Goal: Task Accomplishment & Management: Complete application form

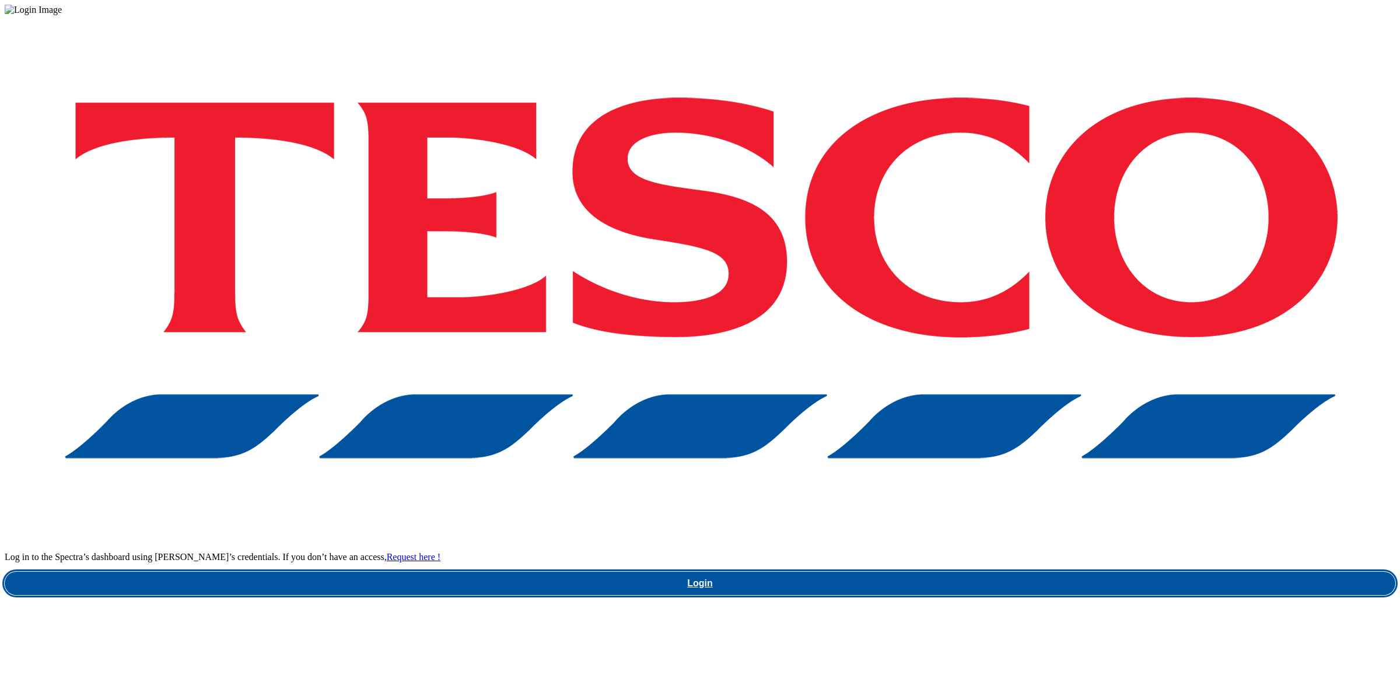
click at [974, 572] on link "Login" at bounding box center [700, 583] width 1390 height 23
click at [1009, 572] on link "Login" at bounding box center [700, 583] width 1390 height 23
click at [1006, 572] on link "Login" at bounding box center [700, 583] width 1390 height 23
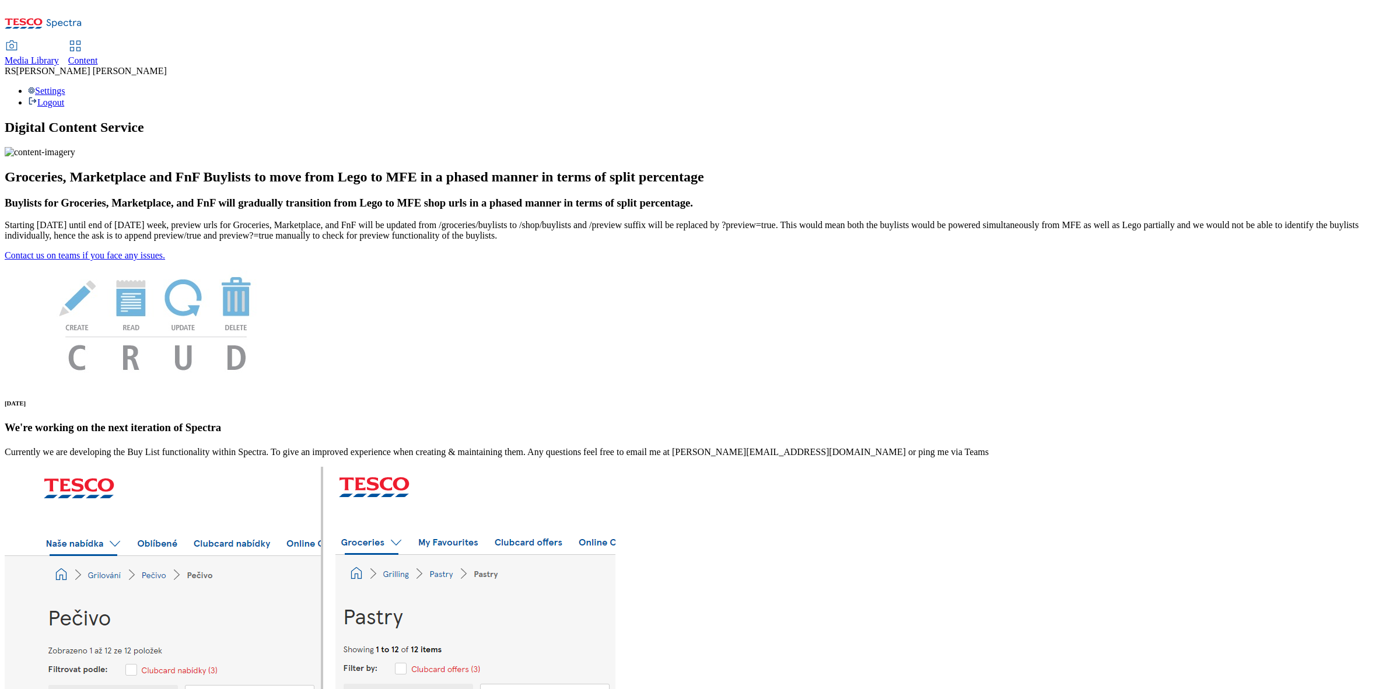
click at [80, 41] on use at bounding box center [75, 46] width 10 height 10
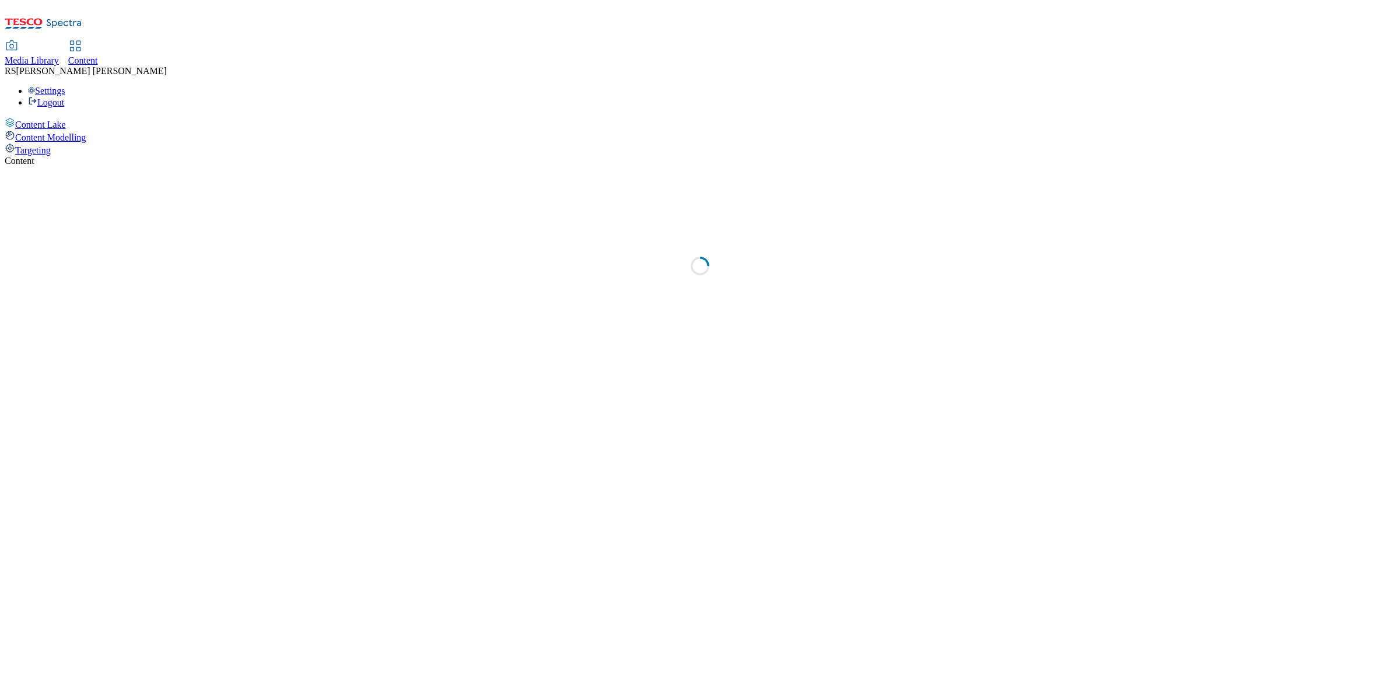
select select "ghs-uk"
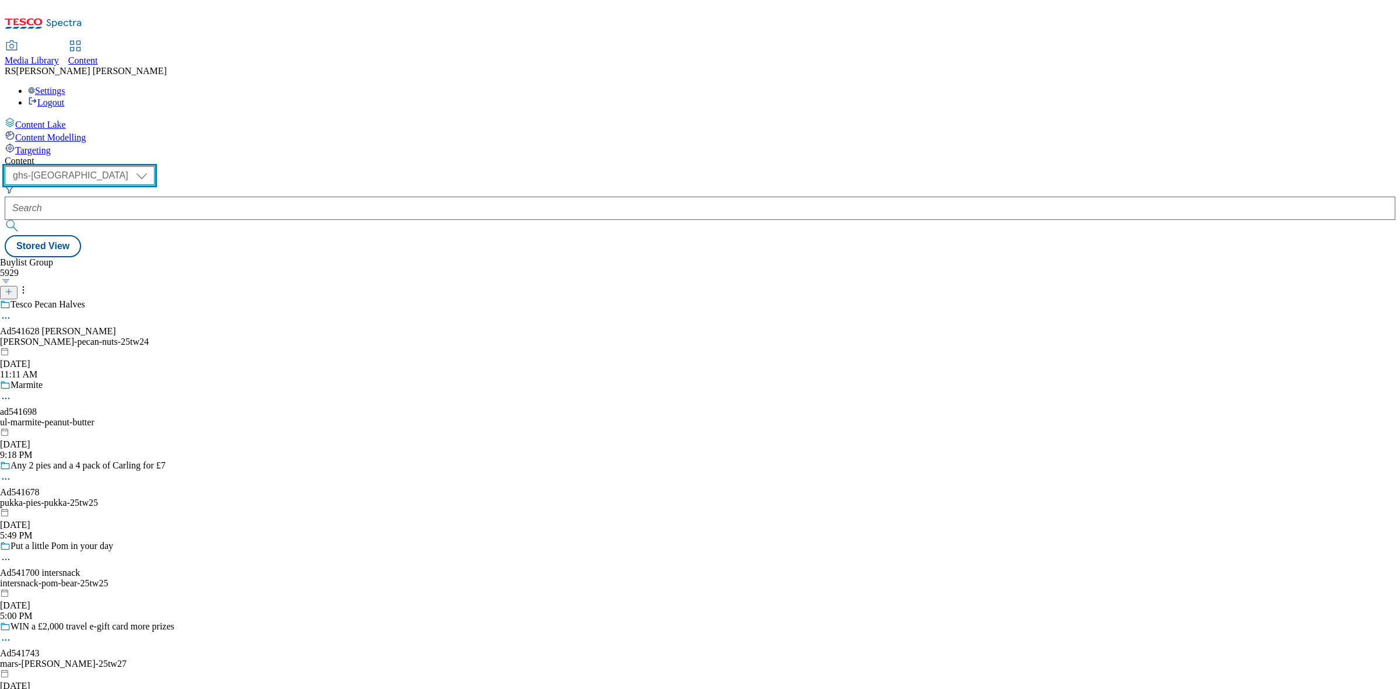
click at [155, 166] on select "ghs-roi ghs-uk" at bounding box center [80, 175] width 150 height 19
click at [627, 257] on div "Buylist Group 5929 Tesco Pecan Halves Ad541628 peter-meadows peter-meadows-peca…" at bounding box center [700, 257] width 1390 height 0
click at [13, 288] on icon at bounding box center [9, 292] width 8 height 8
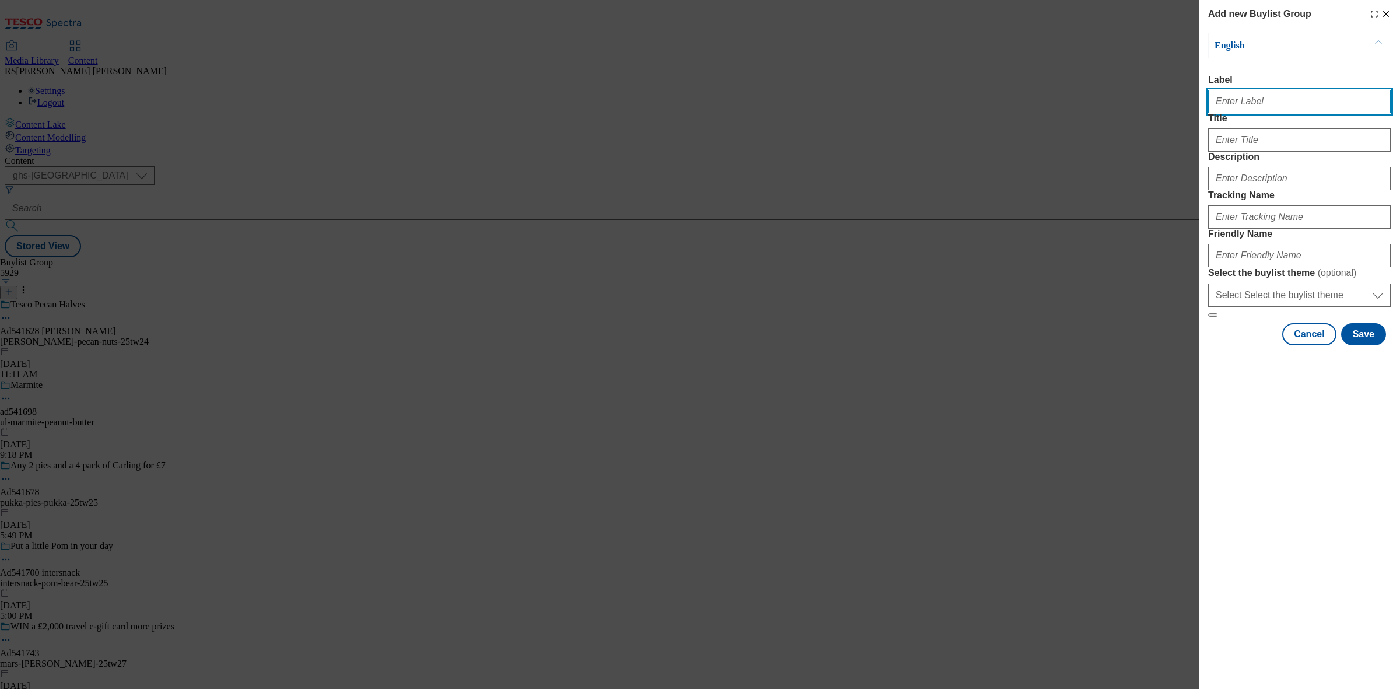
click at [1241, 97] on input "Label" at bounding box center [1299, 101] width 183 height 23
paste input "Ad541352"
type input "Ad541352"
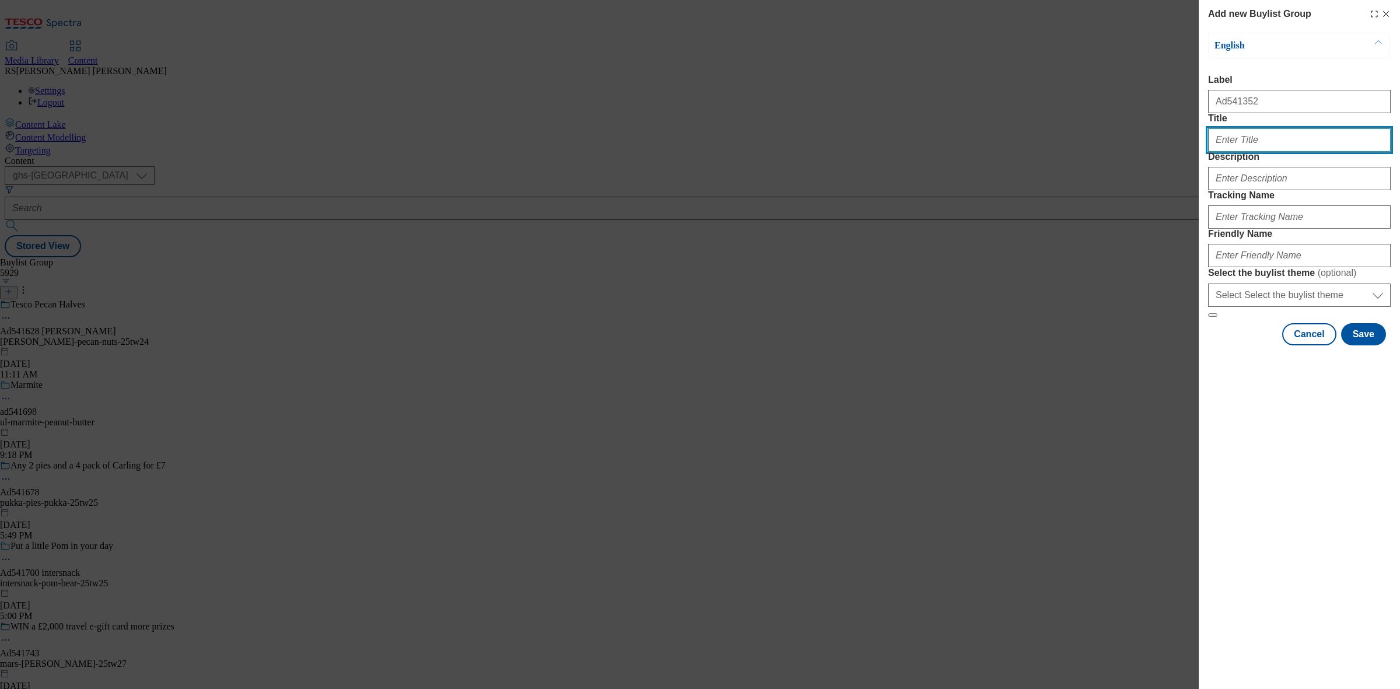
click at [1273, 152] on input "Title" at bounding box center [1299, 139] width 183 height 23
click at [1254, 152] on input "Title" at bounding box center [1299, 139] width 183 height 23
paste input "Try the salted caramel and chopped hazelnut flavours"
type input "Try the salted caramel and chopped hazelnut flavours"
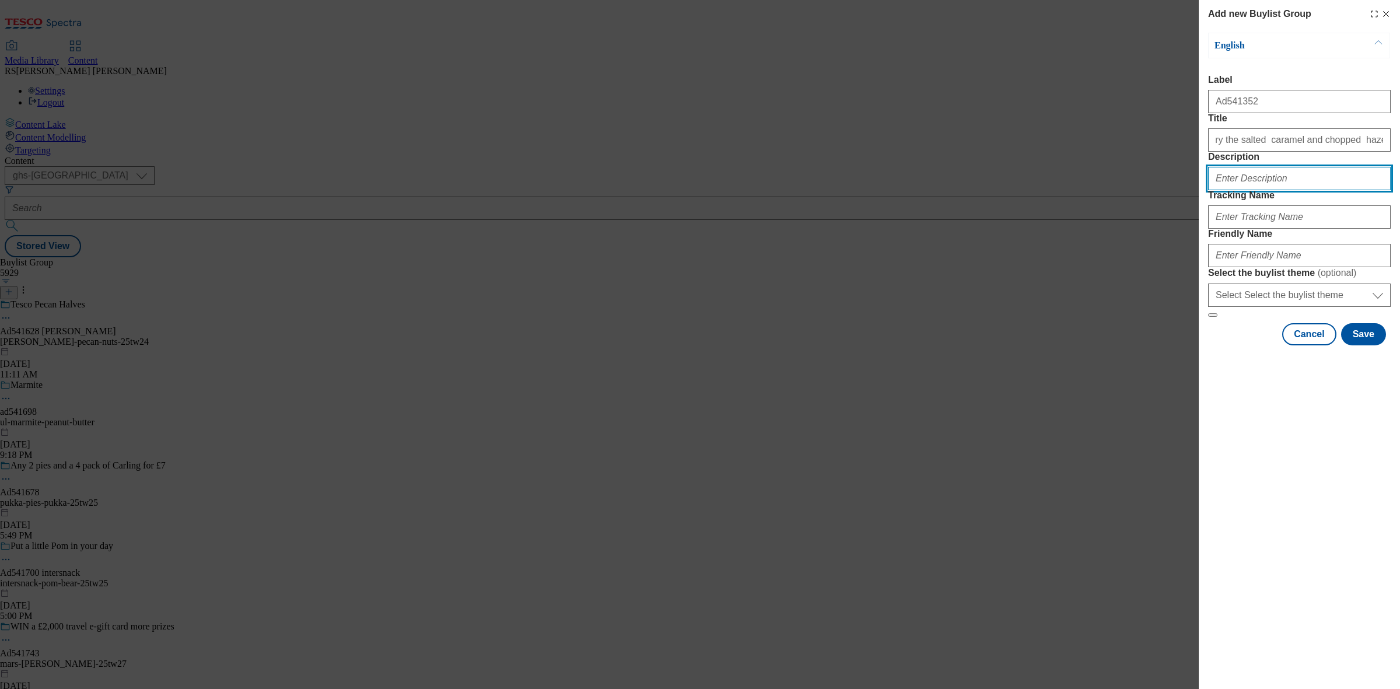
click at [1279, 190] on input "Description" at bounding box center [1299, 178] width 183 height 23
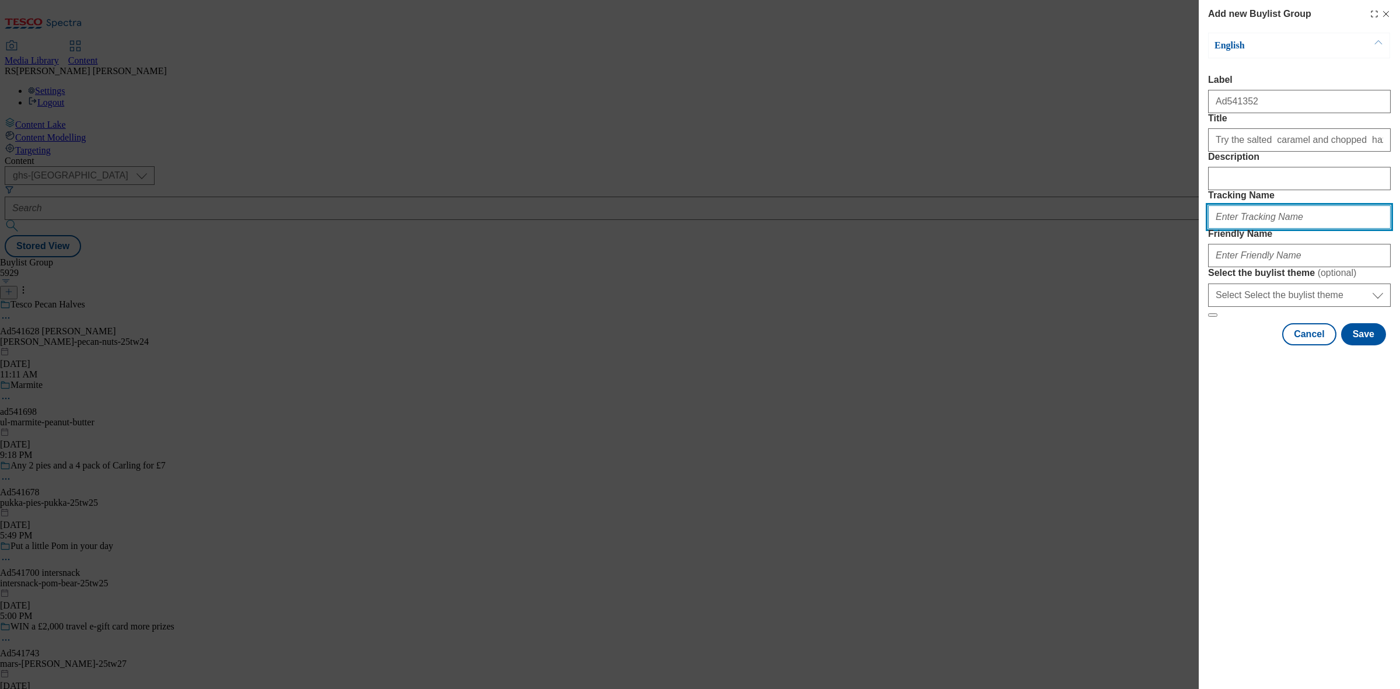
click at [1246, 229] on input "Tracking Name" at bounding box center [1299, 216] width 183 height 23
type input "d"
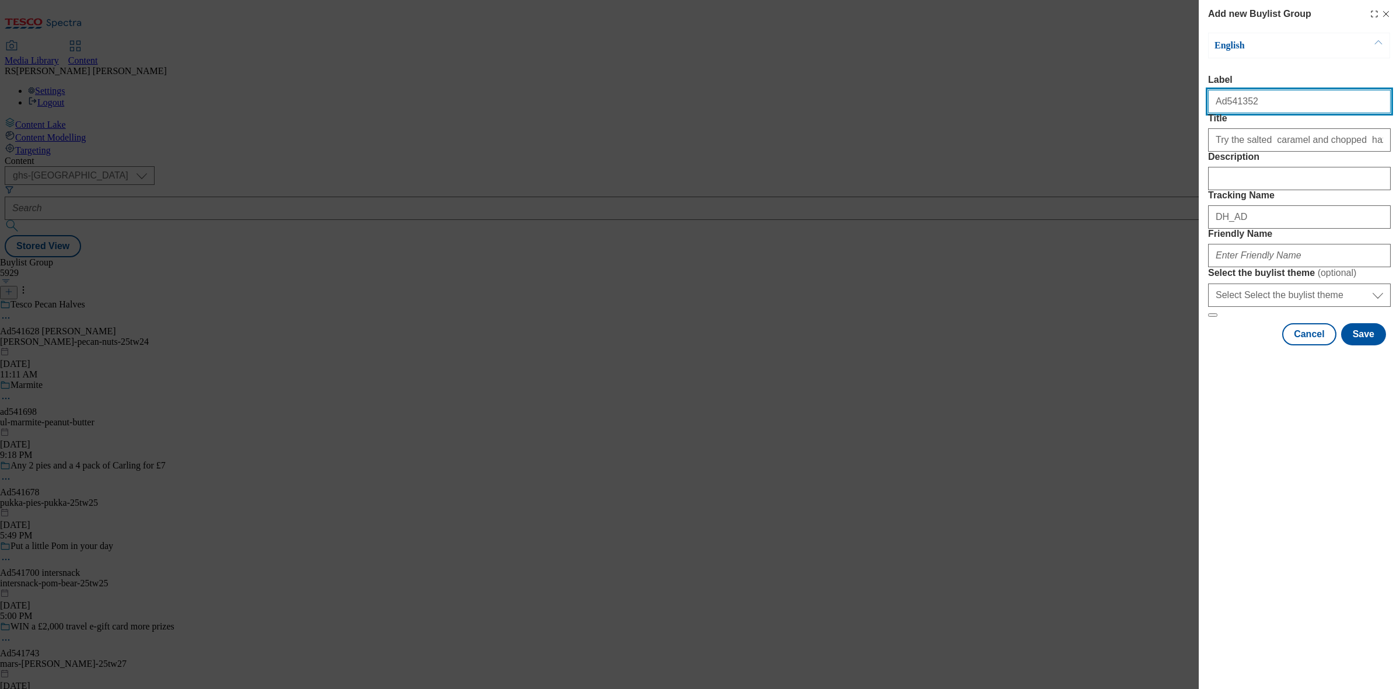
drag, startPoint x: 1252, startPoint y: 103, endPoint x: 1223, endPoint y: 115, distance: 31.1
click at [1223, 113] on input "Ad541352" at bounding box center [1299, 101] width 183 height 23
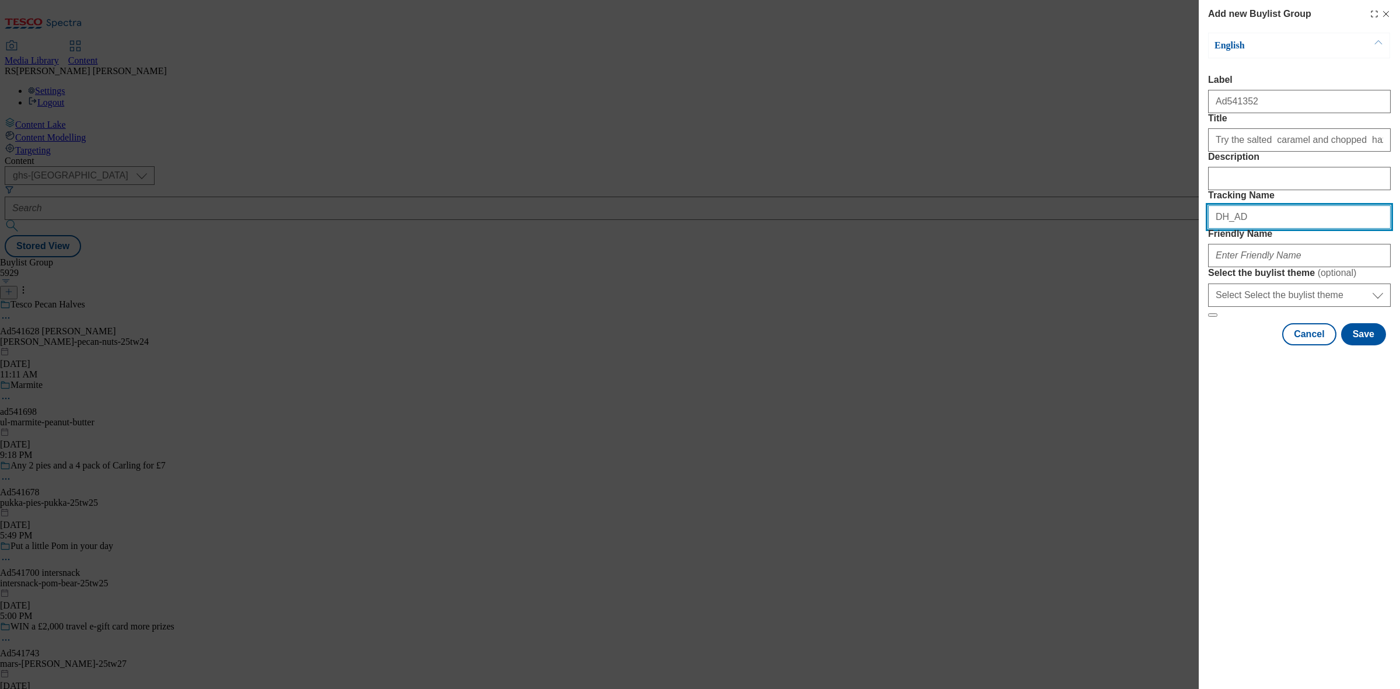
click at [1267, 229] on input "DH_AD" at bounding box center [1299, 216] width 183 height 23
paste input "541352"
type input "DH_AD541352"
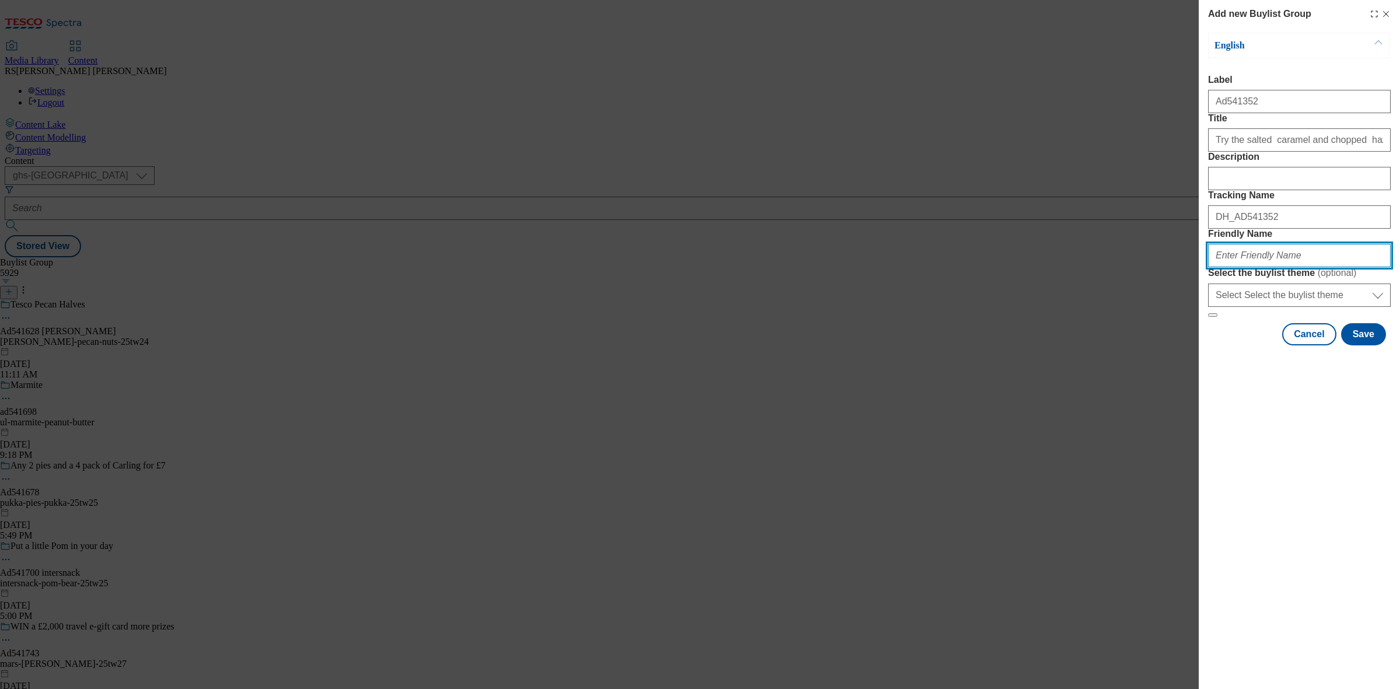
click at [1264, 267] on input "Friendly Name" at bounding box center [1299, 255] width 183 height 23
paste input "mondelez-uk-bournville-25tw25"
type input "mondelez-uk-bournville-25tw25"
click at [1361, 345] on button "Save" at bounding box center [1363, 334] width 45 height 22
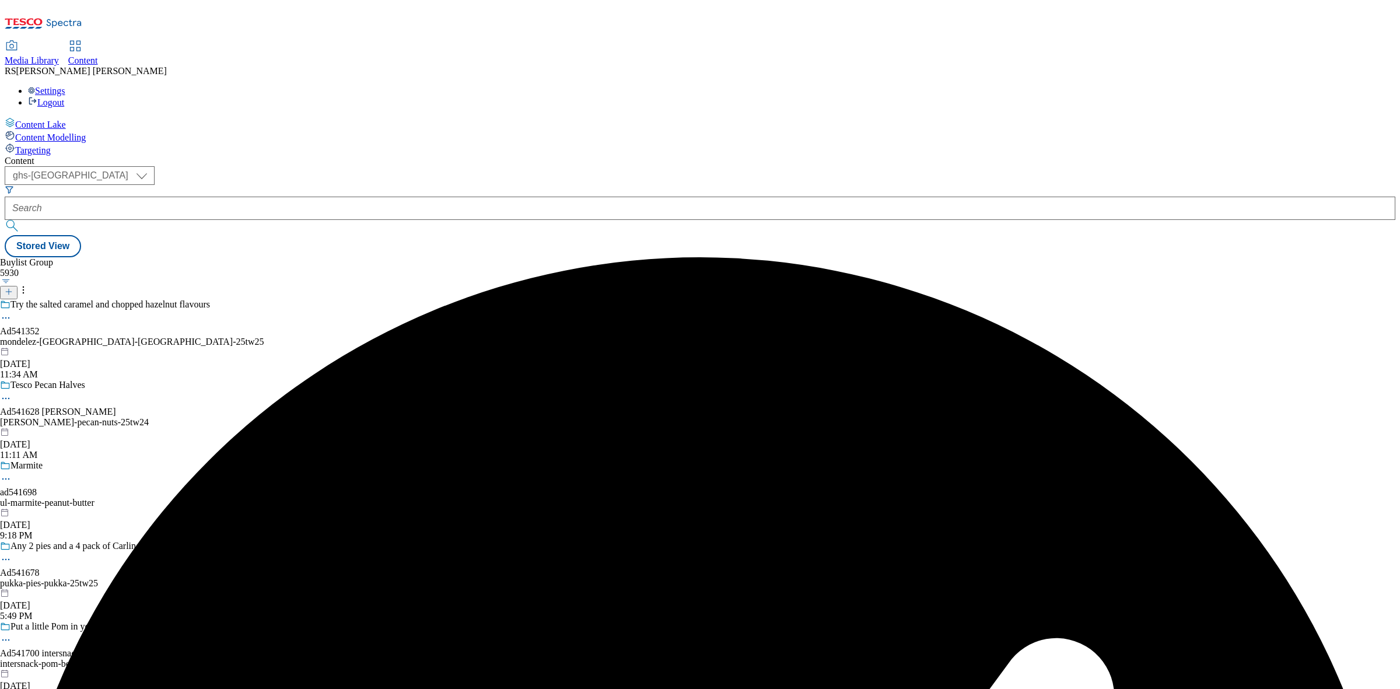
click at [264, 299] on div "Try the salted caramel and chopped hazelnut flavours Ad541352 mondelez-uk-bourn…" at bounding box center [132, 339] width 264 height 80
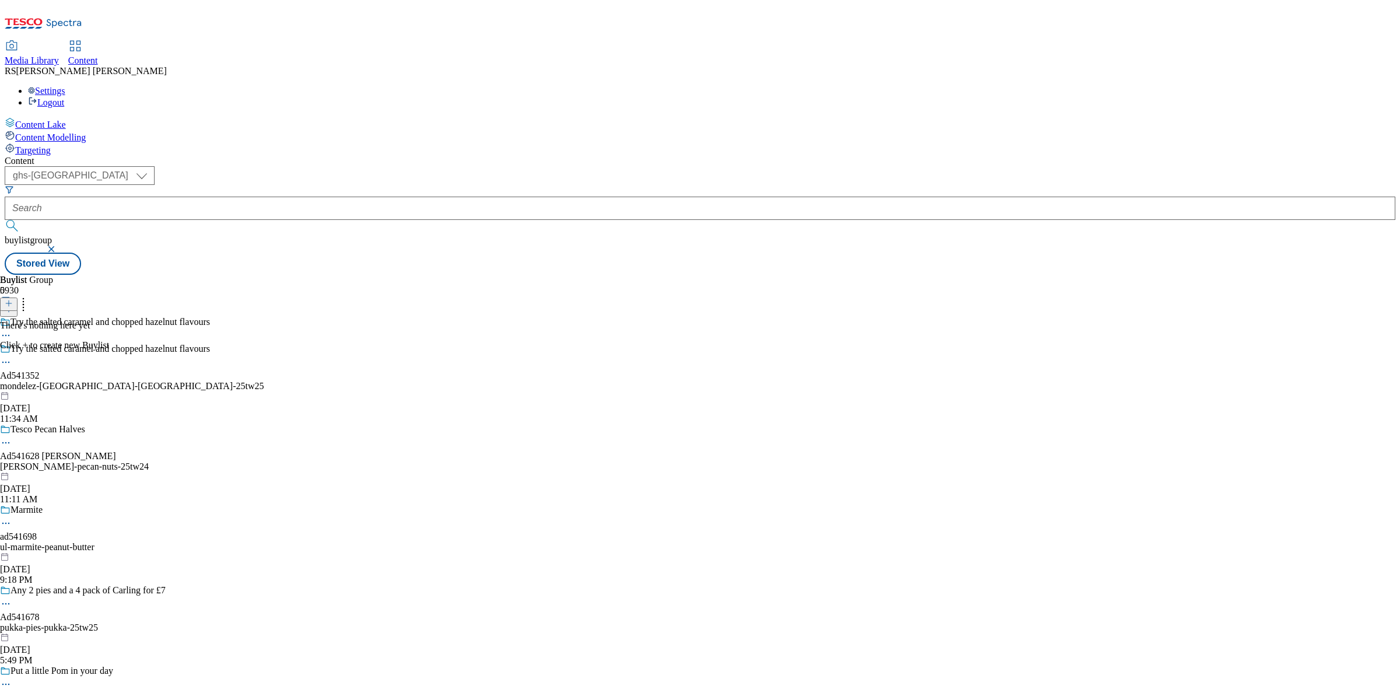
click at [13, 299] on icon at bounding box center [9, 303] width 8 height 8
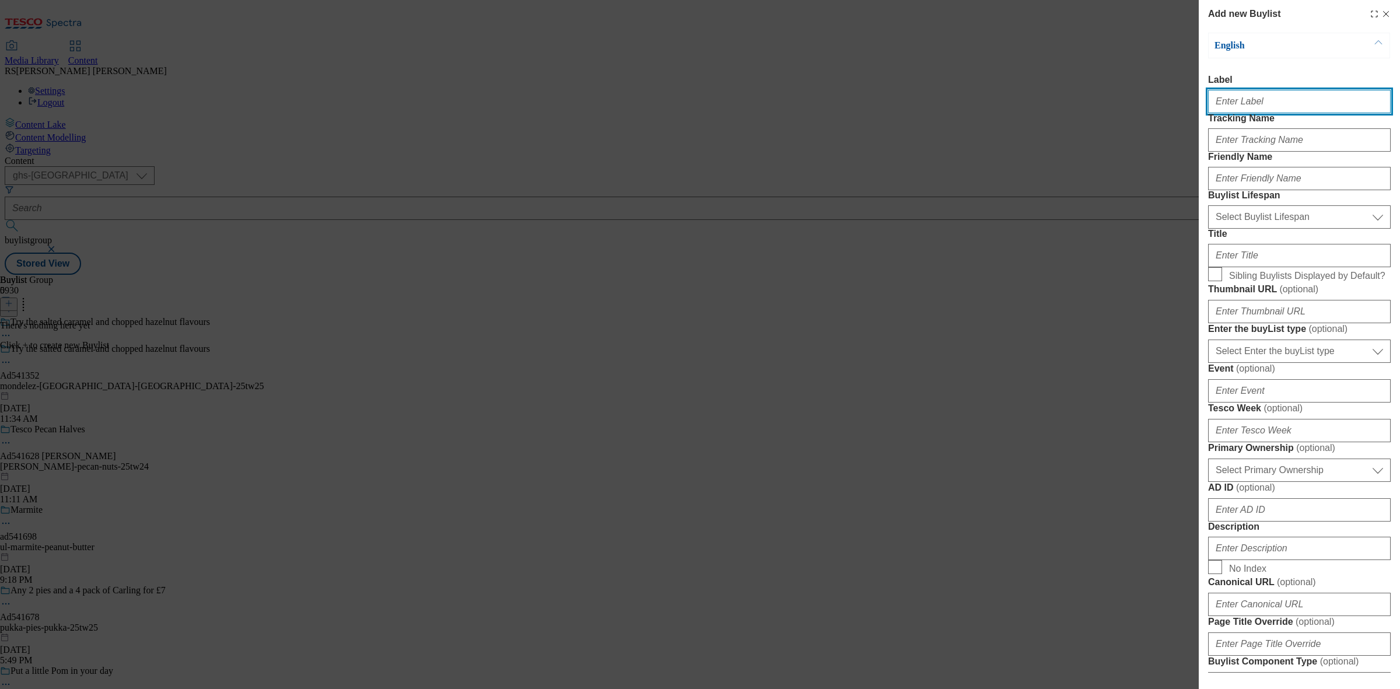
click at [1304, 108] on input "Label" at bounding box center [1299, 101] width 183 height 23
paste input "Ad541352"
type input "Ad541352"
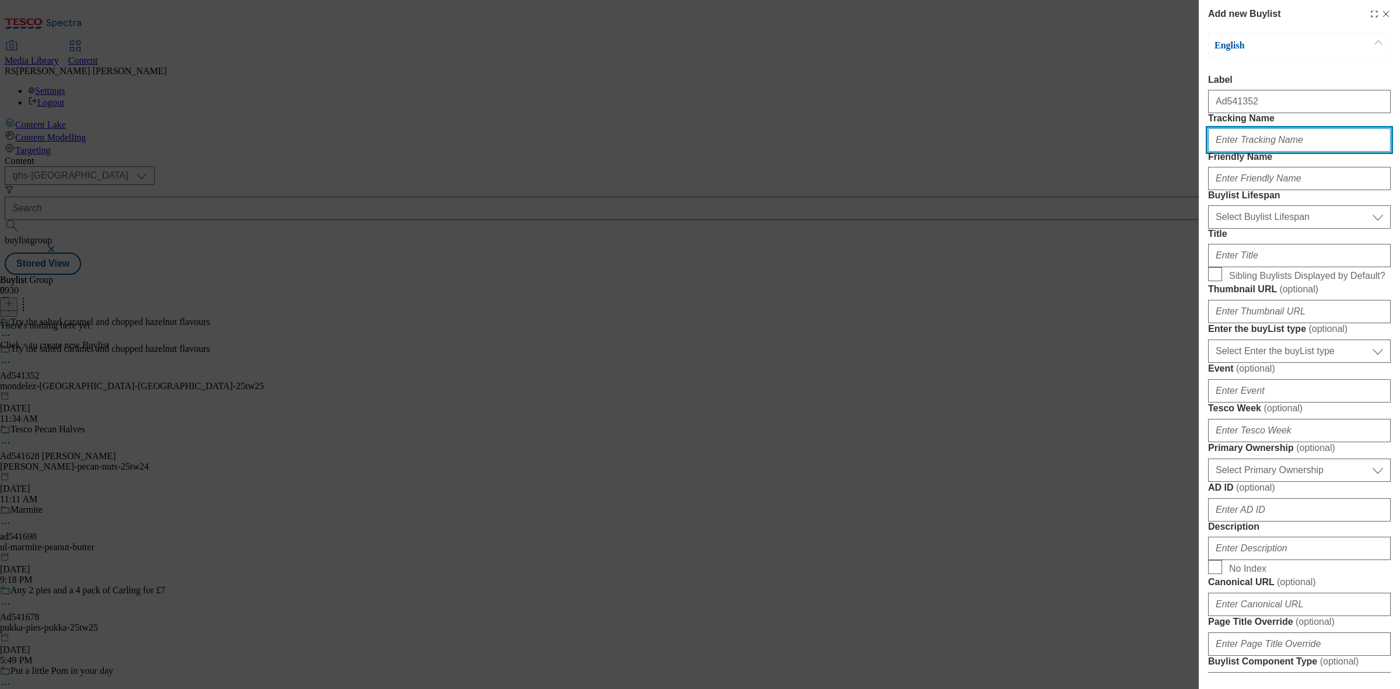
click at [1291, 152] on input "Tracking Name" at bounding box center [1299, 139] width 183 height 23
paste input "Ad541352"
click at [1246, 152] on input "DH_ADAd541352" at bounding box center [1299, 139] width 183 height 23
click at [1293, 152] on input "DH_AD541352" at bounding box center [1299, 139] width 183 height 23
drag, startPoint x: 1256, startPoint y: 167, endPoint x: 1232, endPoint y: 171, distance: 24.2
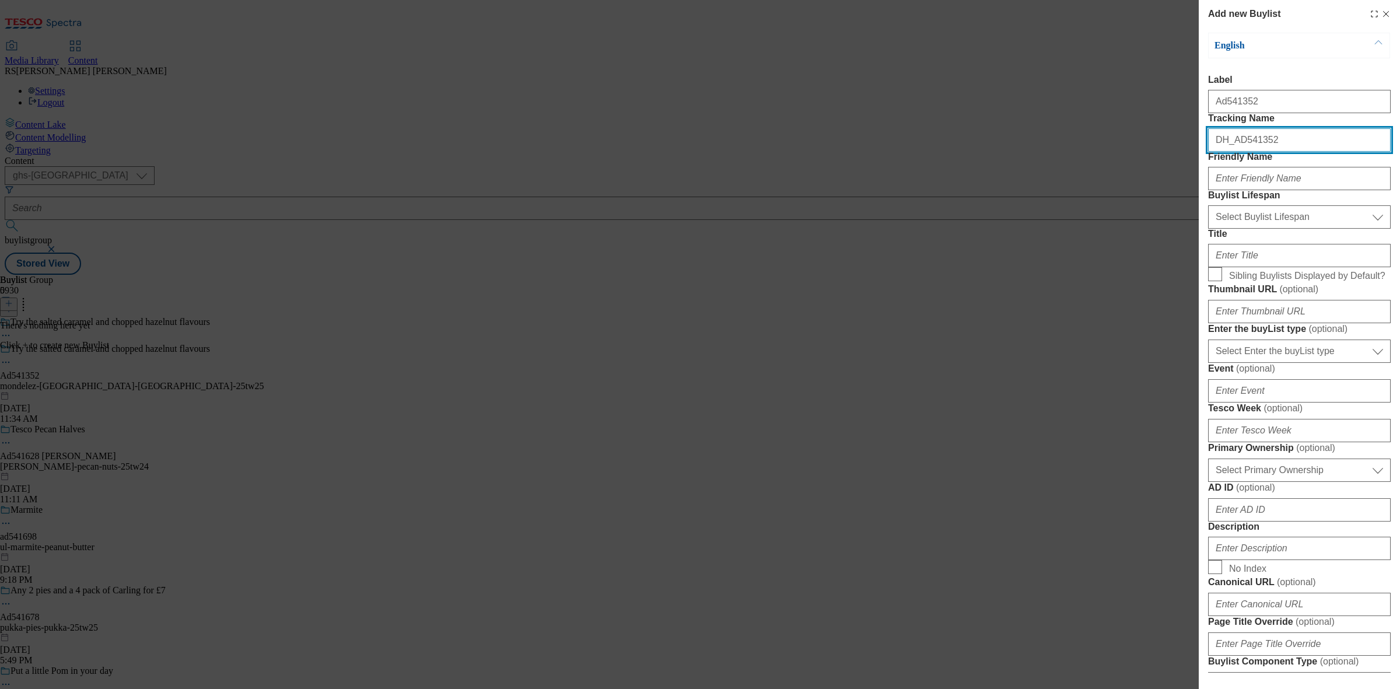
click at [1232, 152] on input "DH_AD541352" at bounding box center [1299, 139] width 183 height 23
click at [1238, 152] on input "DH_AD541352" at bounding box center [1299, 139] width 183 height 23
click at [1283, 152] on input "DH_AD541352" at bounding box center [1299, 139] width 183 height 23
drag, startPoint x: 1283, startPoint y: 167, endPoint x: 1238, endPoint y: 167, distance: 45.5
click at [1238, 152] on input "DH_AD541352" at bounding box center [1299, 139] width 183 height 23
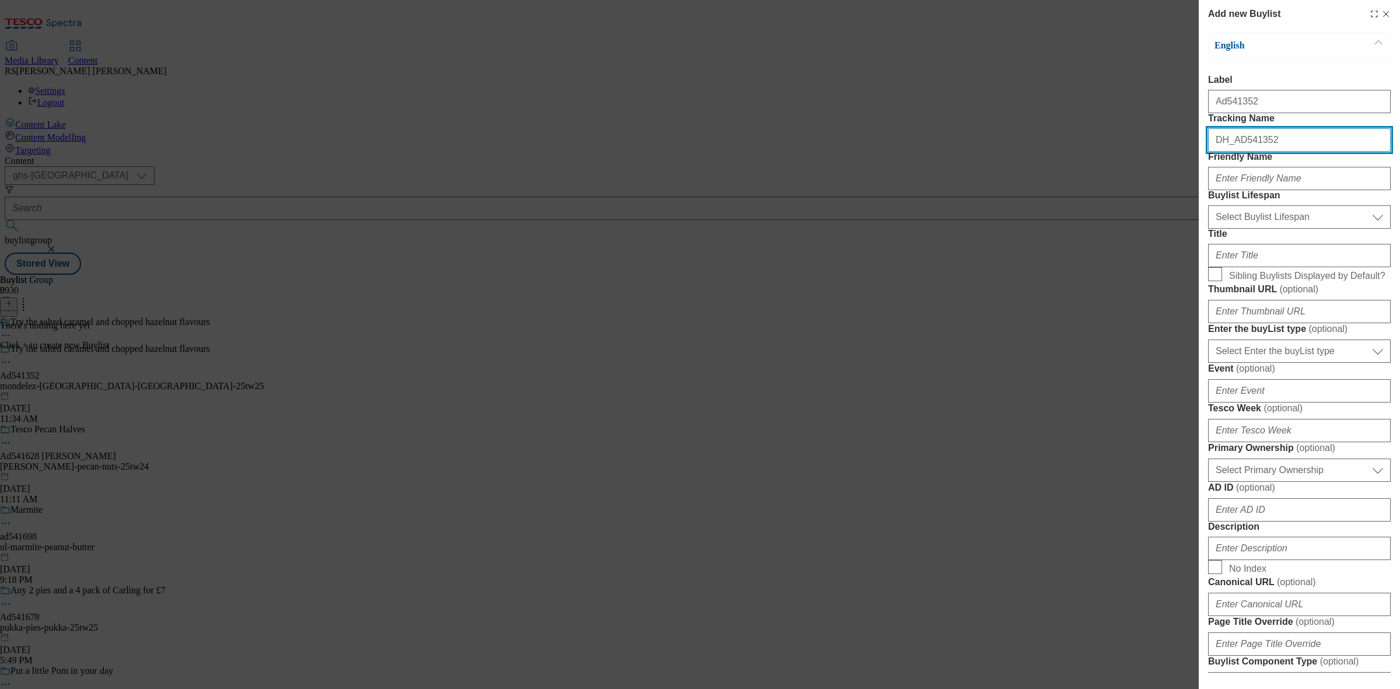
type input "DH_AD541352"
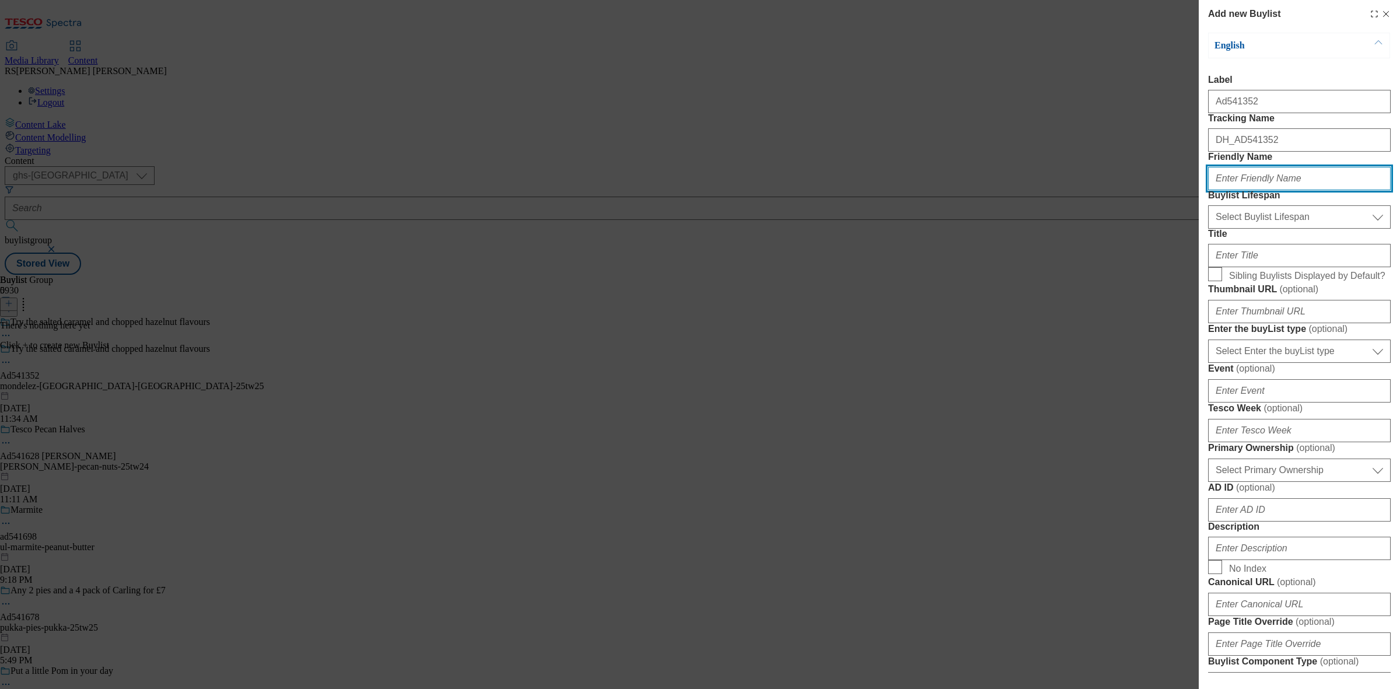
click at [1246, 190] on input "Friendly Name" at bounding box center [1299, 178] width 183 height 23
click at [1239, 190] on input "Friendly Name" at bounding box center [1299, 178] width 183 height 23
paste input "mondelez-uk"
type input "mondelez-uk"
click at [1252, 229] on select "Select Buylist Lifespan evergreen seasonal tactical" at bounding box center [1299, 216] width 183 height 23
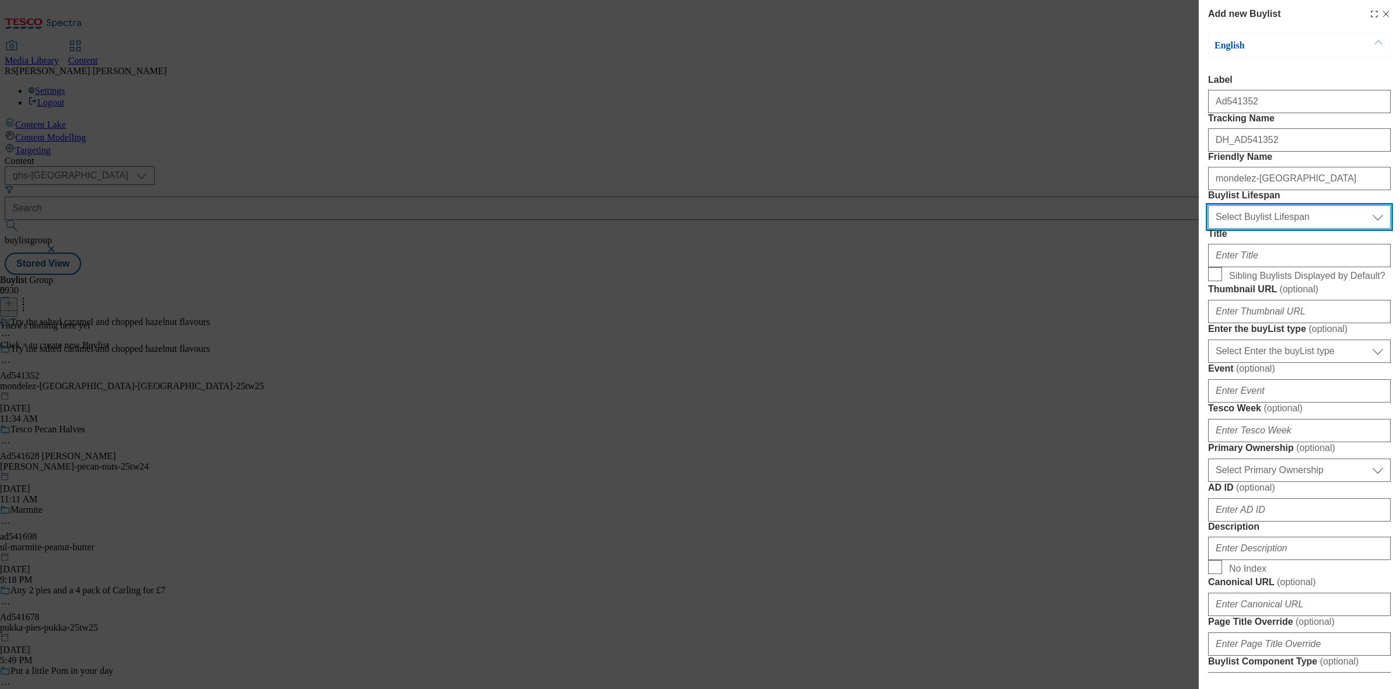
select select "tactical"
click at [1208, 229] on select "Select Buylist Lifespan evergreen seasonal tactical" at bounding box center [1299, 216] width 183 height 23
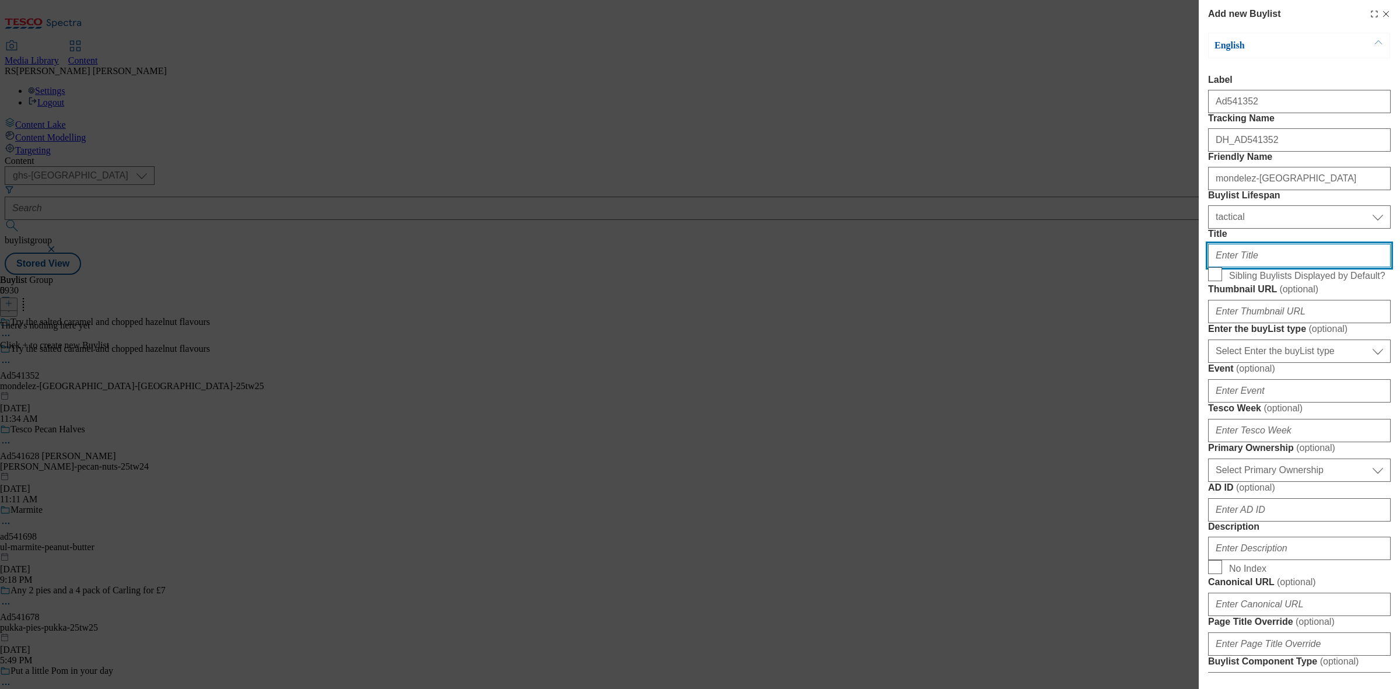
click at [1258, 267] on input "Title" at bounding box center [1299, 255] width 183 height 23
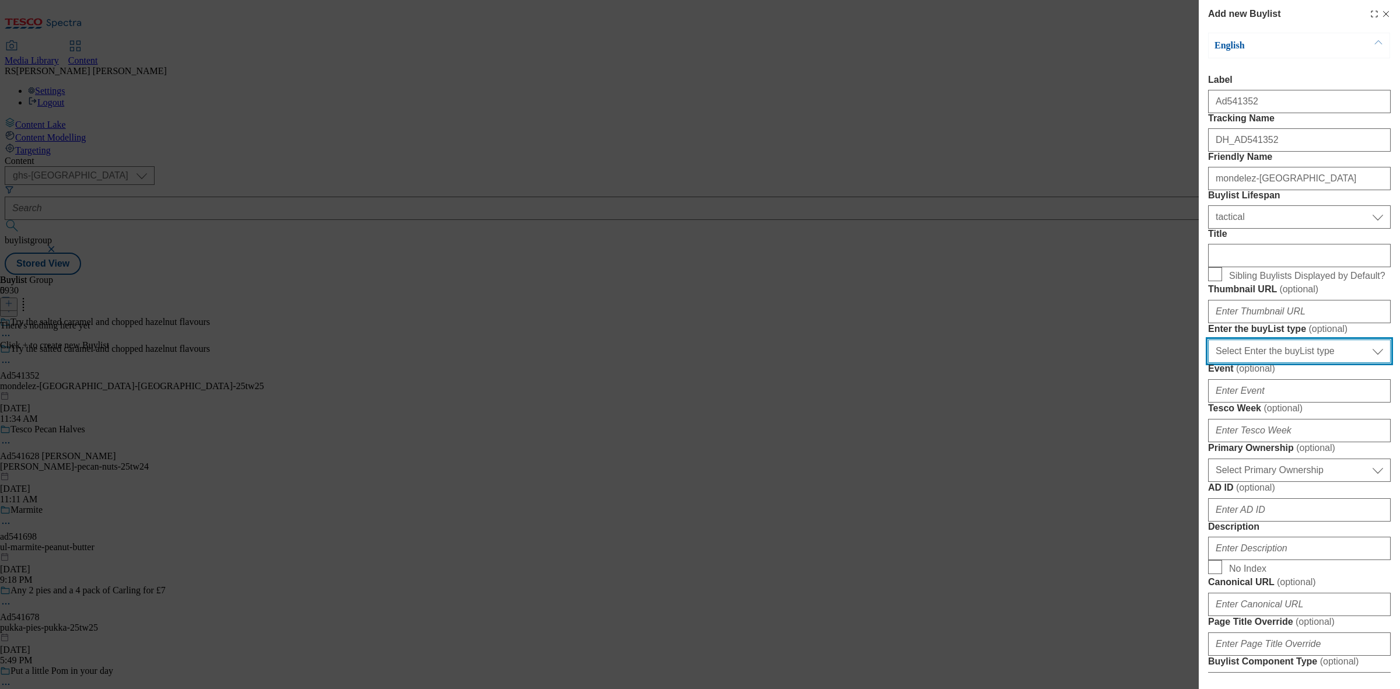
click at [1338, 363] on select "Select Enter the buyList type event supplier funded long term >4 weeks supplier…" at bounding box center [1299, 350] width 183 height 23
select select "supplier funded short term 1-3 weeks"
click at [1208, 363] on select "Select Enter the buyList type event supplier funded long term >4 weeks supplier…" at bounding box center [1299, 350] width 183 height 23
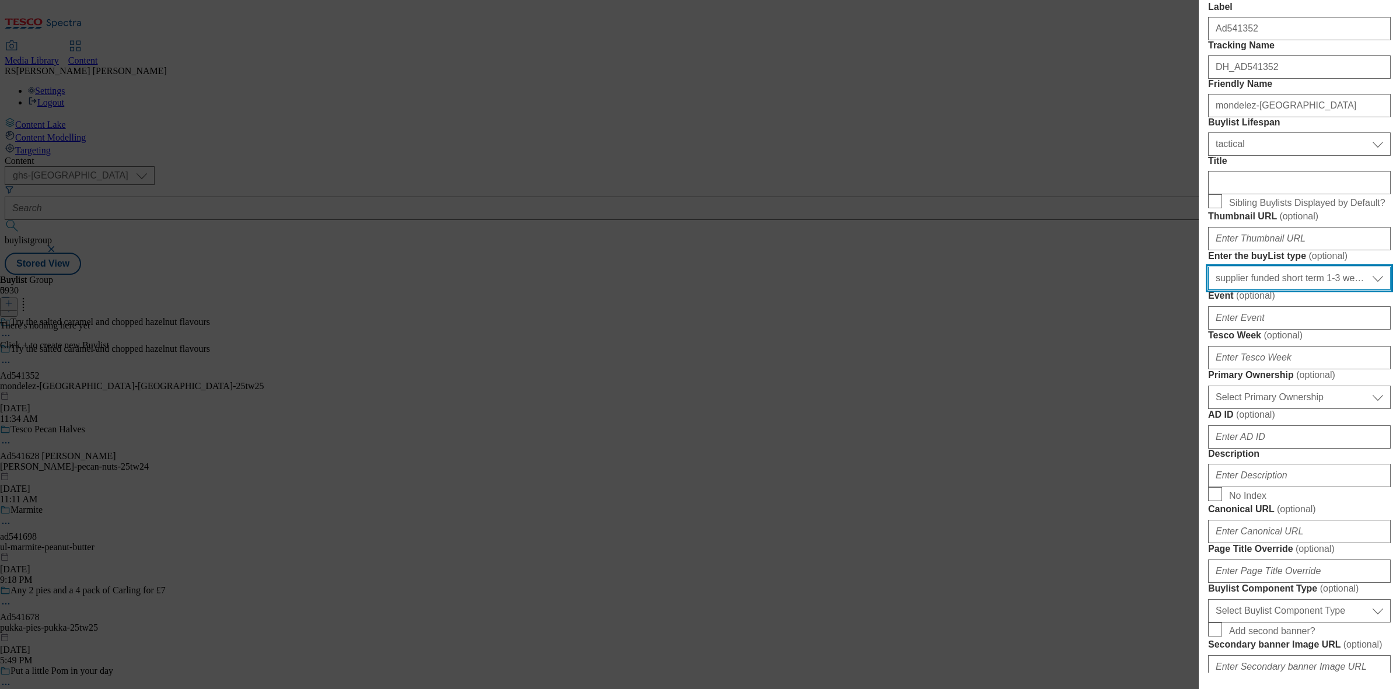
scroll to position [146, 0]
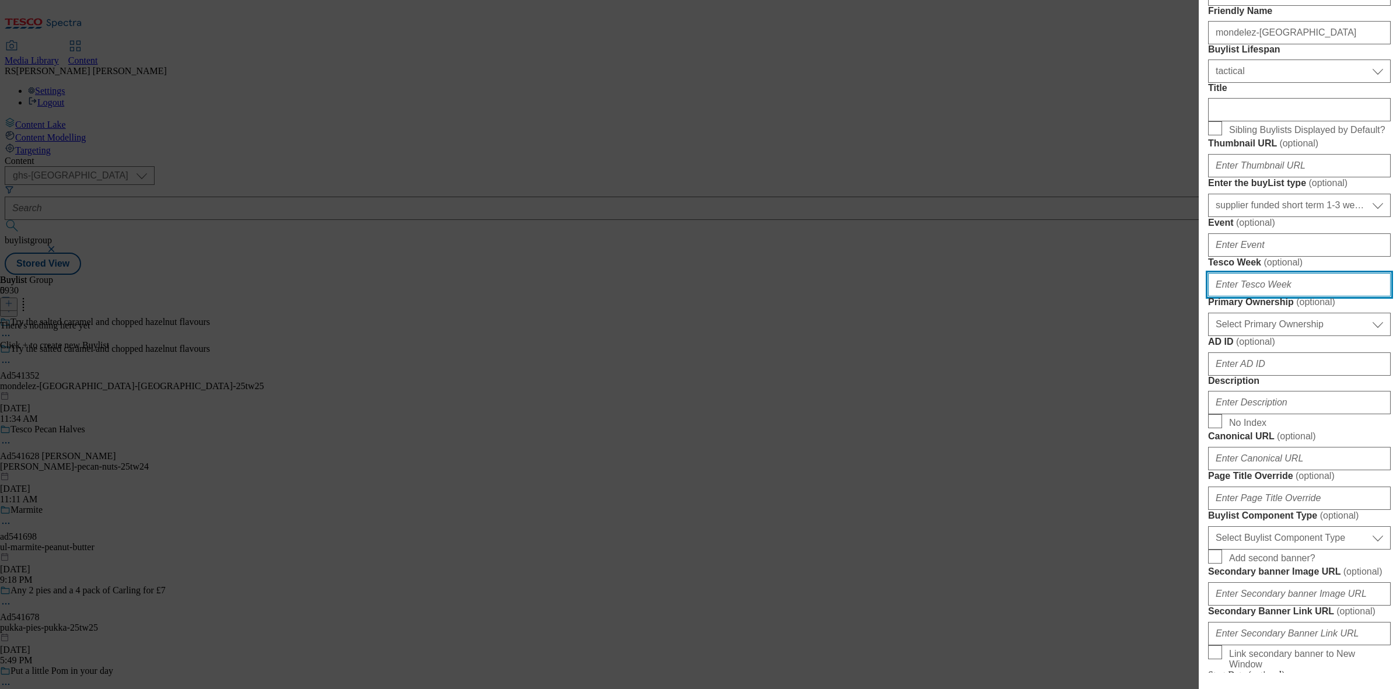
click at [1283, 296] on input "Tesco Week ( optional )" at bounding box center [1299, 284] width 183 height 23
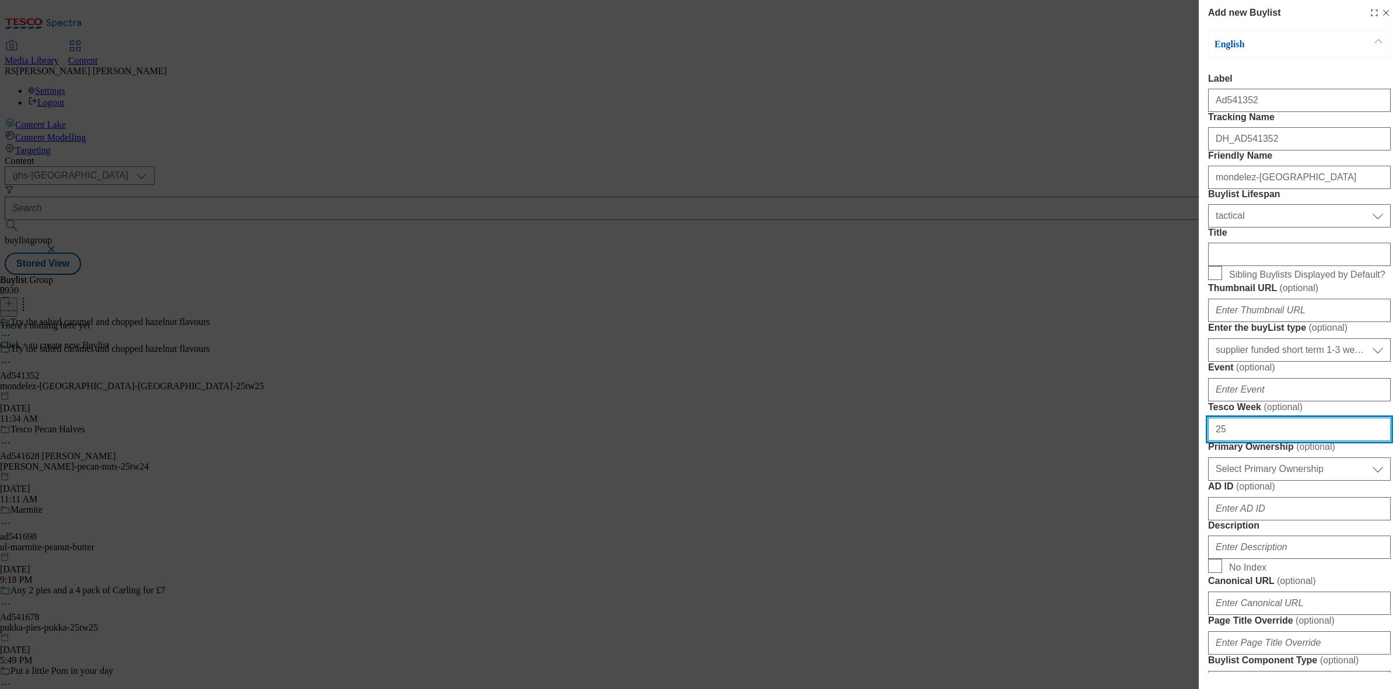
scroll to position [0, 0]
type input "25"
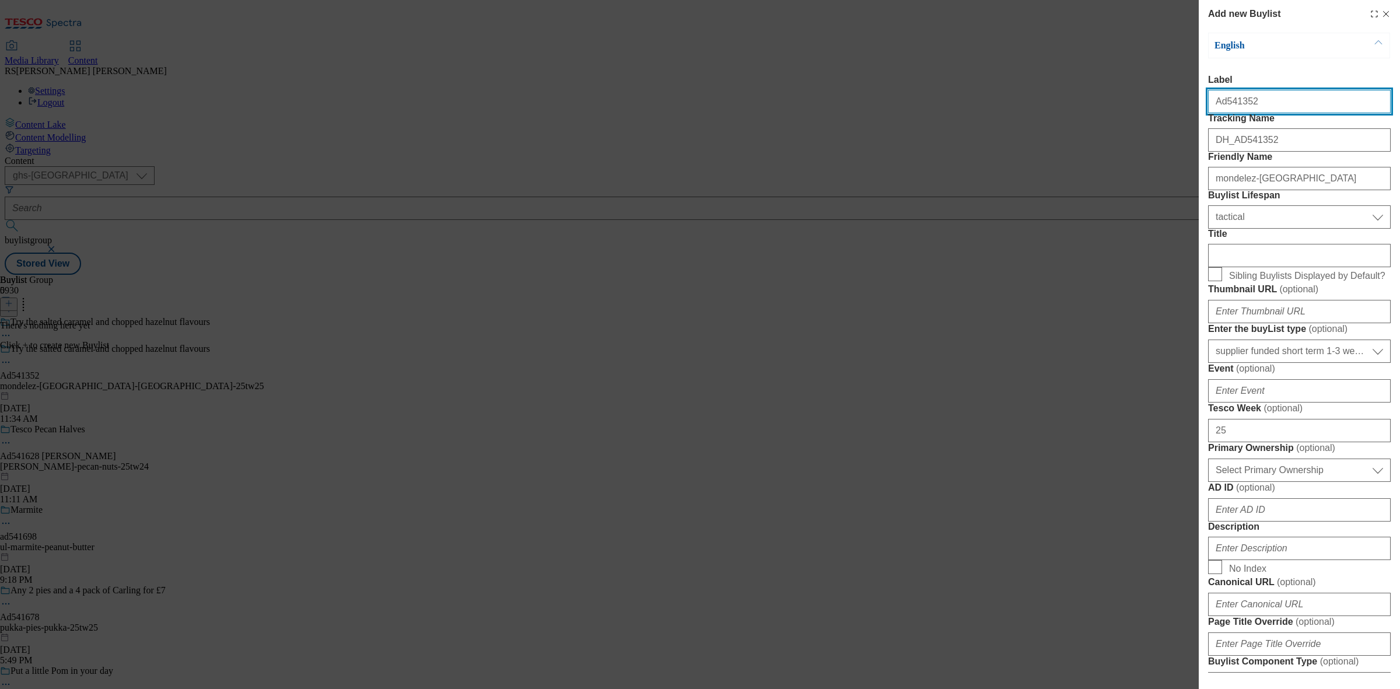
drag, startPoint x: 1242, startPoint y: 108, endPoint x: 1225, endPoint y: 115, distance: 18.8
click at [1225, 113] on input "Ad541352" at bounding box center [1299, 101] width 183 height 23
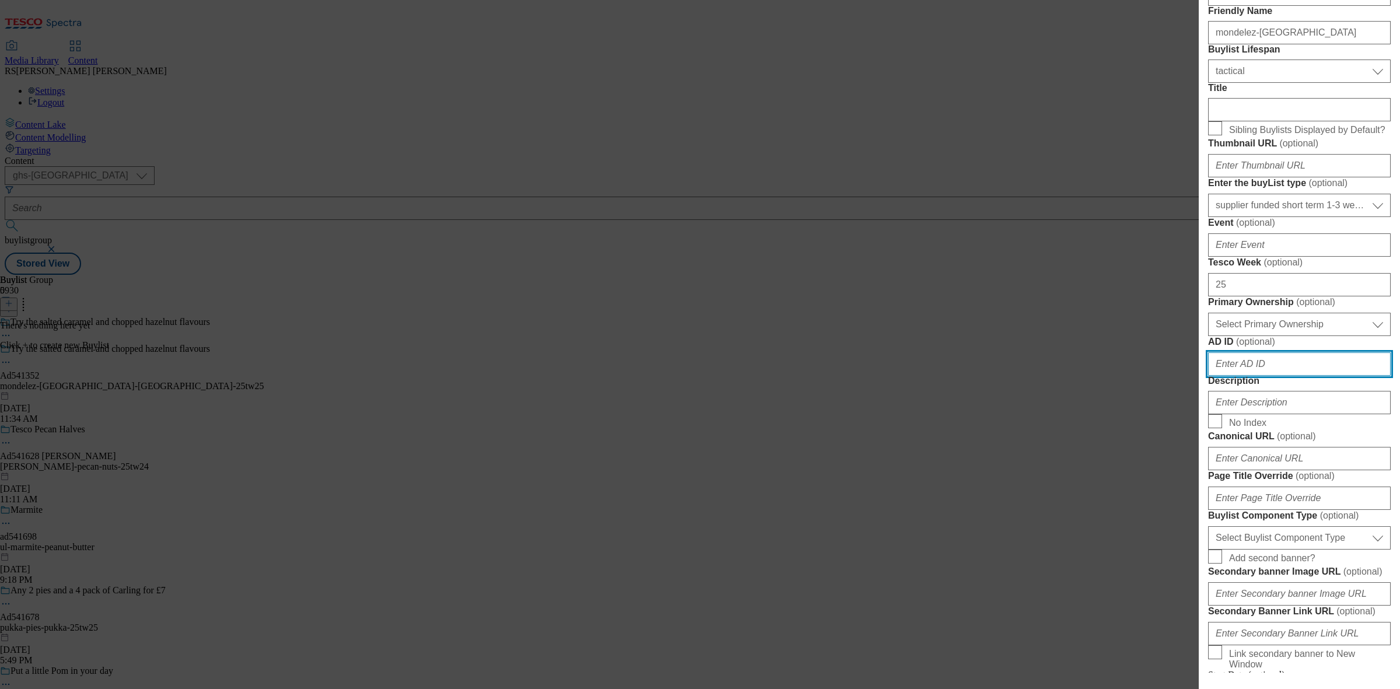
click at [1275, 376] on input "AD ID ( optional )" at bounding box center [1299, 363] width 183 height 23
paste input "541352"
type input "541352"
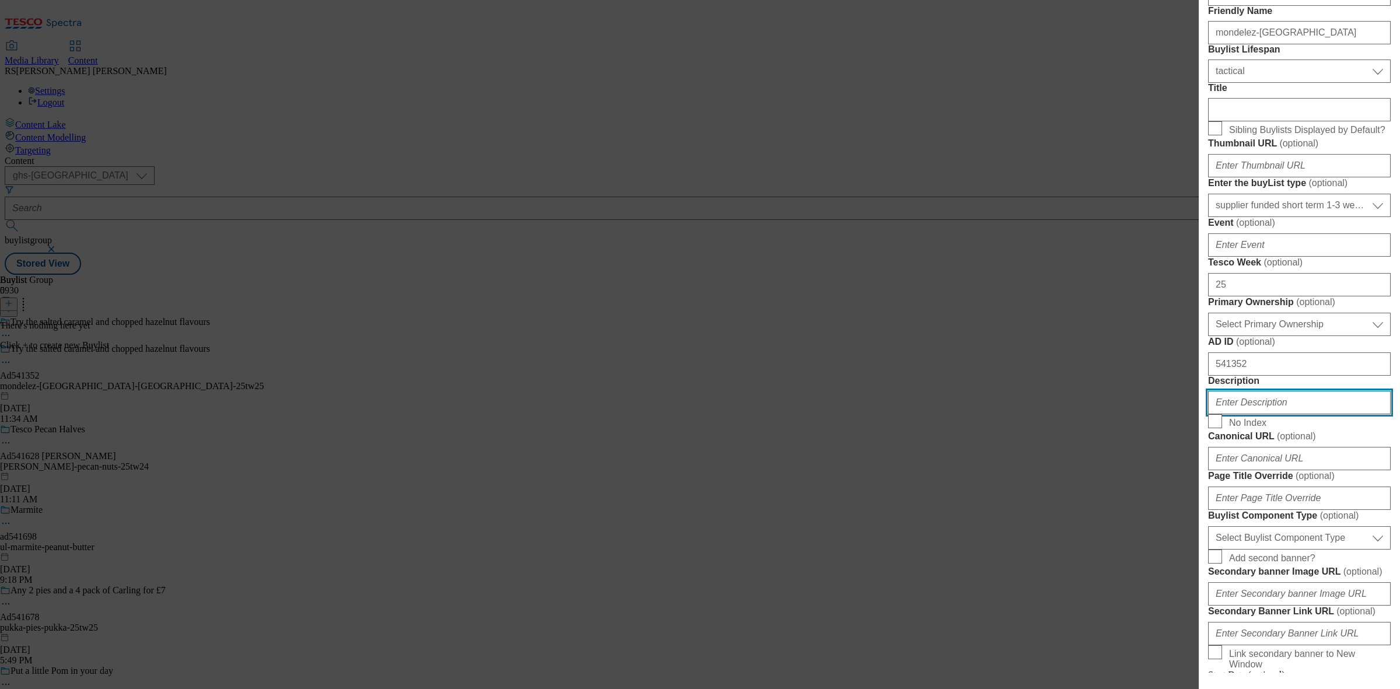
click at [1269, 414] on input "Description" at bounding box center [1299, 402] width 183 height 23
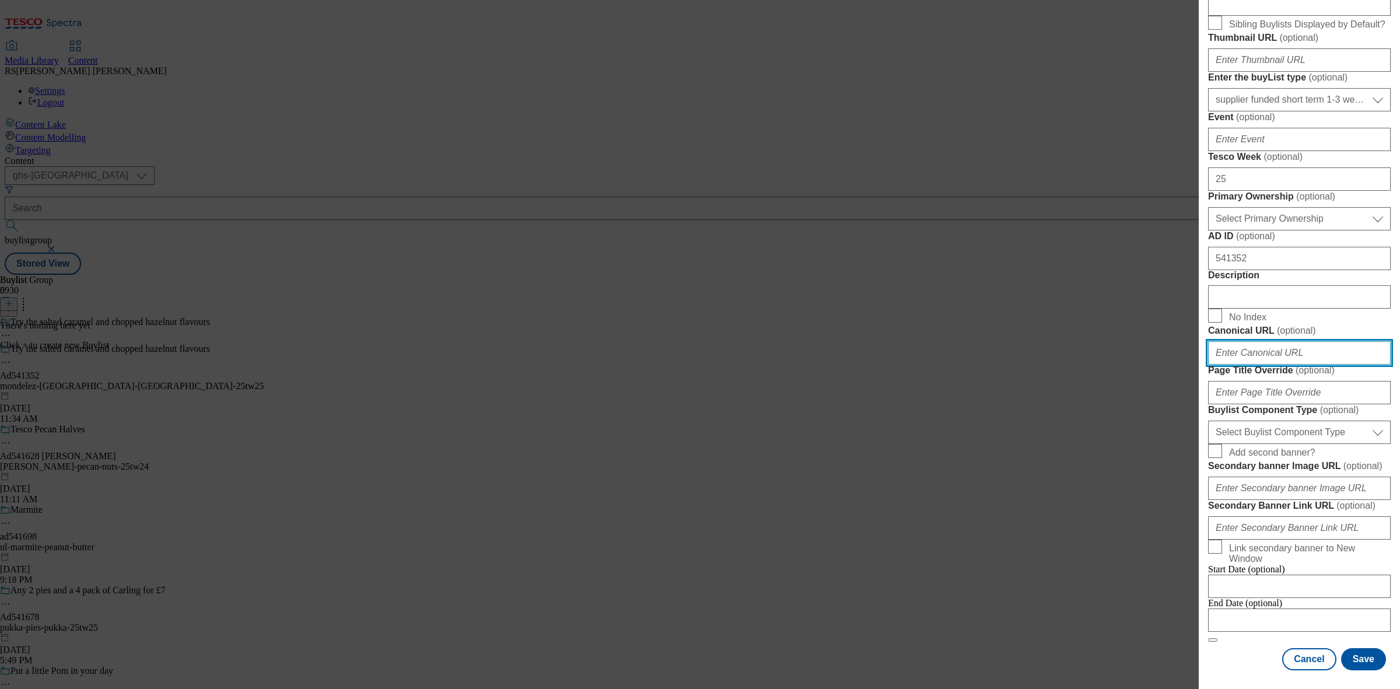
click at [1270, 364] on input "Canonical URL ( optional )" at bounding box center [1299, 352] width 183 height 23
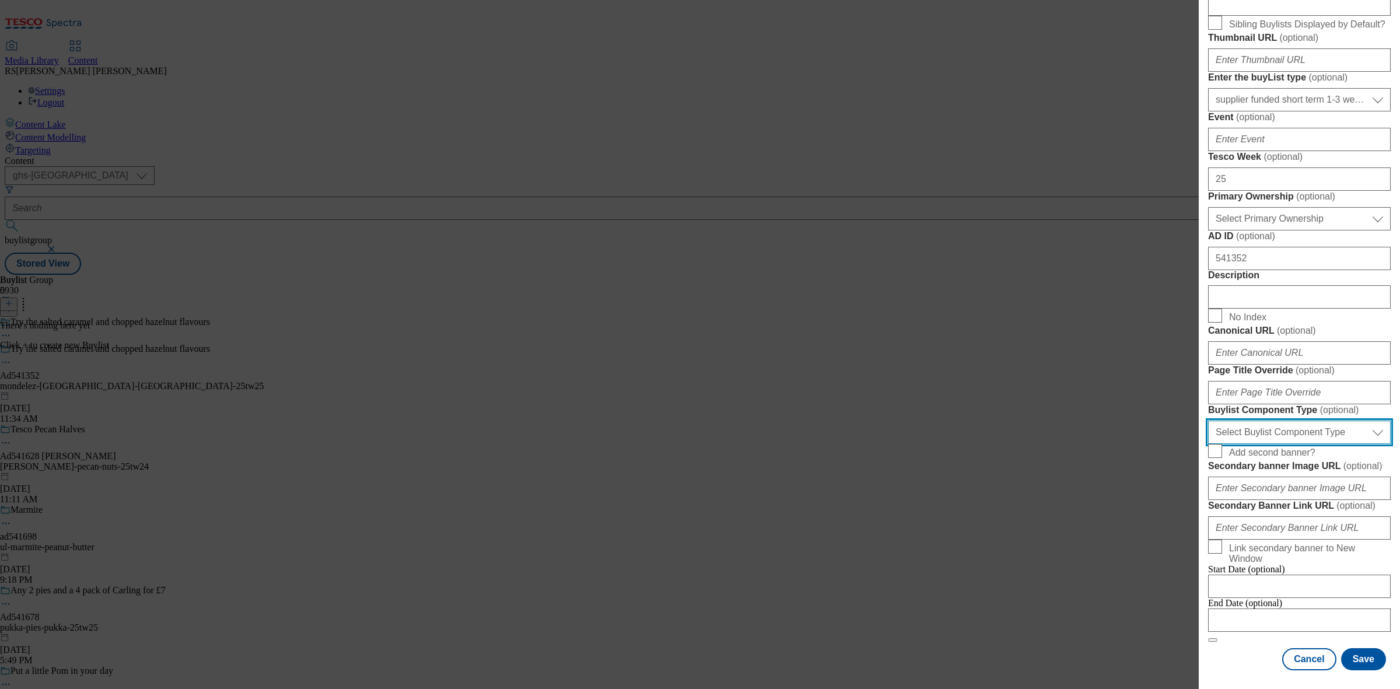
drag, startPoint x: 1307, startPoint y: 472, endPoint x: 1307, endPoint y: 489, distance: 16.3
click at [1307, 444] on select "Select Buylist Component Type Banner Competition Header Meal" at bounding box center [1299, 431] width 183 height 23
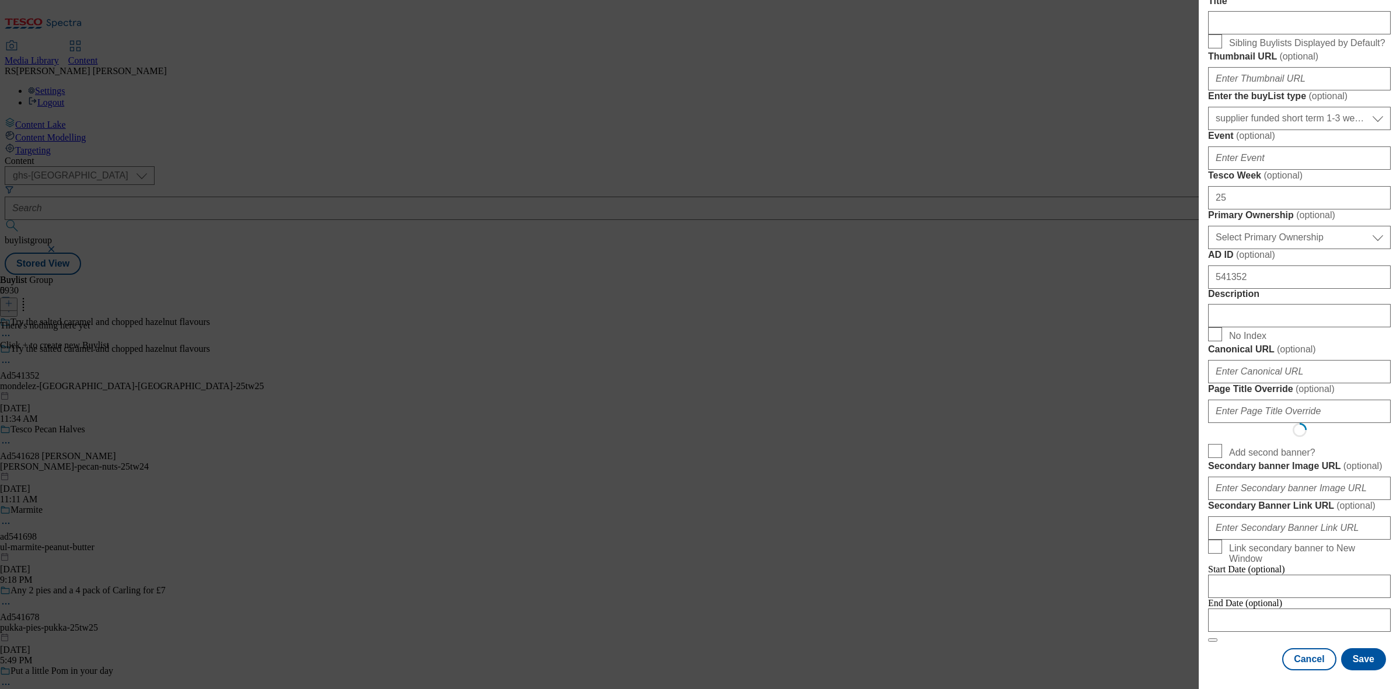
scroll to position [0, 0]
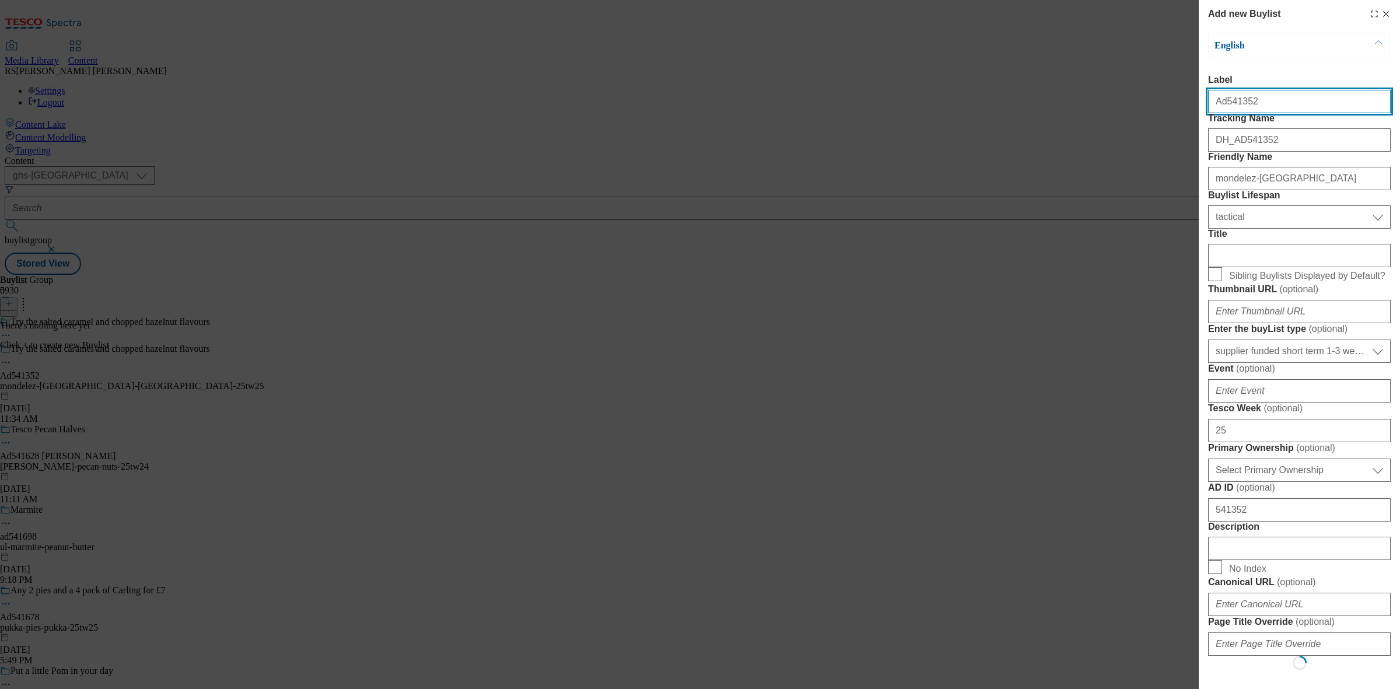
select select "Banner"
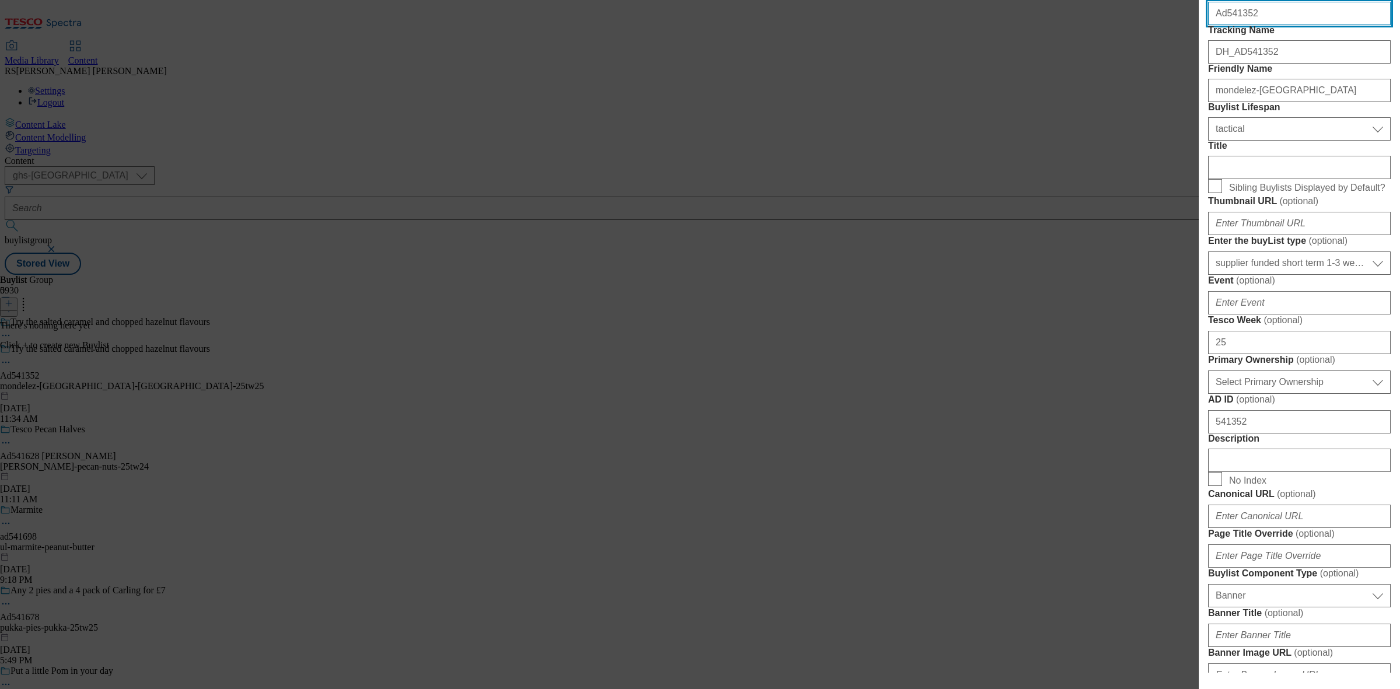
scroll to position [89, 0]
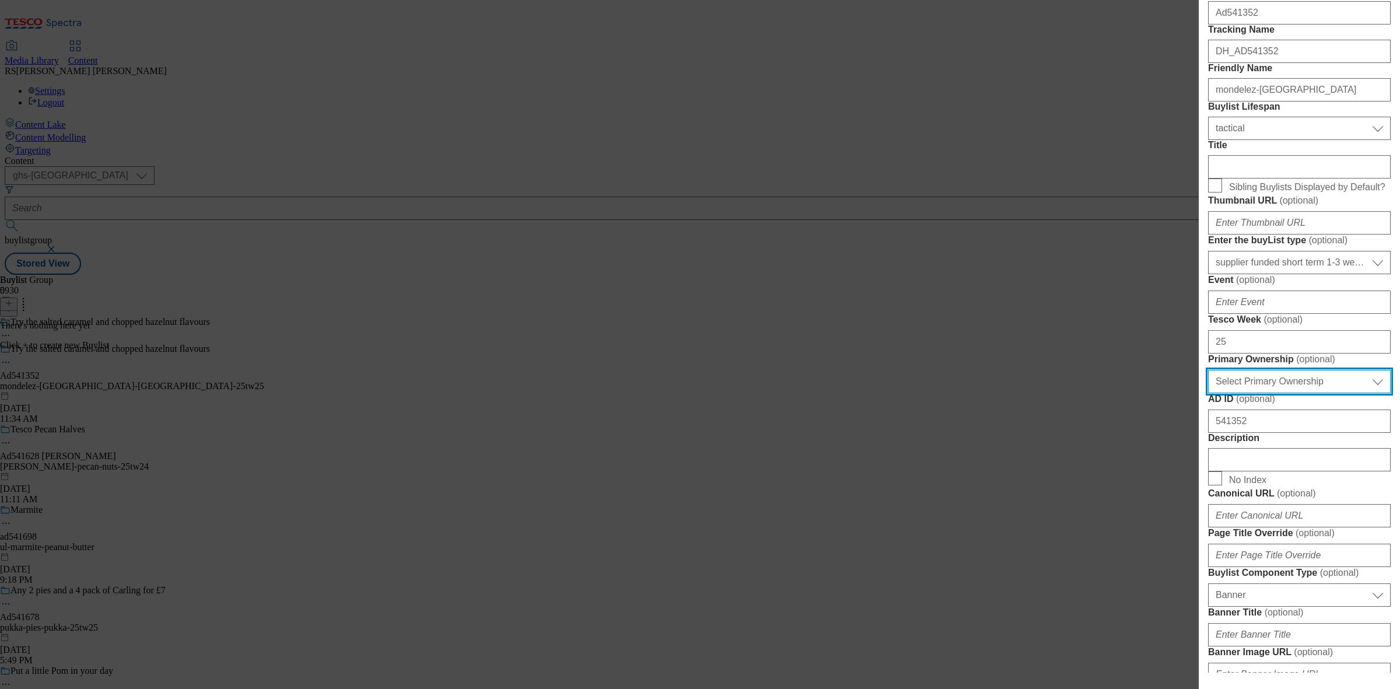
click at [1278, 393] on select "Select Primary Ownership tesco dunnhumby" at bounding box center [1299, 381] width 183 height 23
select select "dunnhumby"
click at [1208, 393] on select "Select Primary Ownership tesco dunnhumby" at bounding box center [1299, 381] width 183 height 23
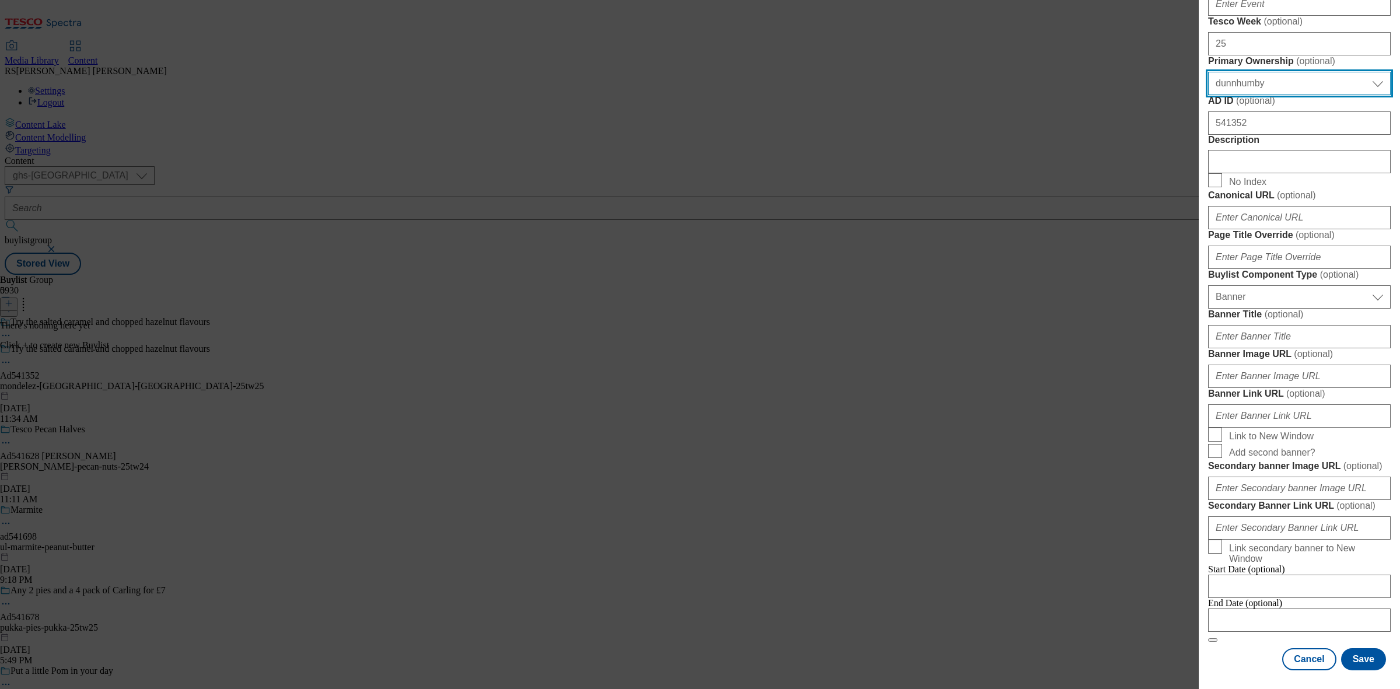
scroll to position [891, 0]
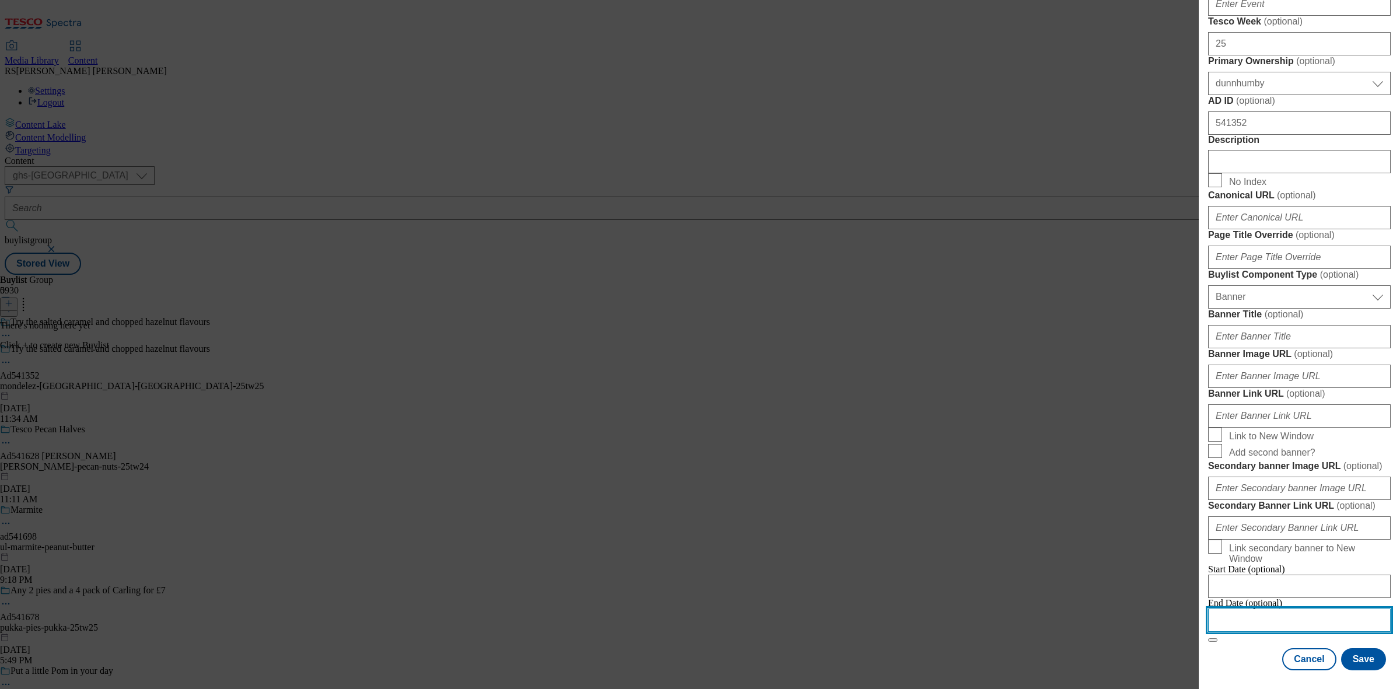
click at [1260, 611] on input "Modal" at bounding box center [1299, 619] width 183 height 23
select select "2025"
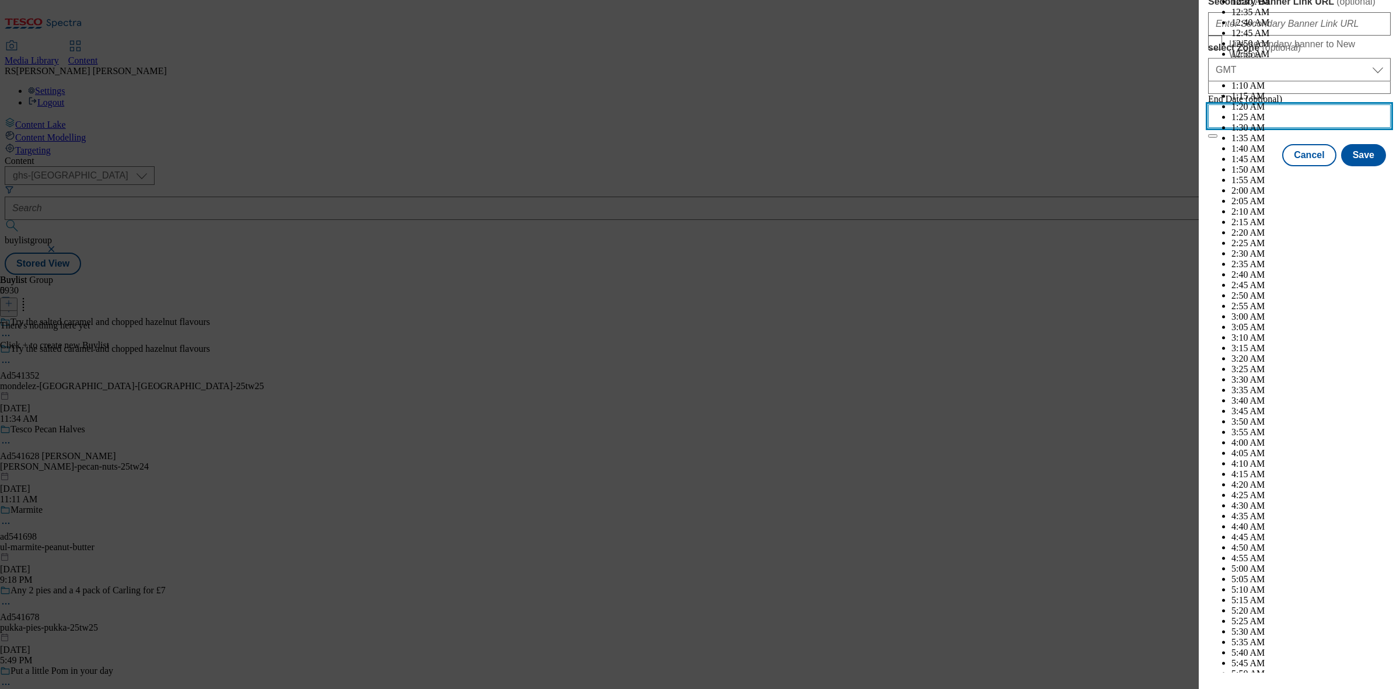
scroll to position [3008, 0]
click at [1283, 128] on input "select Zone ( optional )" at bounding box center [1299, 115] width 183 height 23
select select "November"
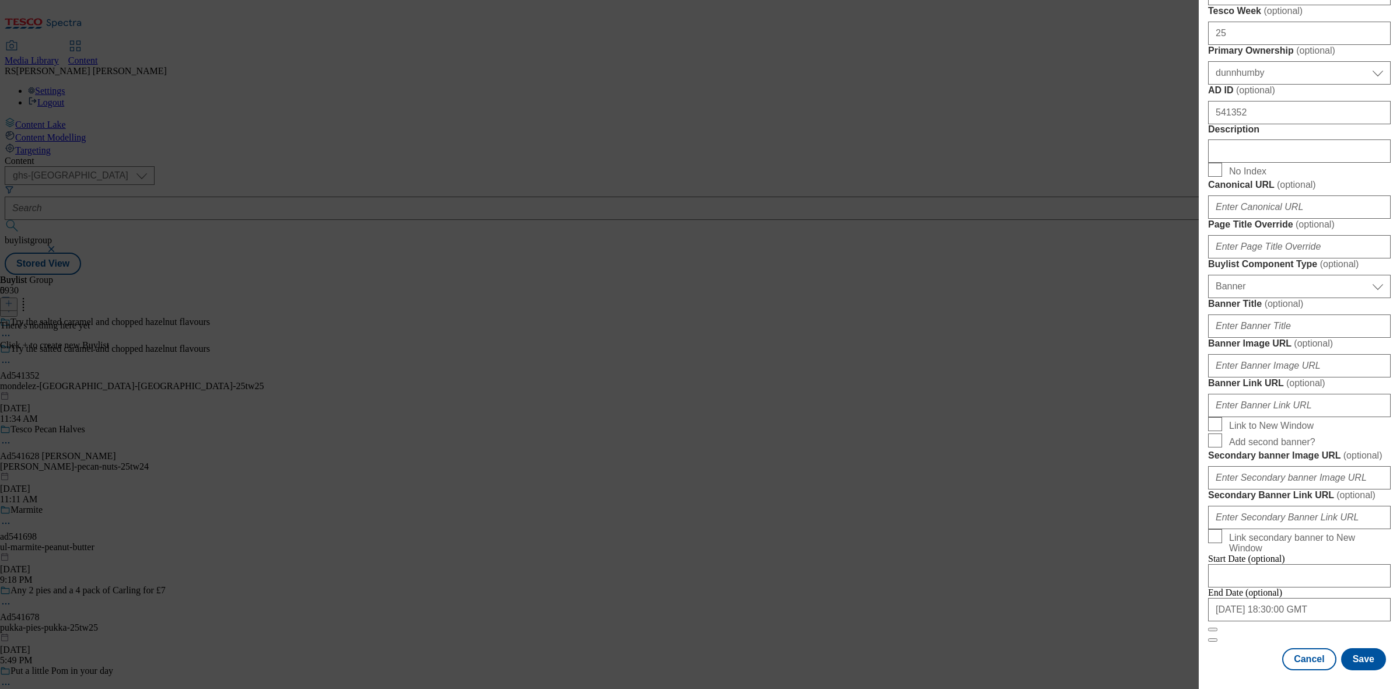
click at [1378, 513] on form "Label Ad541352 Tracking Name DH_AD541352 Friendly Name mondelez-uk Buylist Life…" at bounding box center [1299, 159] width 183 height 965
click at [1310, 609] on input "2025-11-08 18:30:00 GMT" at bounding box center [1299, 609] width 183 height 23
select select "2025"
select select "November"
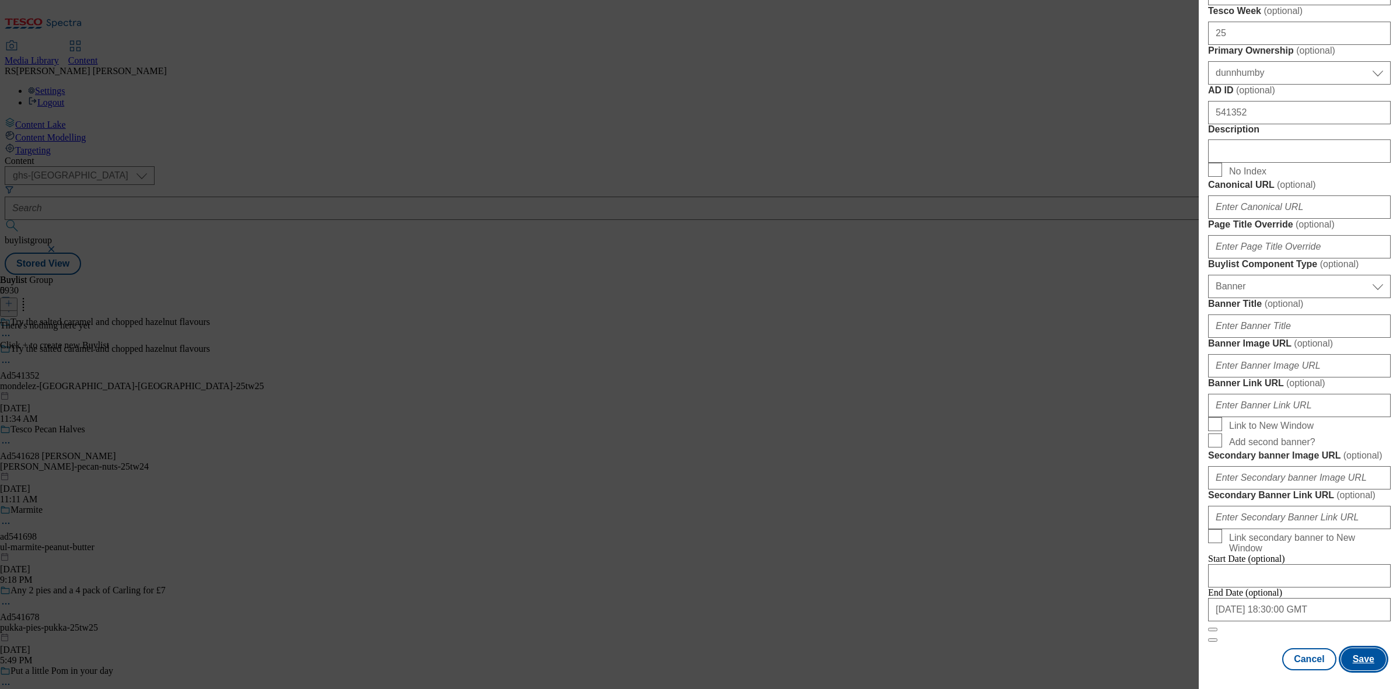
click at [1341, 650] on button "Save" at bounding box center [1363, 659] width 45 height 22
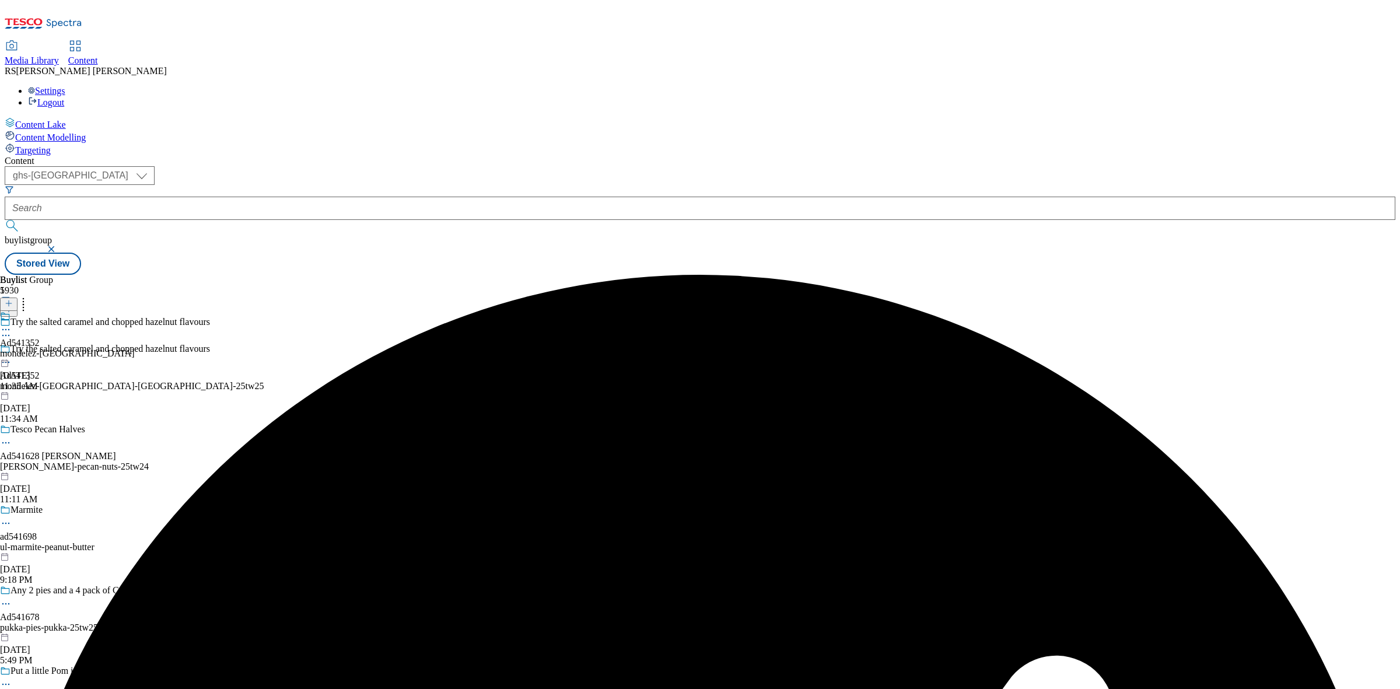
click at [13, 299] on icon at bounding box center [9, 303] width 8 height 8
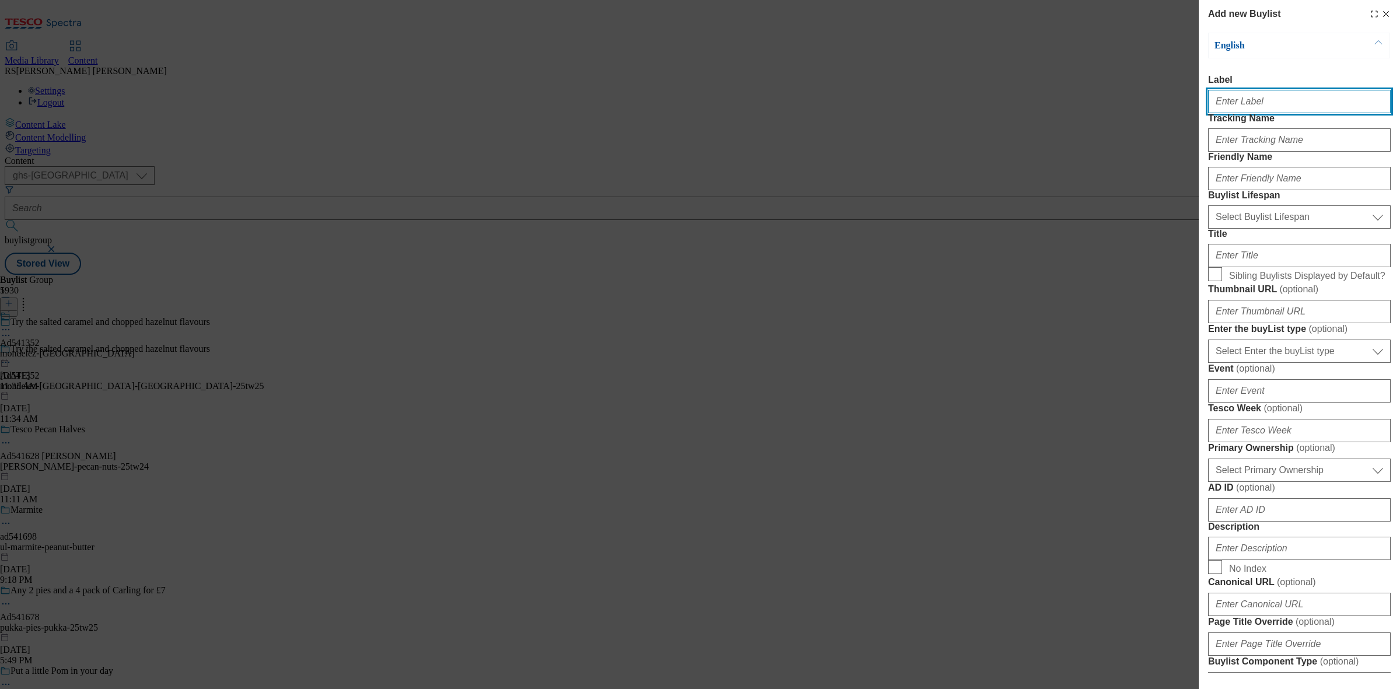
click at [1269, 104] on input "Label" at bounding box center [1299, 101] width 183 height 23
paste input "Ad541352"
type input "Ad541352"
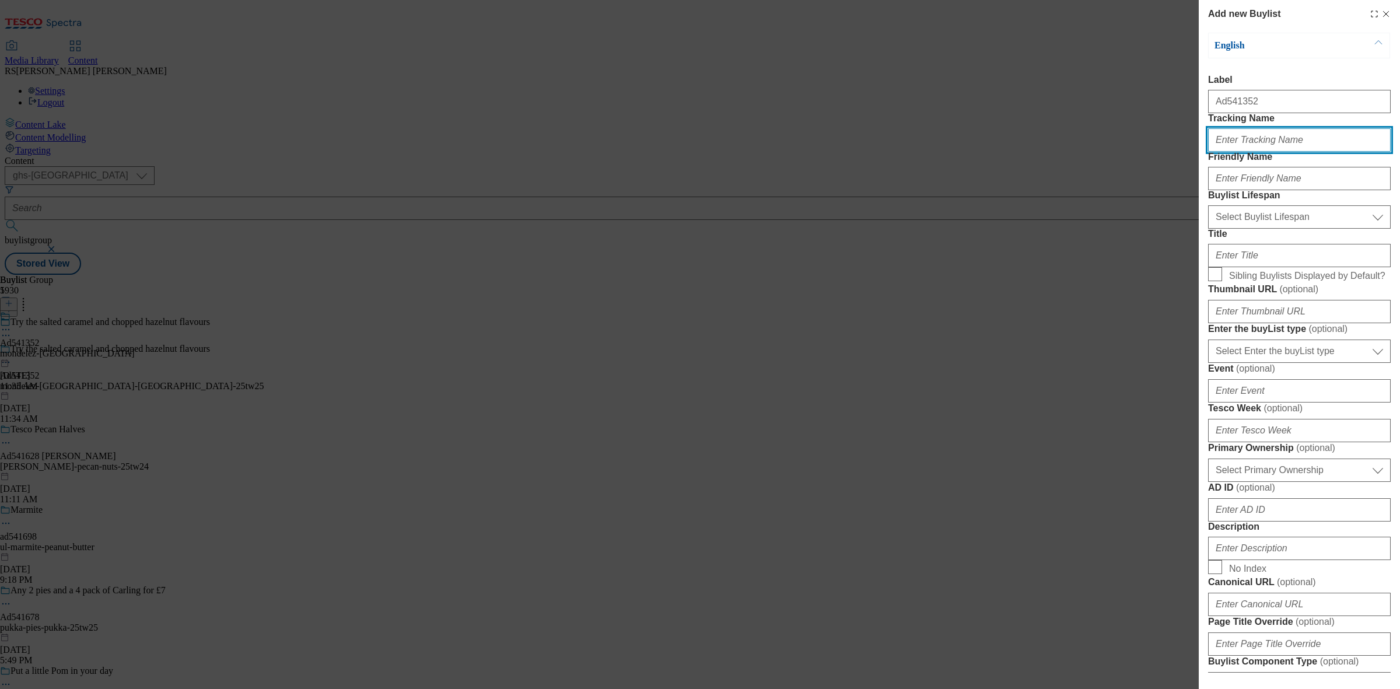
click at [1274, 152] on input "Tracking Name" at bounding box center [1299, 139] width 183 height 23
type input "d"
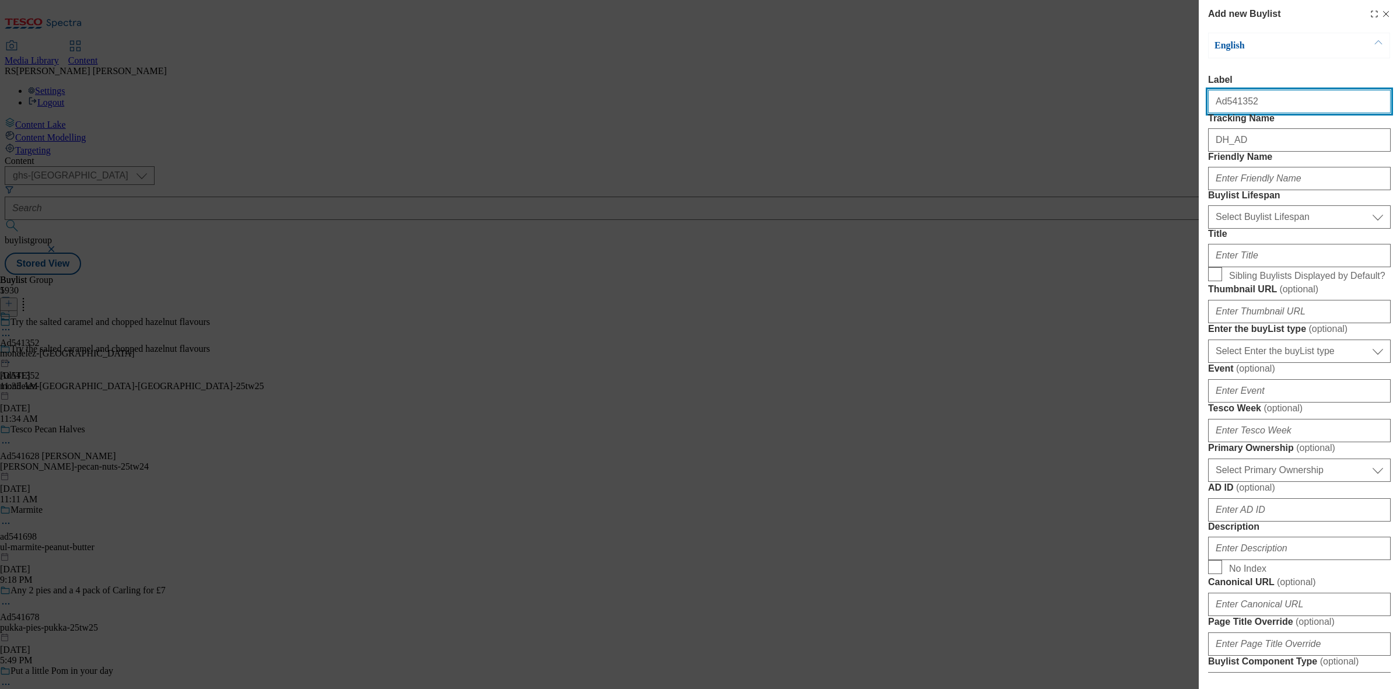
drag, startPoint x: 1257, startPoint y: 111, endPoint x: 1224, endPoint y: 115, distance: 34.1
click at [1224, 113] on input "Ad541352" at bounding box center [1299, 101] width 183 height 23
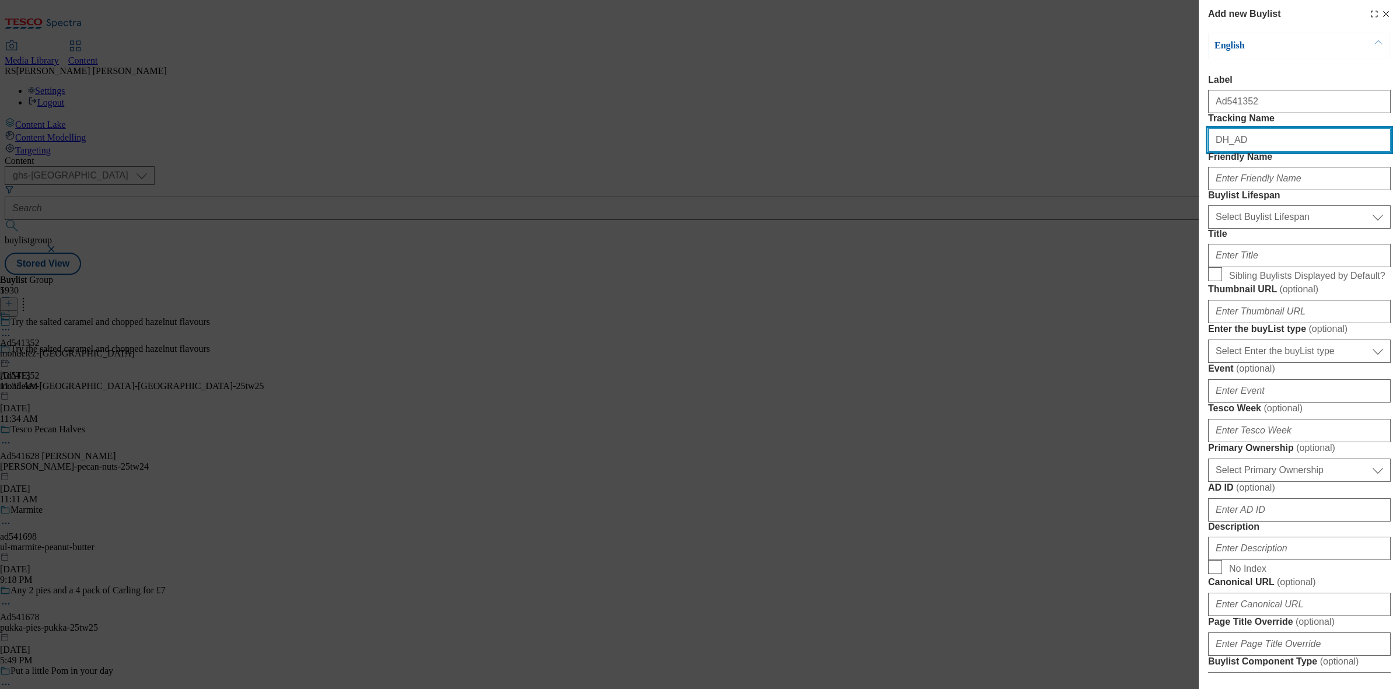
click at [1257, 152] on input "DH_AD" at bounding box center [1299, 139] width 183 height 23
paste input "541352"
type input "DH_AD541352"
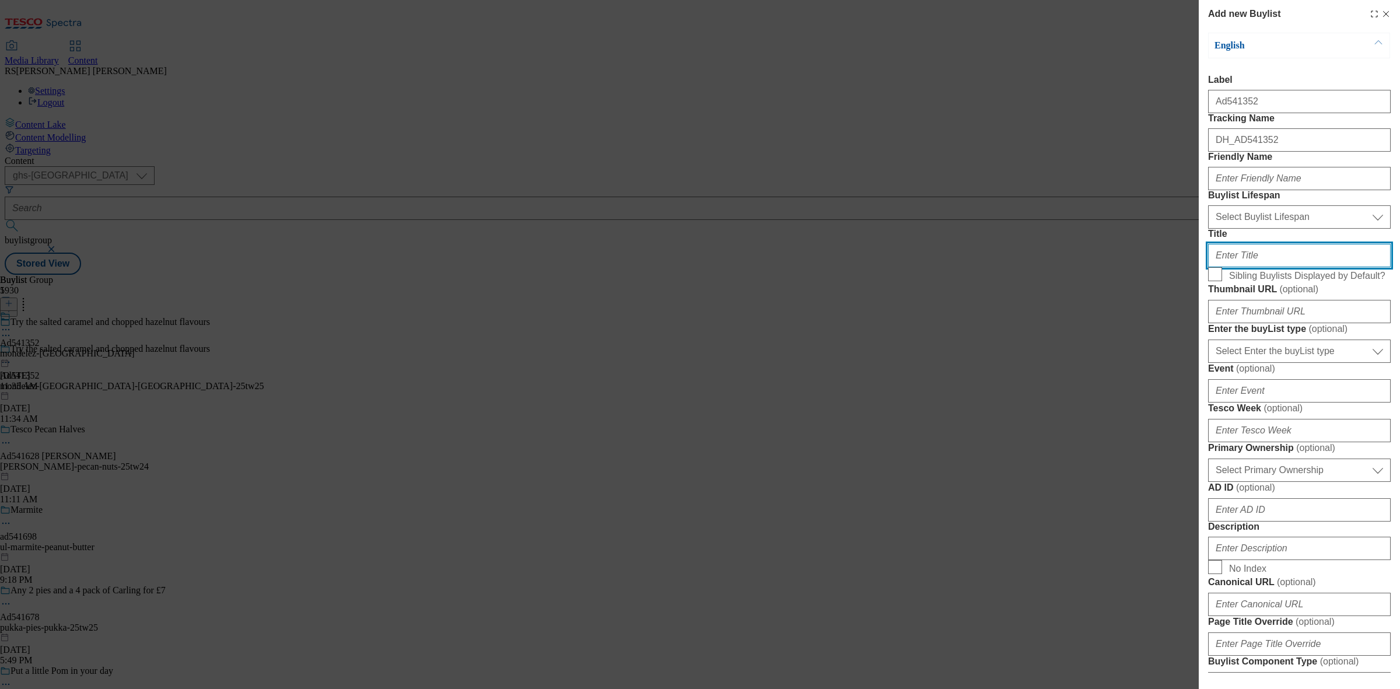
click at [1305, 267] on input "Title" at bounding box center [1299, 255] width 183 height 23
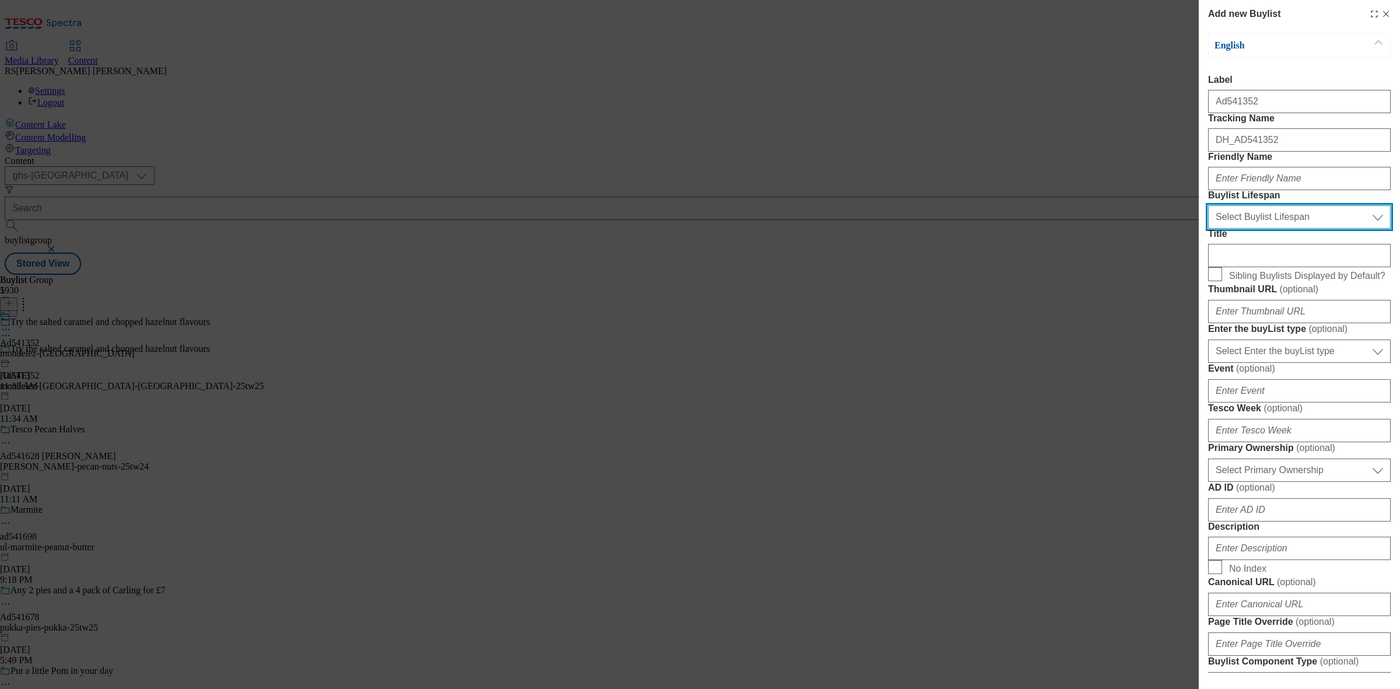
click at [1306, 229] on select "Select Buylist Lifespan evergreen seasonal tactical" at bounding box center [1299, 216] width 183 height 23
select select "tactical"
click at [1208, 229] on select "Select Buylist Lifespan evergreen seasonal tactical" at bounding box center [1299, 216] width 183 height 23
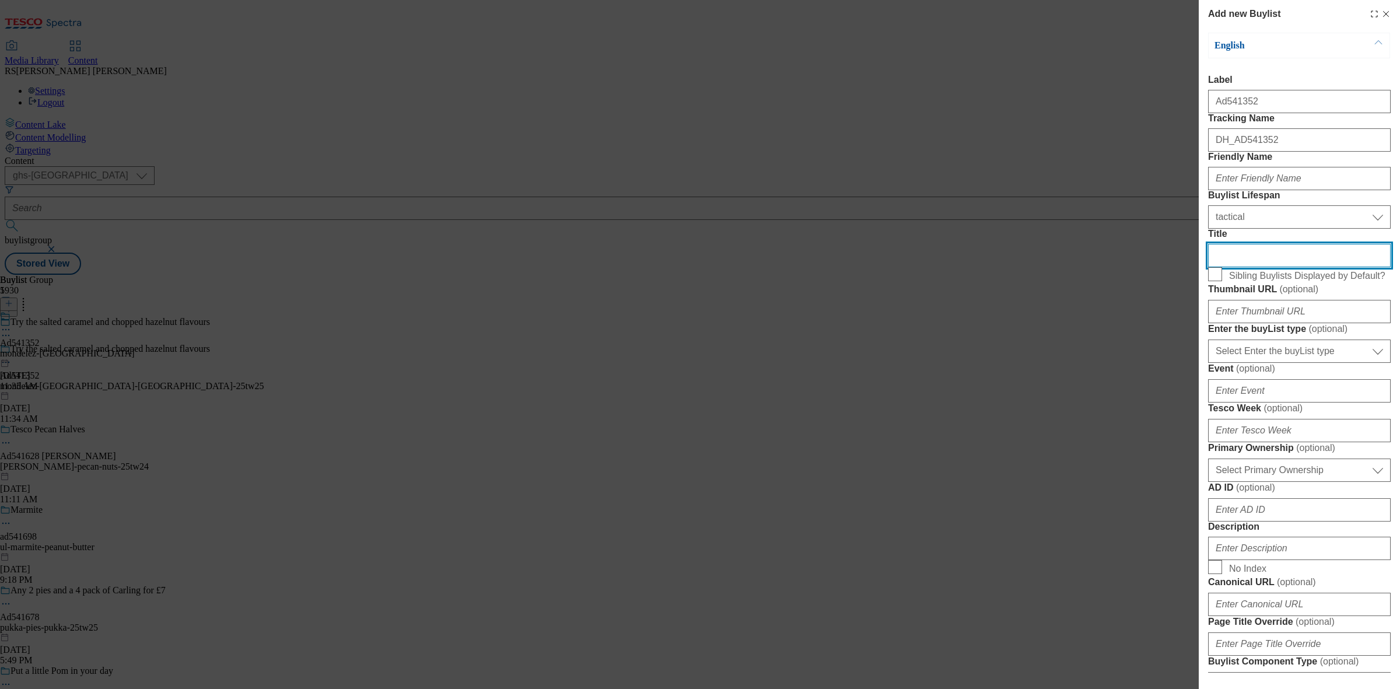
click at [1273, 267] on input "Title" at bounding box center [1299, 255] width 183 height 23
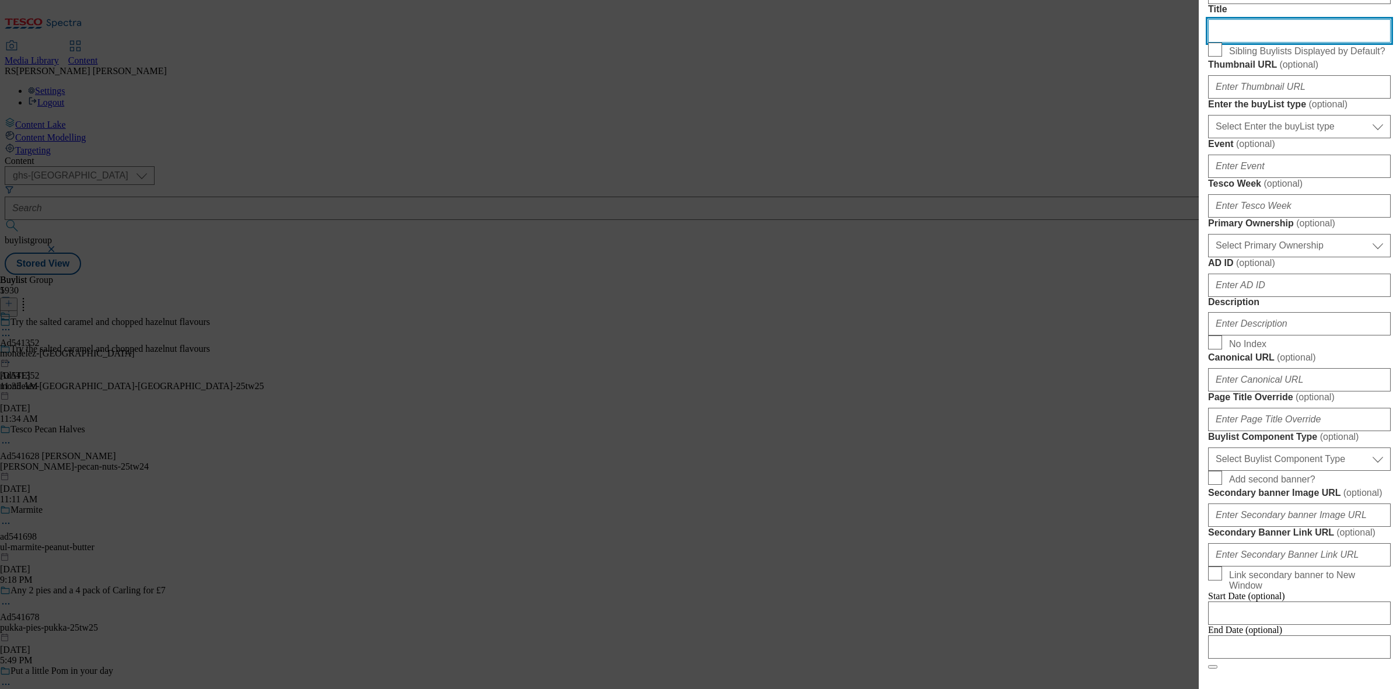
scroll to position [292, 0]
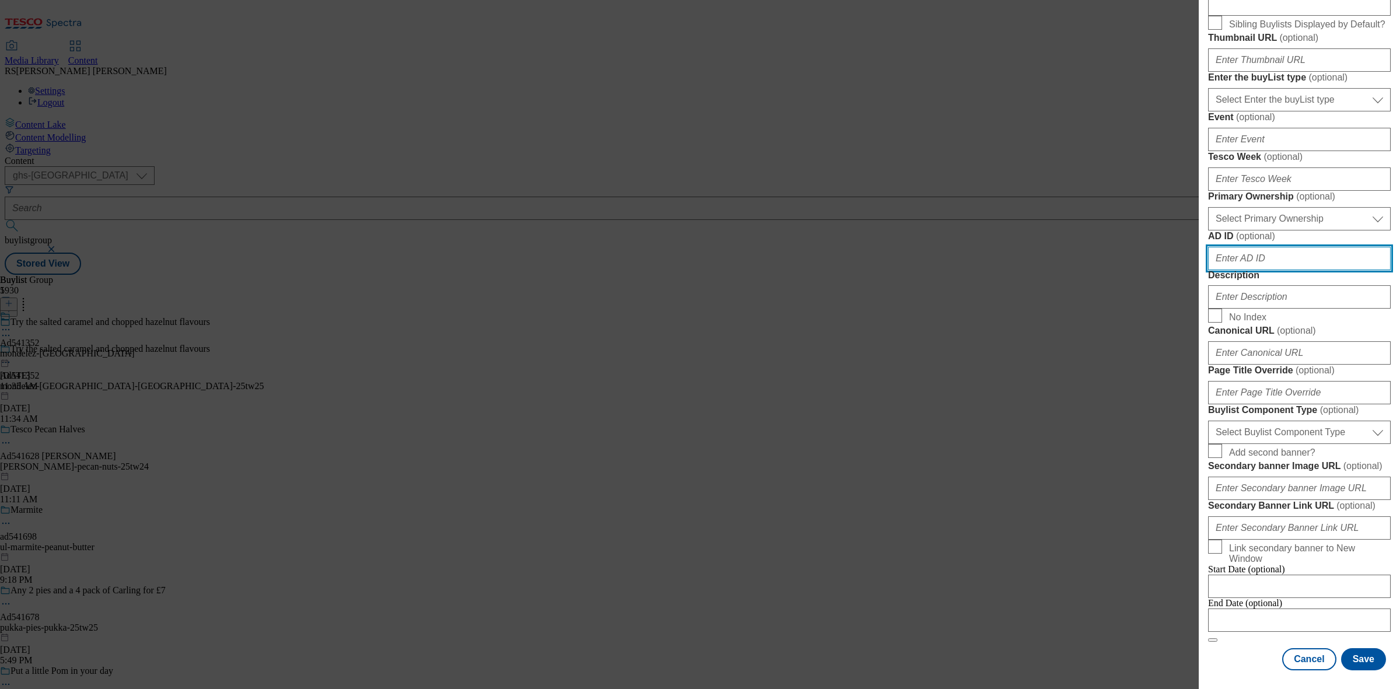
click at [1271, 270] on input "AD ID ( optional )" at bounding box center [1299, 258] width 183 height 23
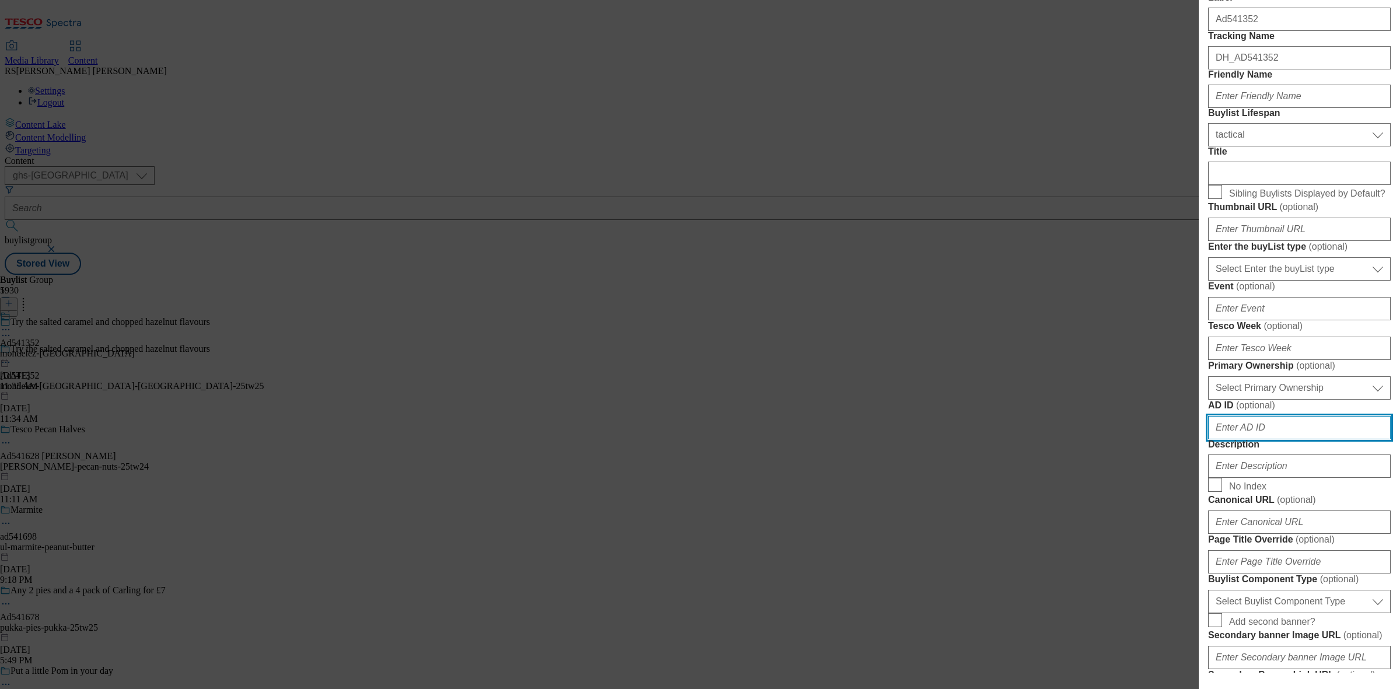
scroll to position [0, 0]
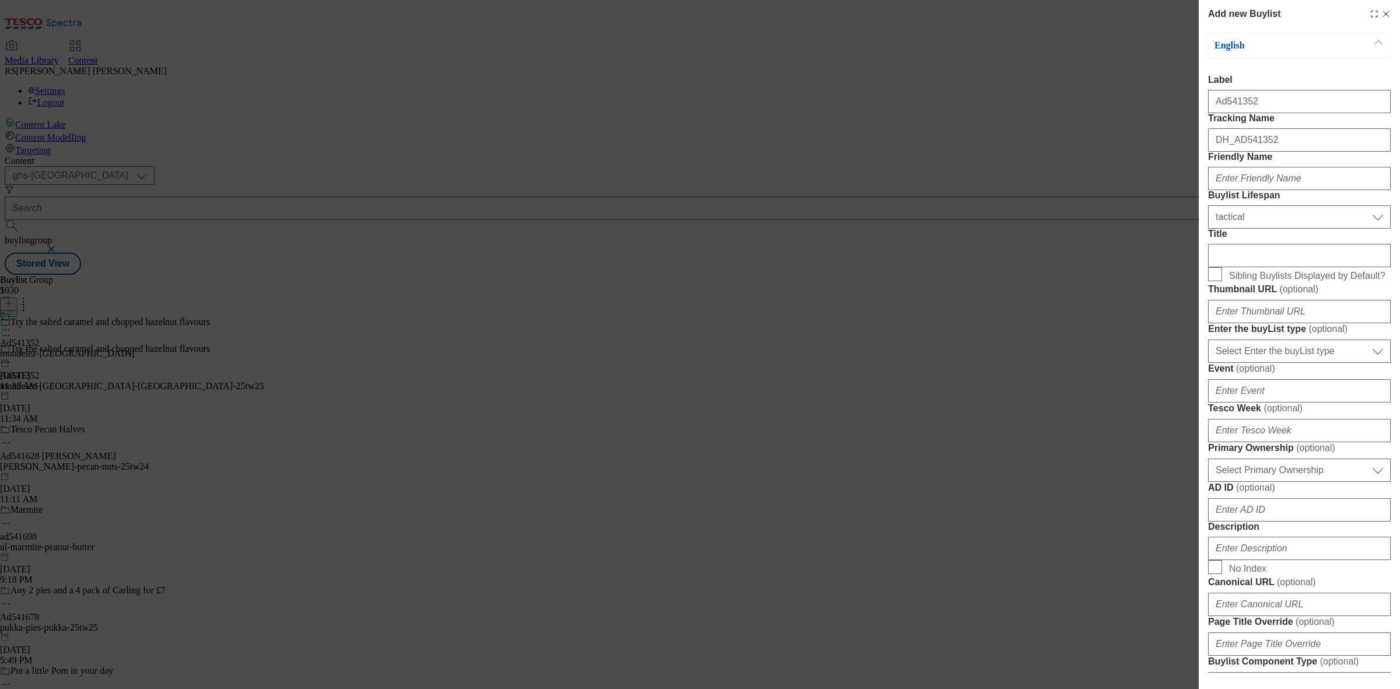
click at [1381, 16] on icon "Modal" at bounding box center [1385, 13] width 9 height 9
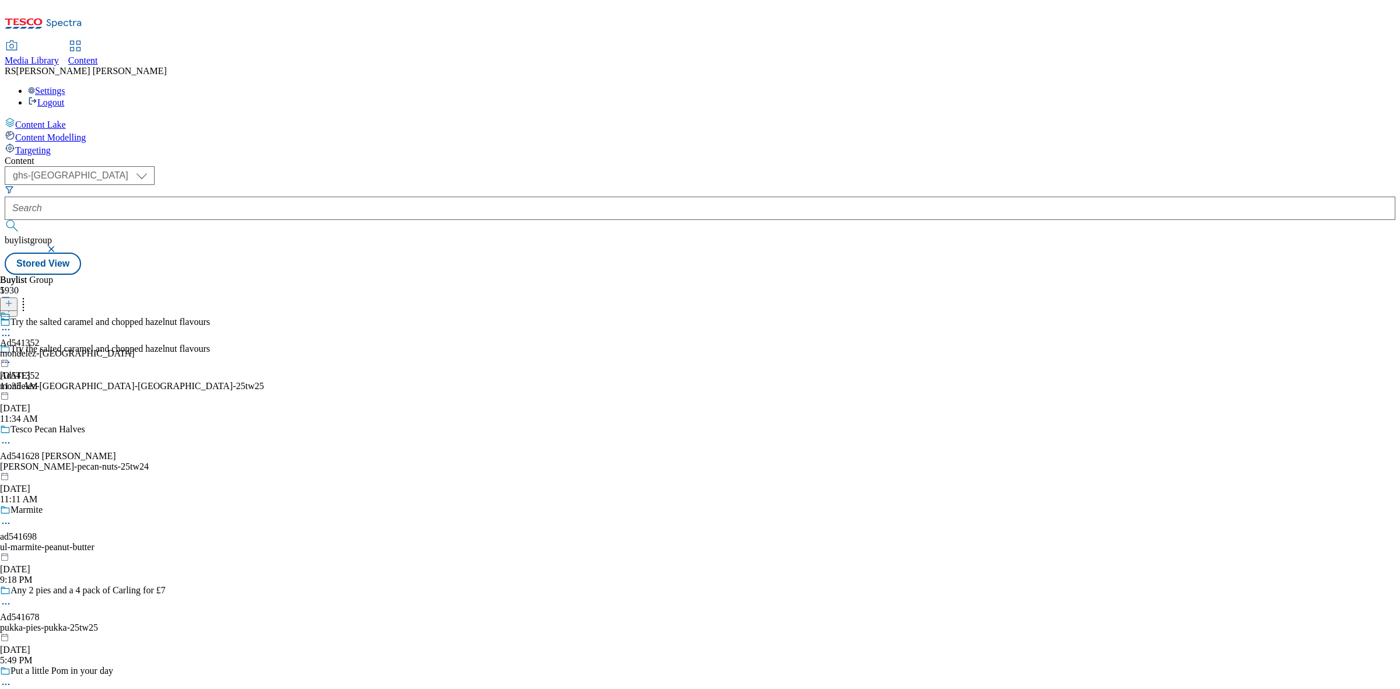
click at [842, 275] on div "Buylist Group 5930 Try the salted caramel and chopped hazelnut flavours Try the…" at bounding box center [700, 275] width 1390 height 0
click at [12, 324] on icon at bounding box center [6, 330] width 12 height 12
click at [54, 347] on button "Edit" at bounding box center [38, 353] width 31 height 13
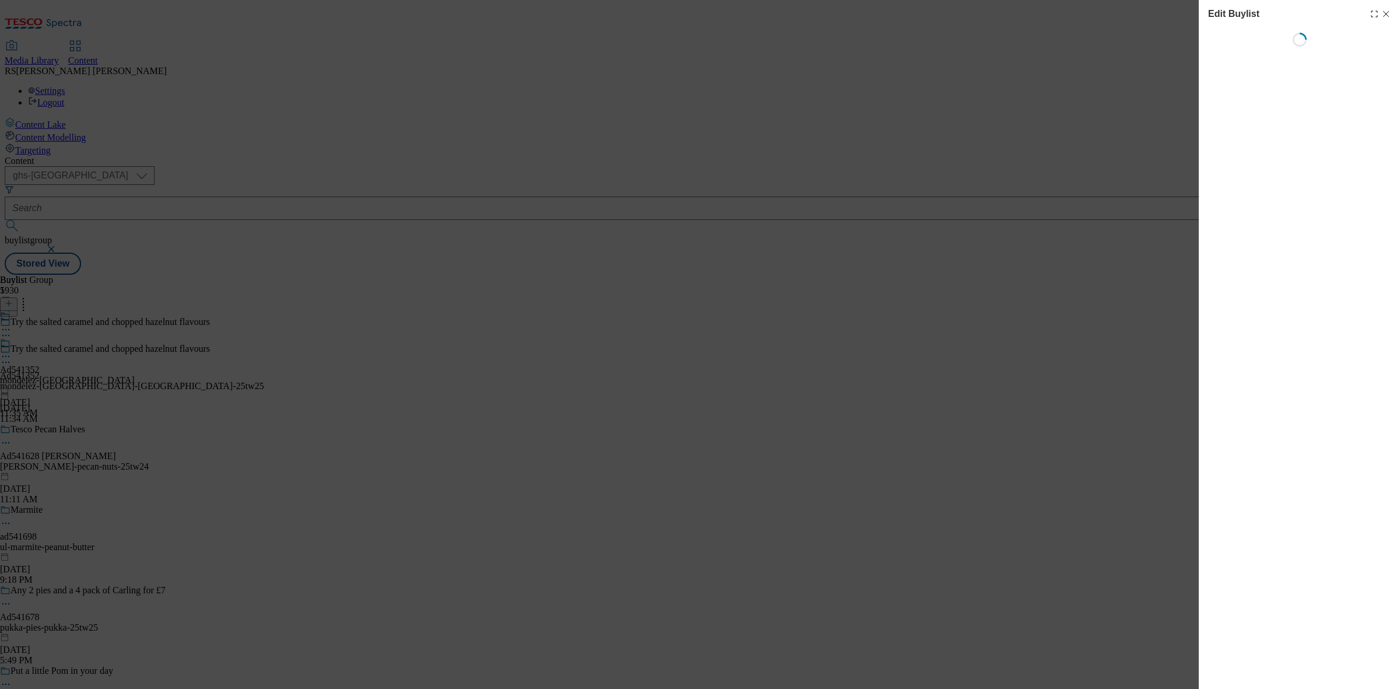
select select "tactical"
select select "supplier funded short term 1-3 weeks"
select select "dunnhumby"
select select "Banner"
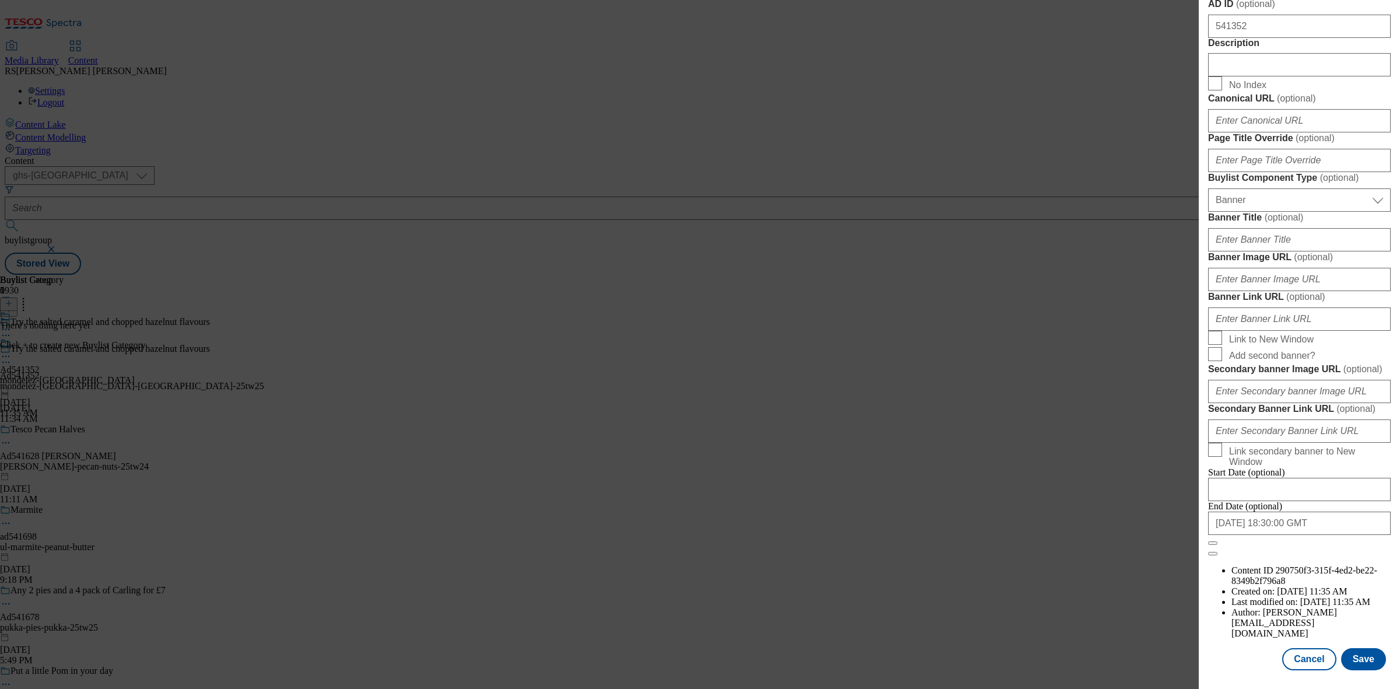
scroll to position [1018, 0]
click at [1306, 648] on button "Cancel" at bounding box center [1309, 659] width 54 height 22
select select "tactical"
select select "supplier funded short term 1-3 weeks"
select select "dunnhumby"
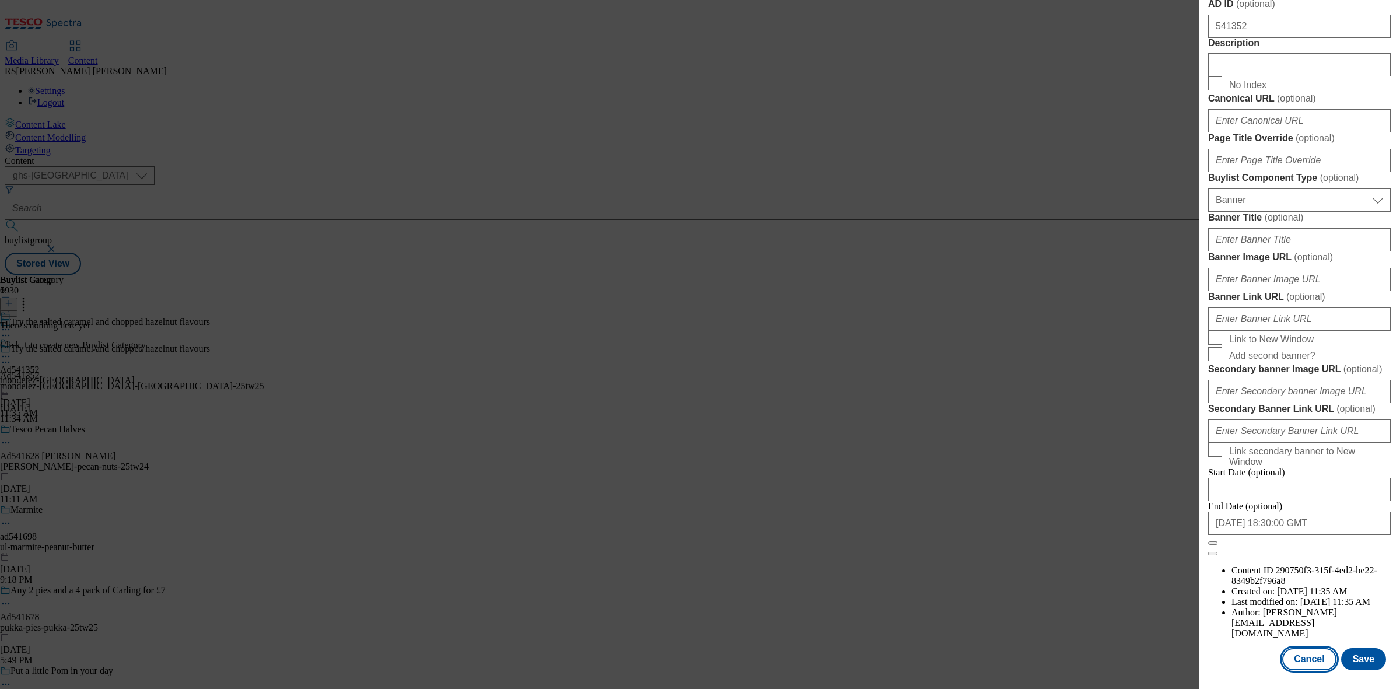
select select "Banner"
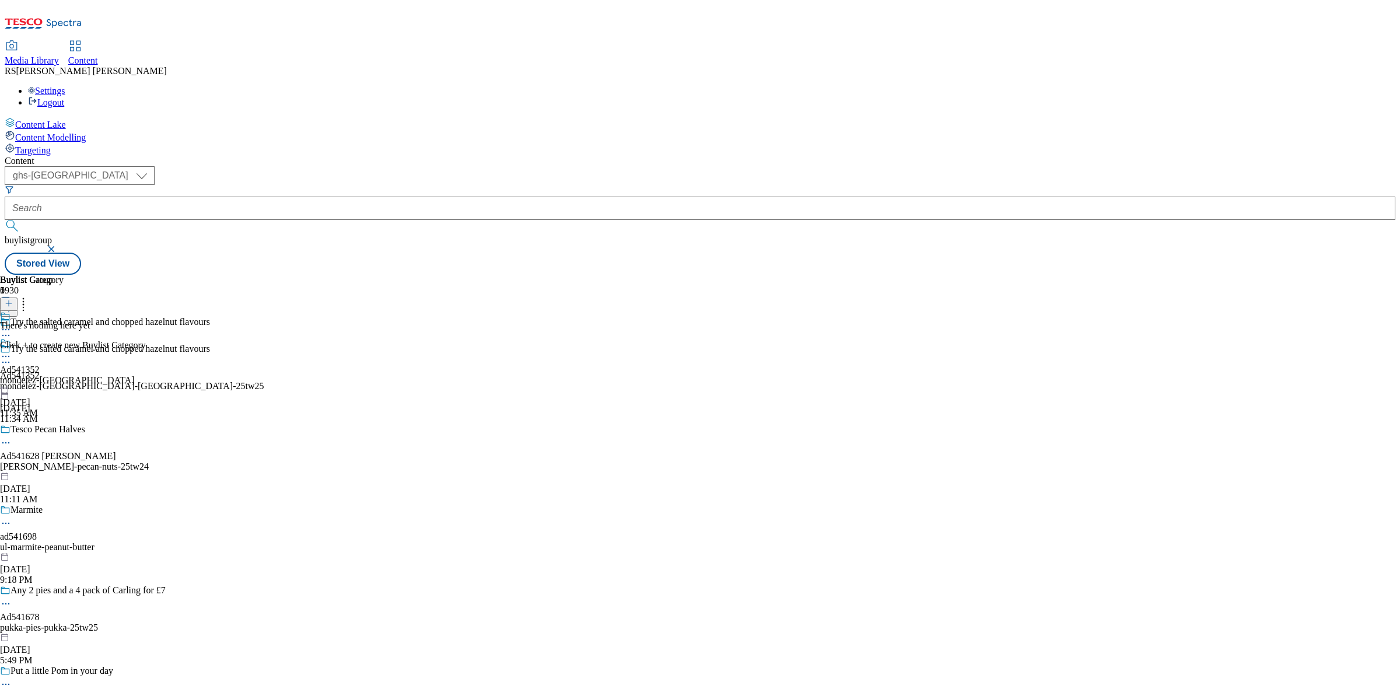
scroll to position [756, 0]
click at [17, 297] on button at bounding box center [8, 303] width 17 height 13
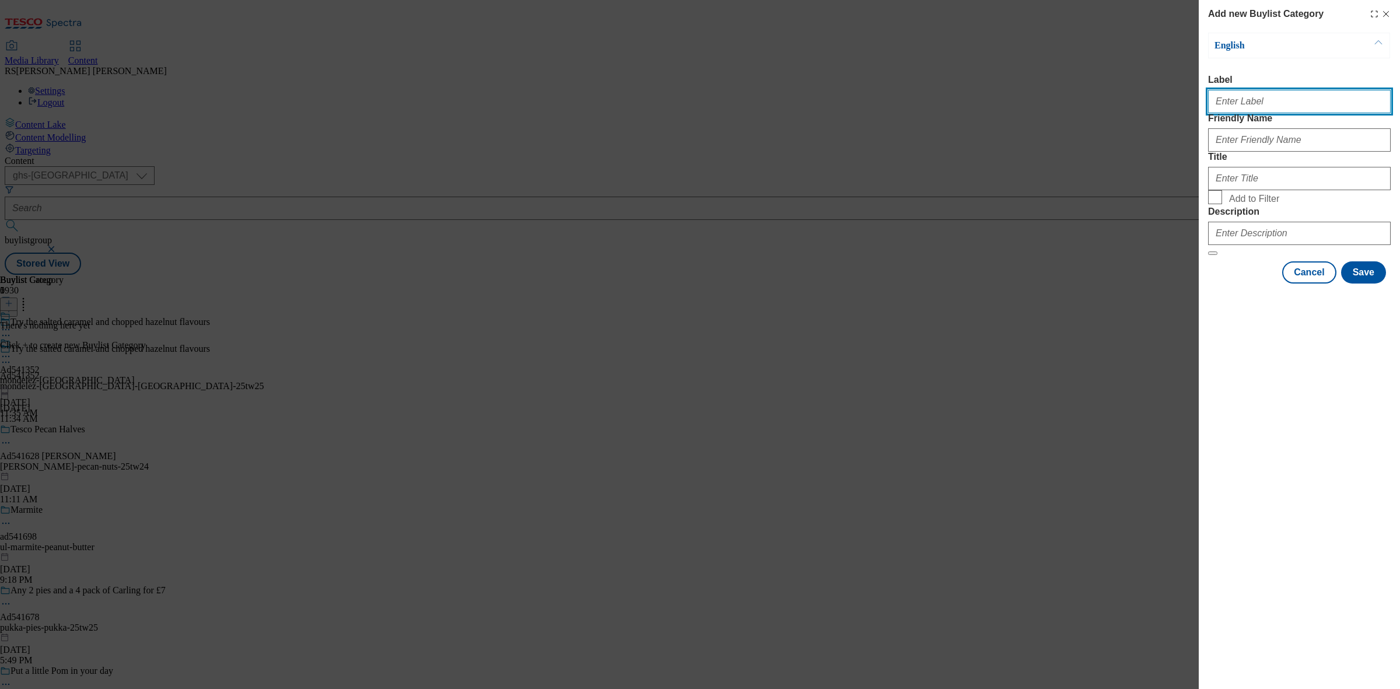
click at [1266, 110] on input "Label" at bounding box center [1299, 101] width 183 height 23
paste input "Ad541352"
type input "Ad541352"
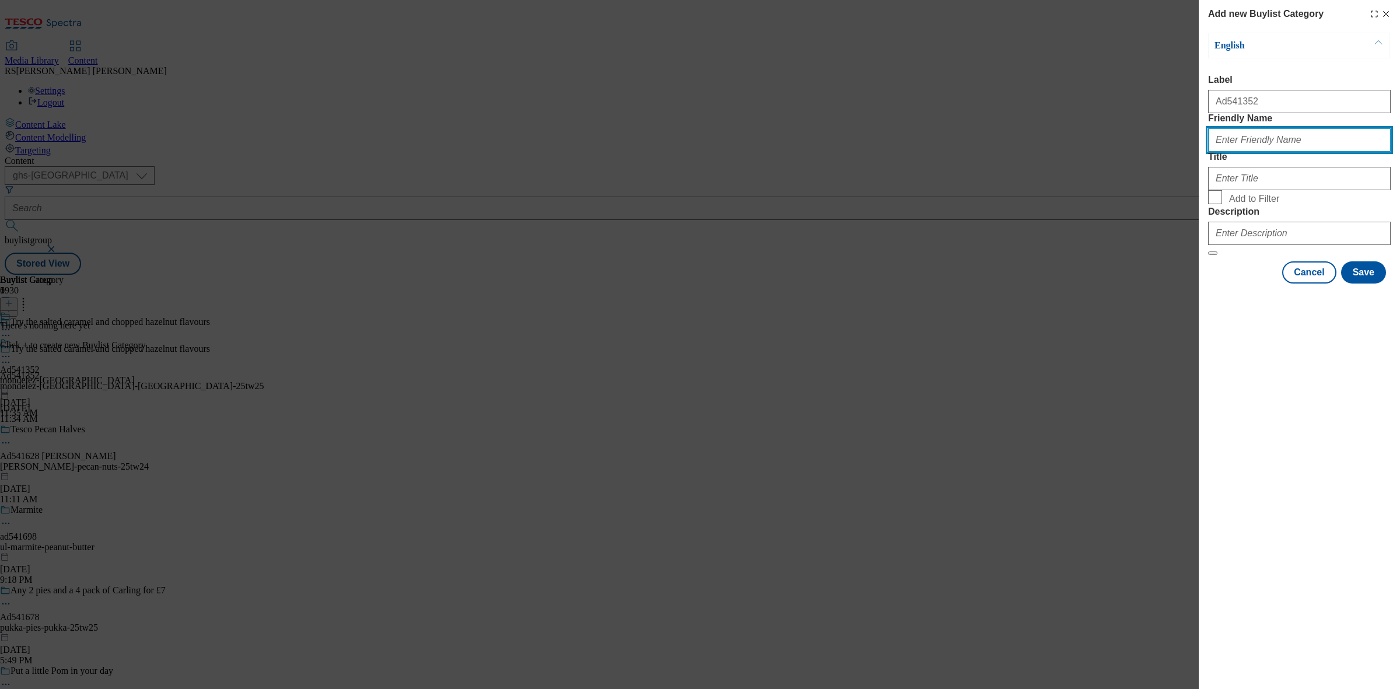
click at [1232, 152] on input "Friendly Name" at bounding box center [1299, 139] width 183 height 23
click at [1252, 152] on input "Friendly Name" at bounding box center [1299, 139] width 183 height 23
paste input "mondelez-uk-bournville"
type input "mondelez-uk-bournville"
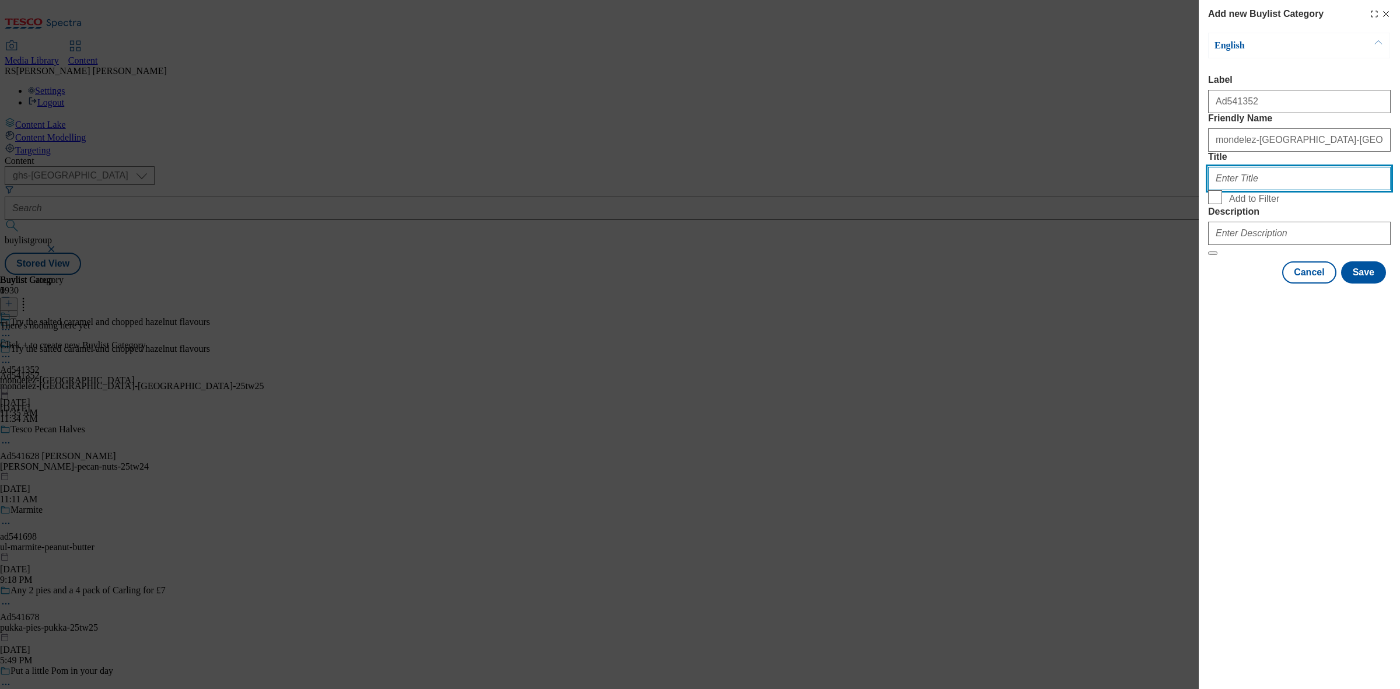
click at [1238, 190] on input "Title" at bounding box center [1299, 178] width 183 height 23
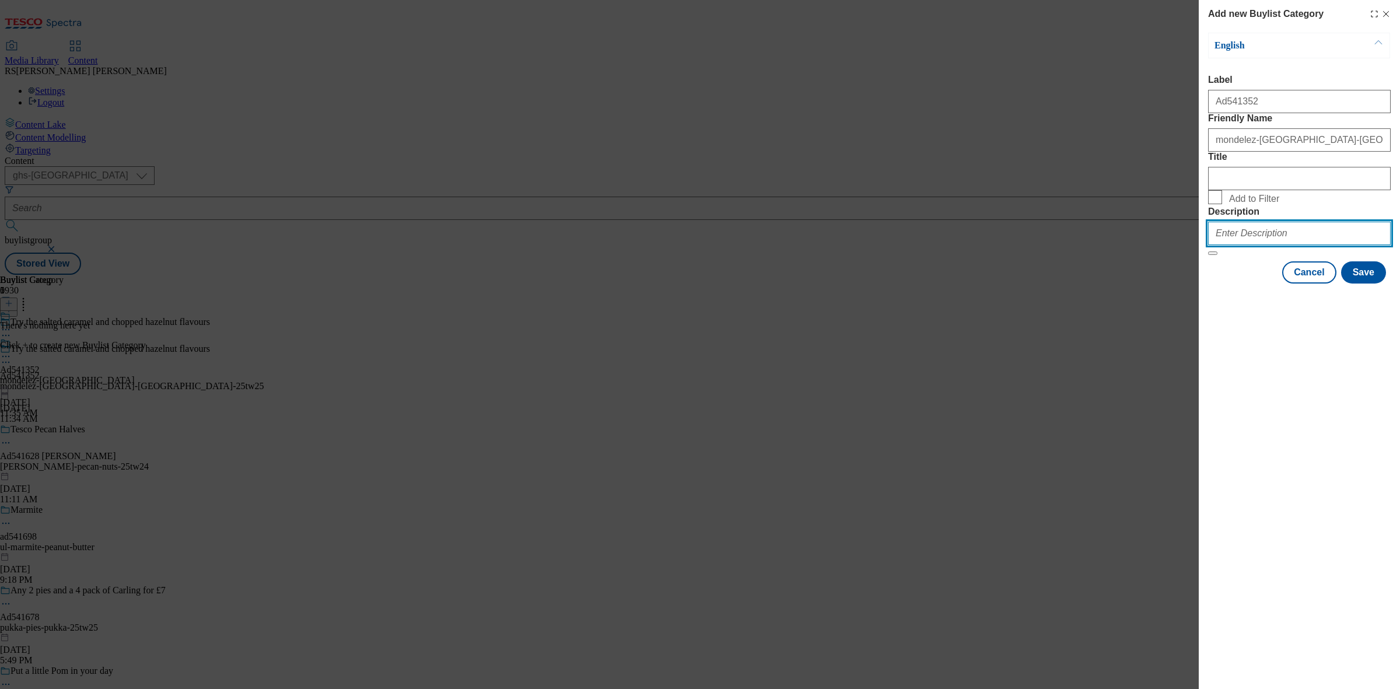
click at [1258, 245] on input "Description" at bounding box center [1299, 233] width 183 height 23
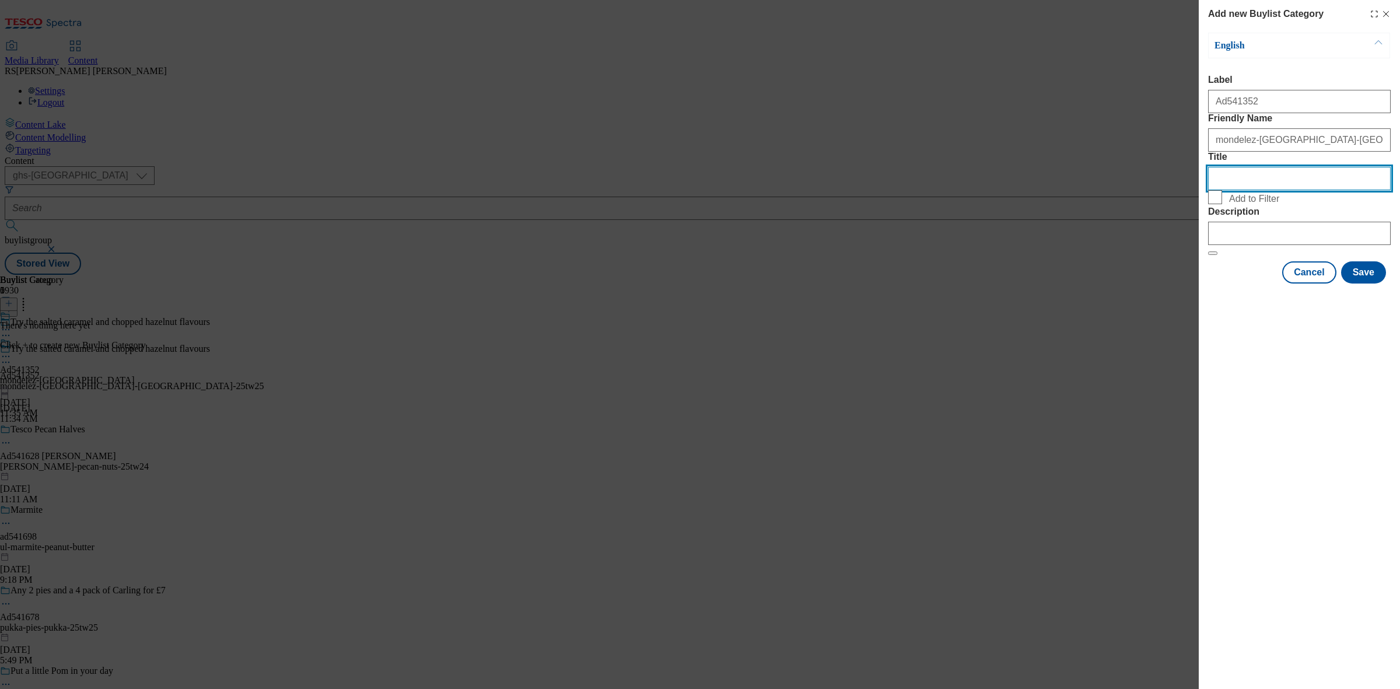
click at [1256, 190] on input "Title" at bounding box center [1299, 178] width 183 height 23
drag, startPoint x: 1302, startPoint y: 219, endPoint x: 1054, endPoint y: 220, distance: 247.9
click at [1054, 220] on div "Add new Buylist Category English Label Ad541352 Friendly Name mondelez-uk-bourn…" at bounding box center [700, 344] width 1400 height 689
paste input "Mondelez UK Ltd"
drag, startPoint x: 1214, startPoint y: 222, endPoint x: 1189, endPoint y: 226, distance: 26.0
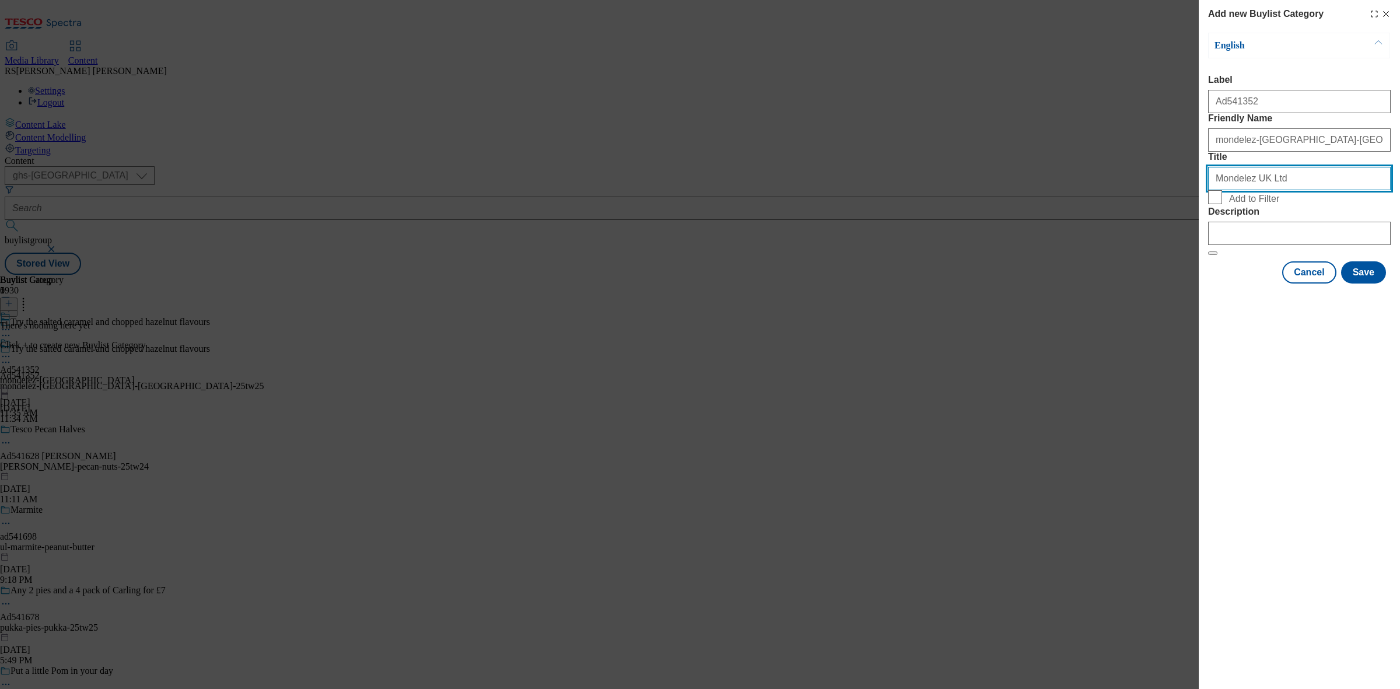
click at [1189, 226] on div "Add new Buylist Category English Label Ad541352 Friendly Name mondelez-uk-bourn…" at bounding box center [700, 344] width 1400 height 689
type input "Mondelez UK Ltd"
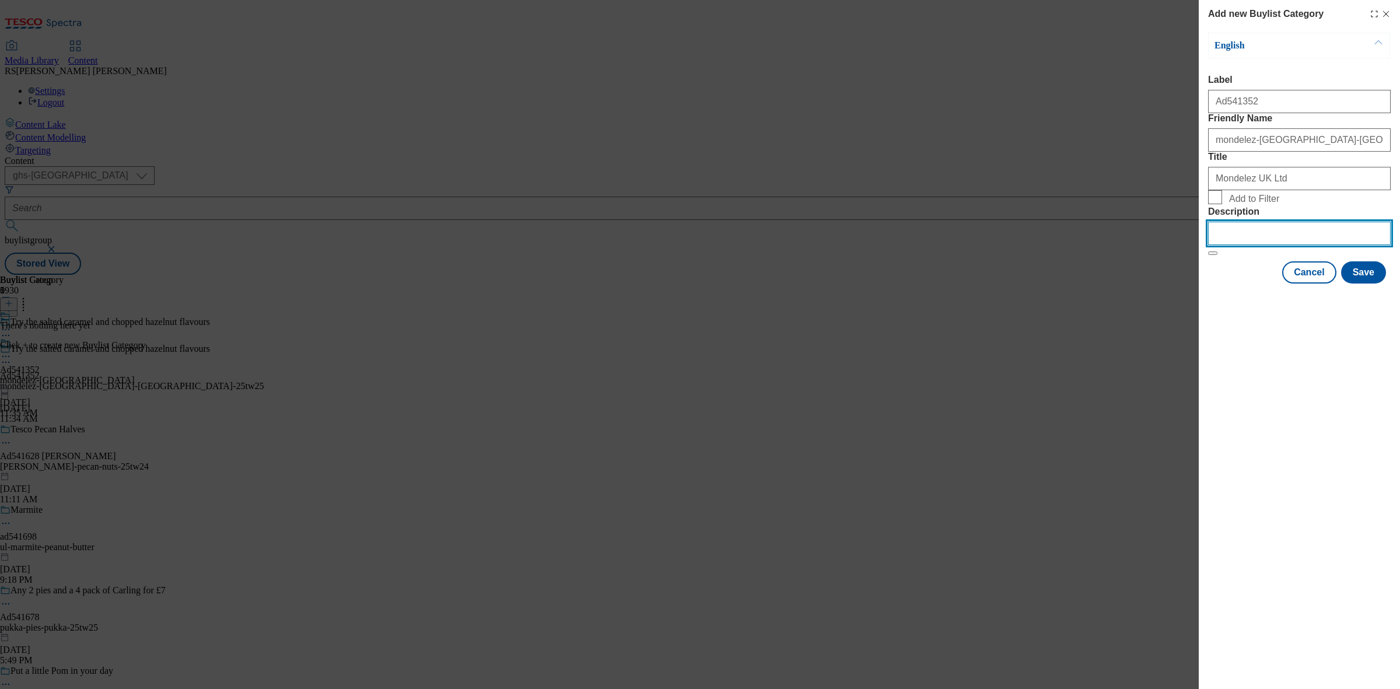
click at [1291, 245] on input "Description" at bounding box center [1299, 233] width 183 height 23
click at [1365, 283] on button "Save" at bounding box center [1363, 272] width 45 height 22
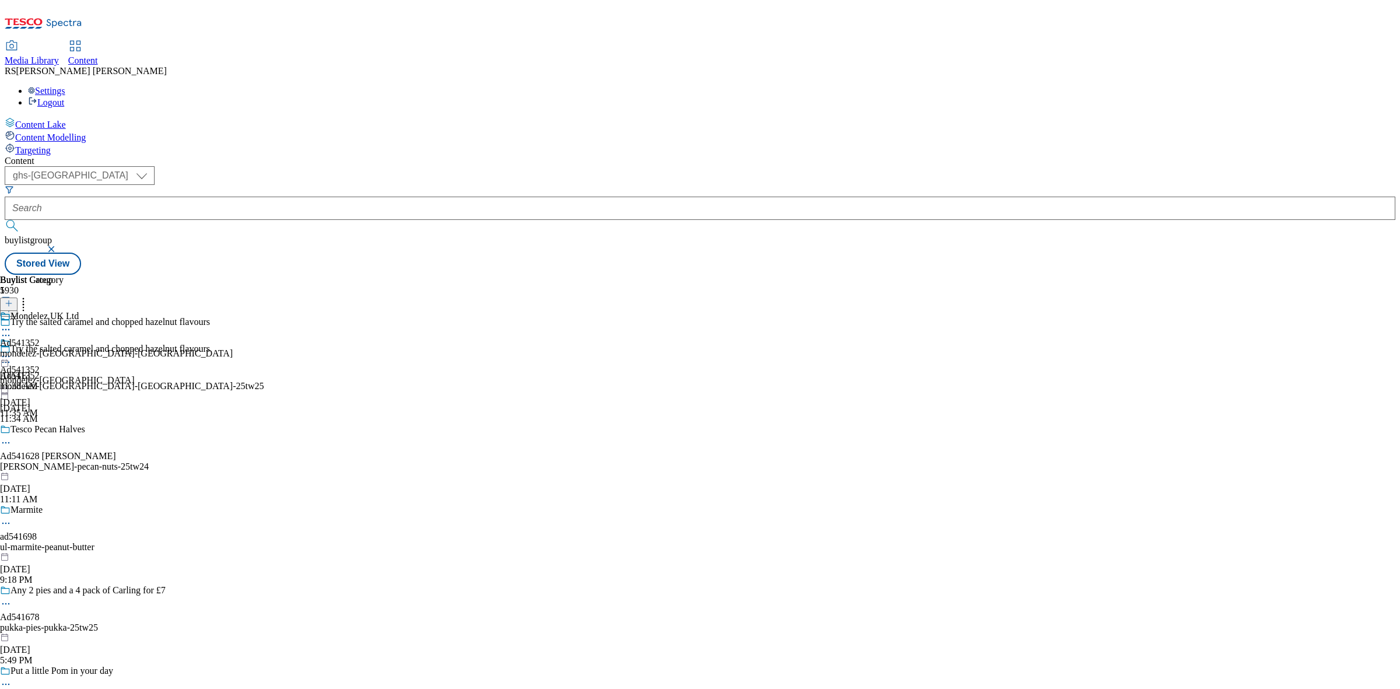
click at [13, 299] on icon at bounding box center [9, 303] width 8 height 8
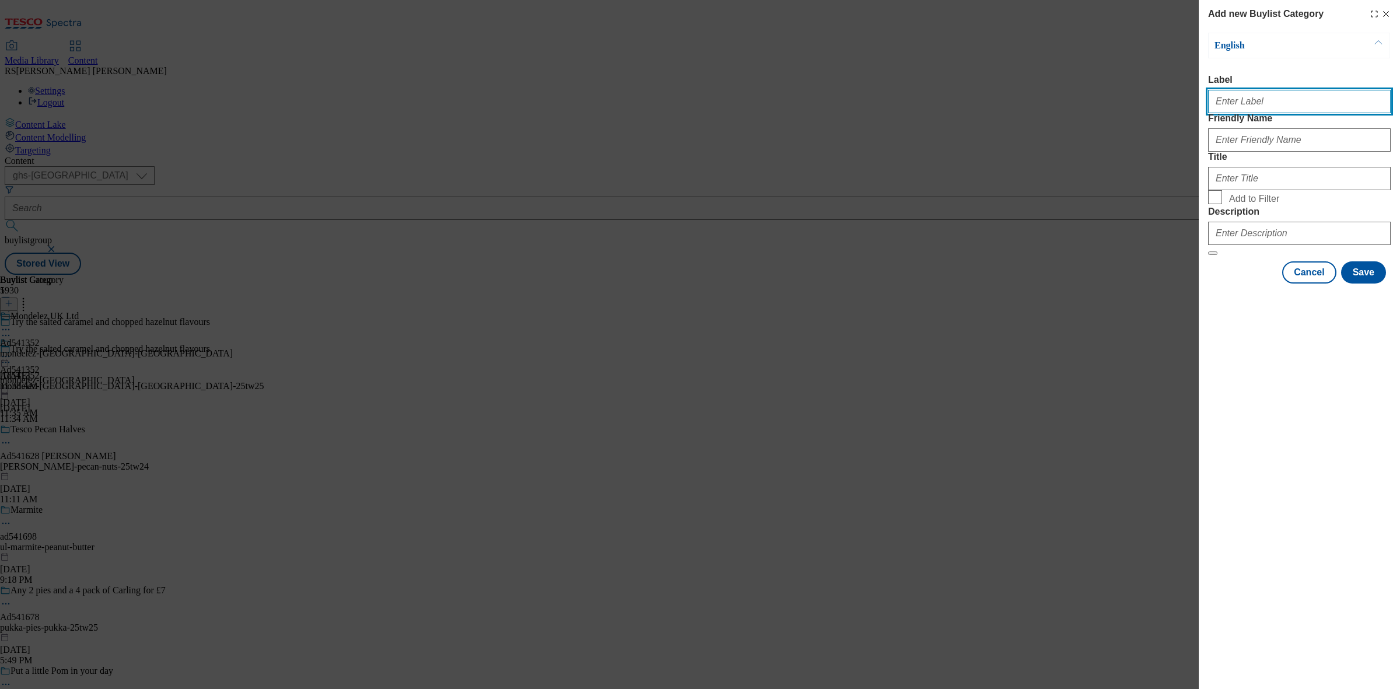
click at [1267, 112] on input "Label" at bounding box center [1299, 101] width 183 height 23
paste input "Ad541352"
type input "Ad541352"
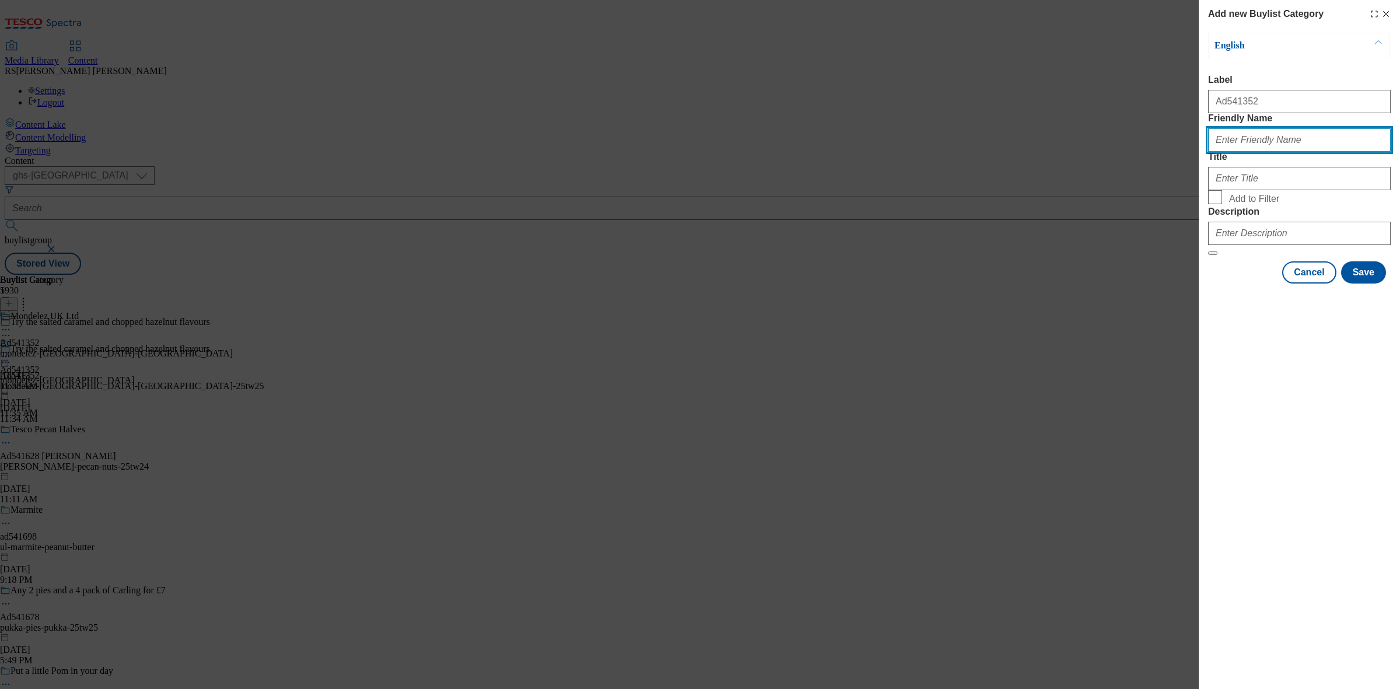
click at [1300, 152] on input "Friendly Name" at bounding box center [1299, 139] width 183 height 23
click at [1391, 16] on div "Add new Buylist Category English Label Ad541352 Friendly Name Title Add to Filt…" at bounding box center [1298, 143] width 201 height 286
click at [1389, 16] on icon "Modal" at bounding box center [1385, 13] width 9 height 9
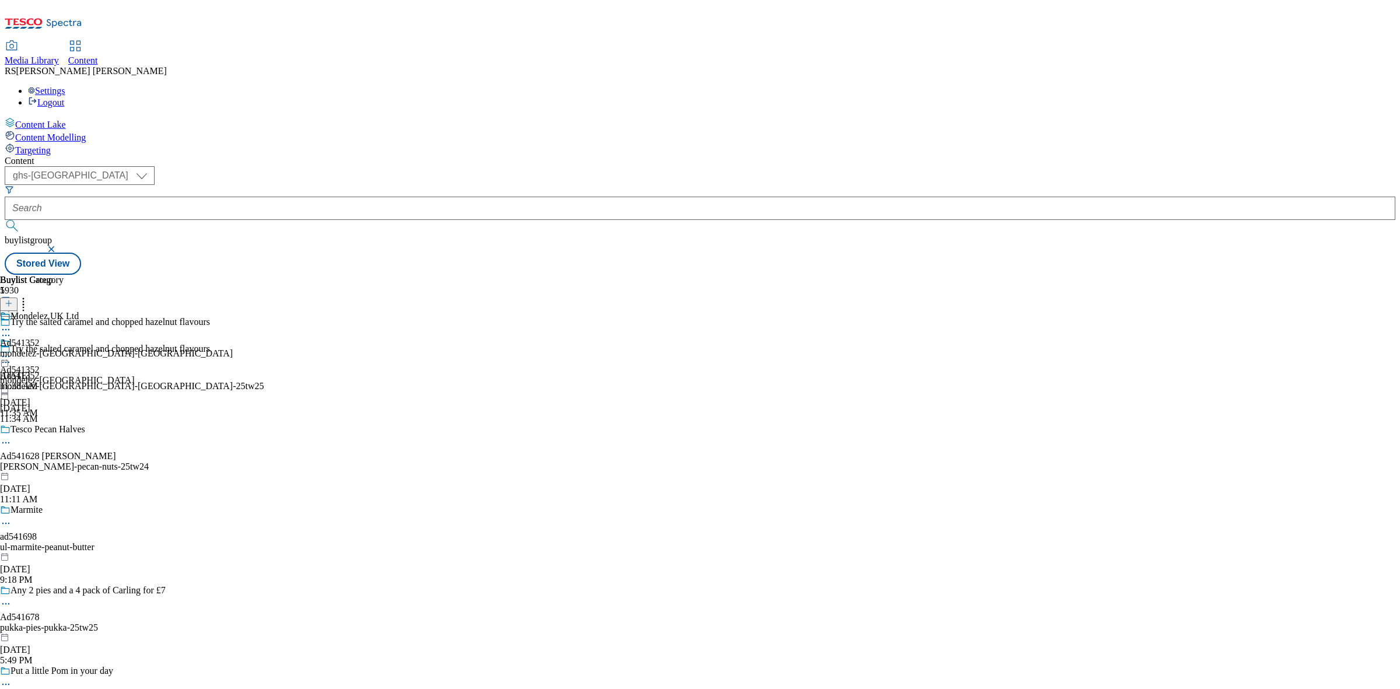
click at [233, 311] on div "Mondelez UK Ltd Ad541352 mondelez-uk-bournville Aug 12, 2025 11:38 AM" at bounding box center [116, 351] width 233 height 80
click at [13, 299] on icon at bounding box center [9, 303] width 8 height 8
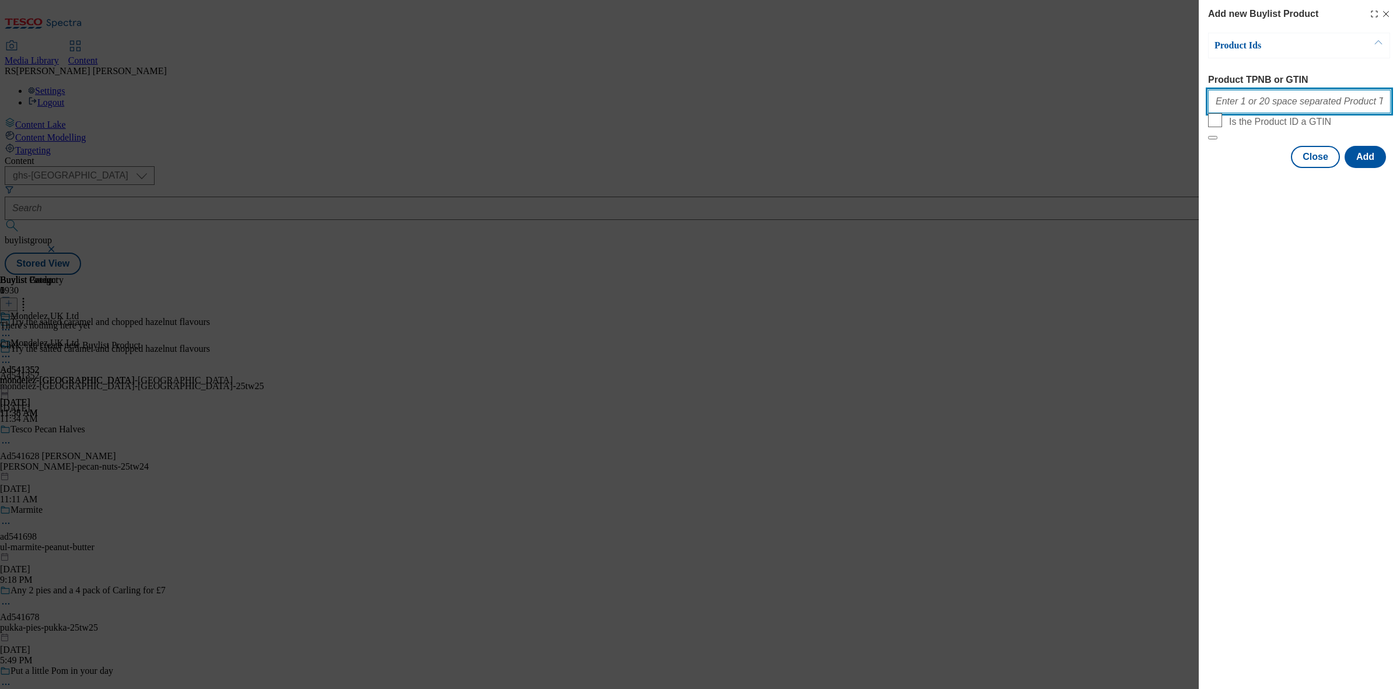
click at [1252, 103] on input "Product TPNB or GTIN" at bounding box center [1299, 101] width 183 height 23
paste input "50353479 96713842 96643538 93949124 94045063 93347491 89476084 89940963 8961011…"
type input "50353479 96713842 96643538 93949124 94045063 93347491 89476084 89940963 8961011…"
click at [1365, 168] on button "Add" at bounding box center [1364, 157] width 41 height 22
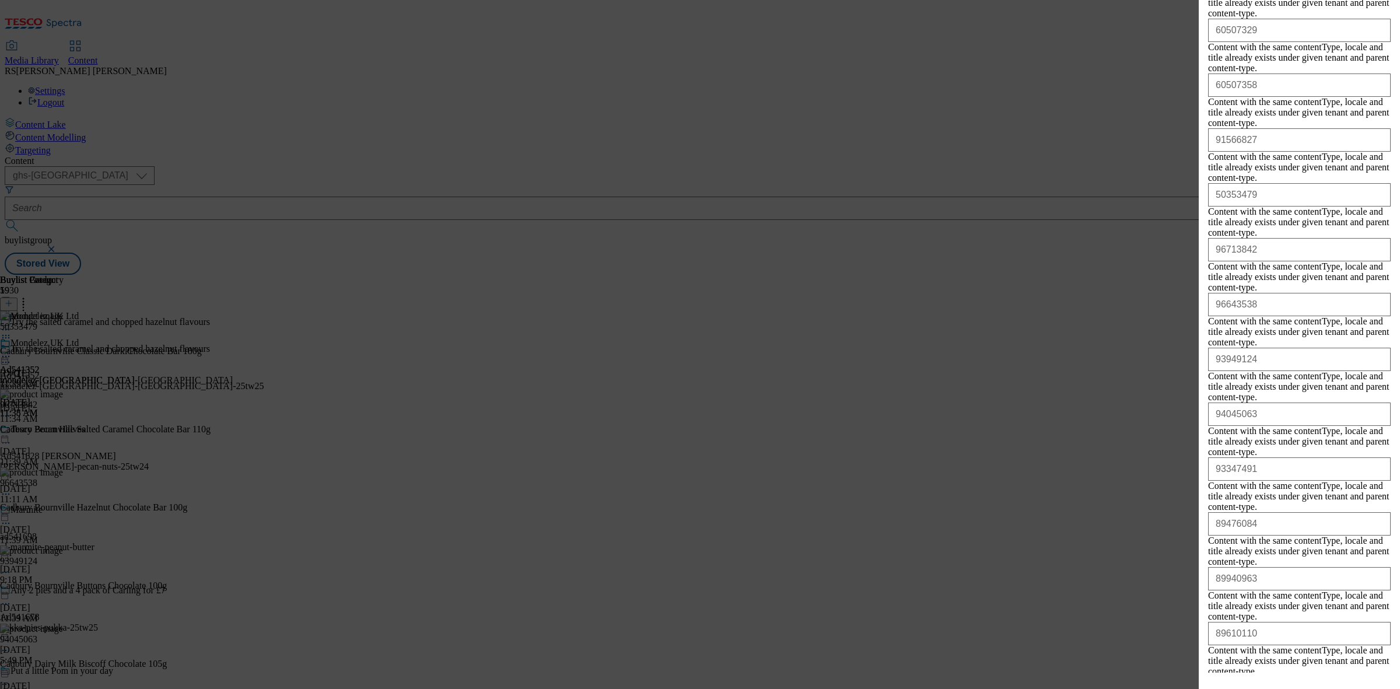
scroll to position [25124, 0]
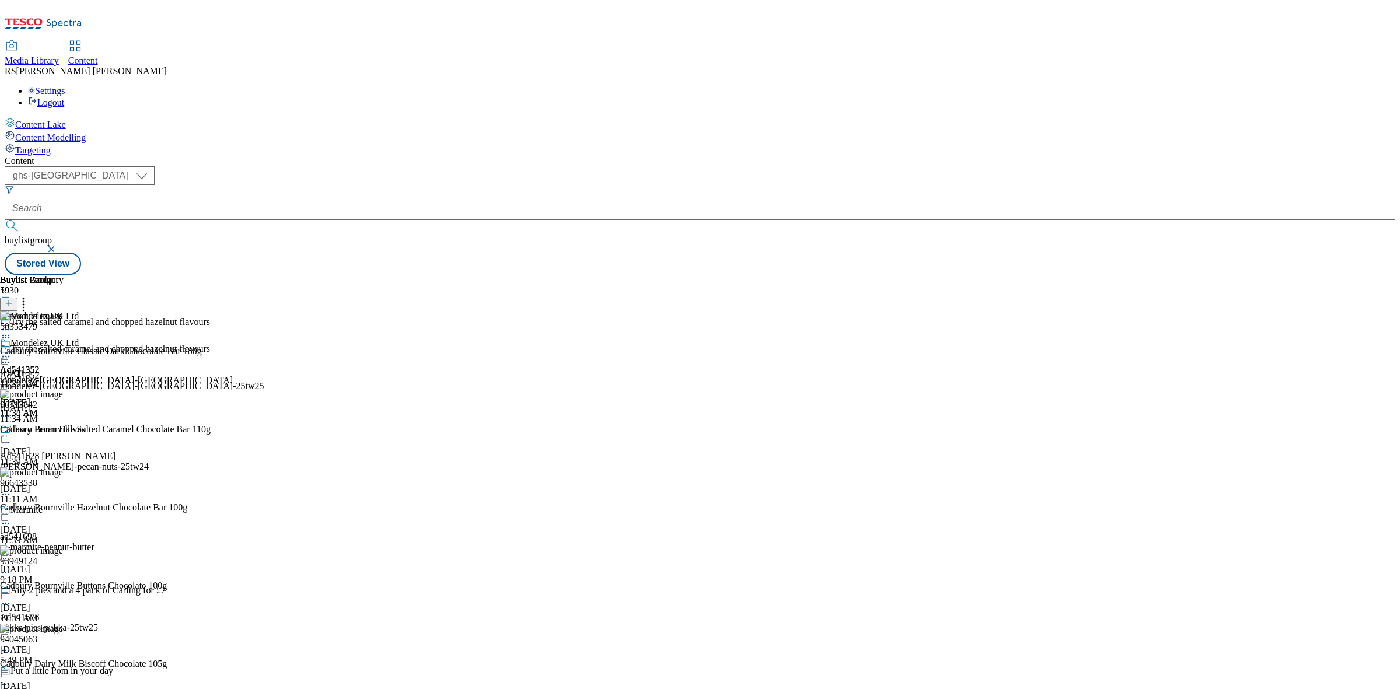
scroll to position [0, 0]
click at [1109, 275] on div "Buylist Group 5930 Try the salted caramel and chopped hazelnut flavours Try the…" at bounding box center [700, 275] width 1390 height 0
click at [12, 350] on icon at bounding box center [6, 356] width 12 height 12
click at [68, 427] on button "Preview" at bounding box center [45, 433] width 45 height 13
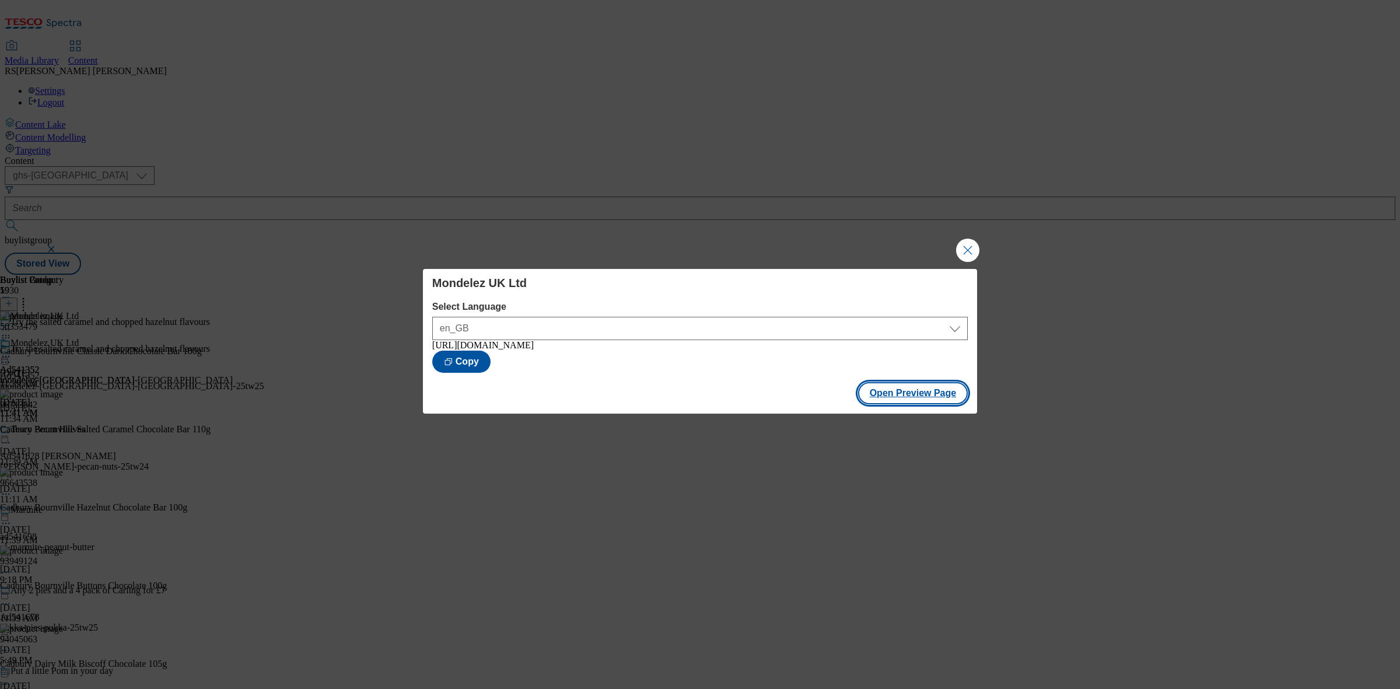
click at [910, 402] on button "Open Preview Page" at bounding box center [913, 393] width 110 height 22
click at [958, 241] on button "Close Modal" at bounding box center [967, 250] width 23 height 23
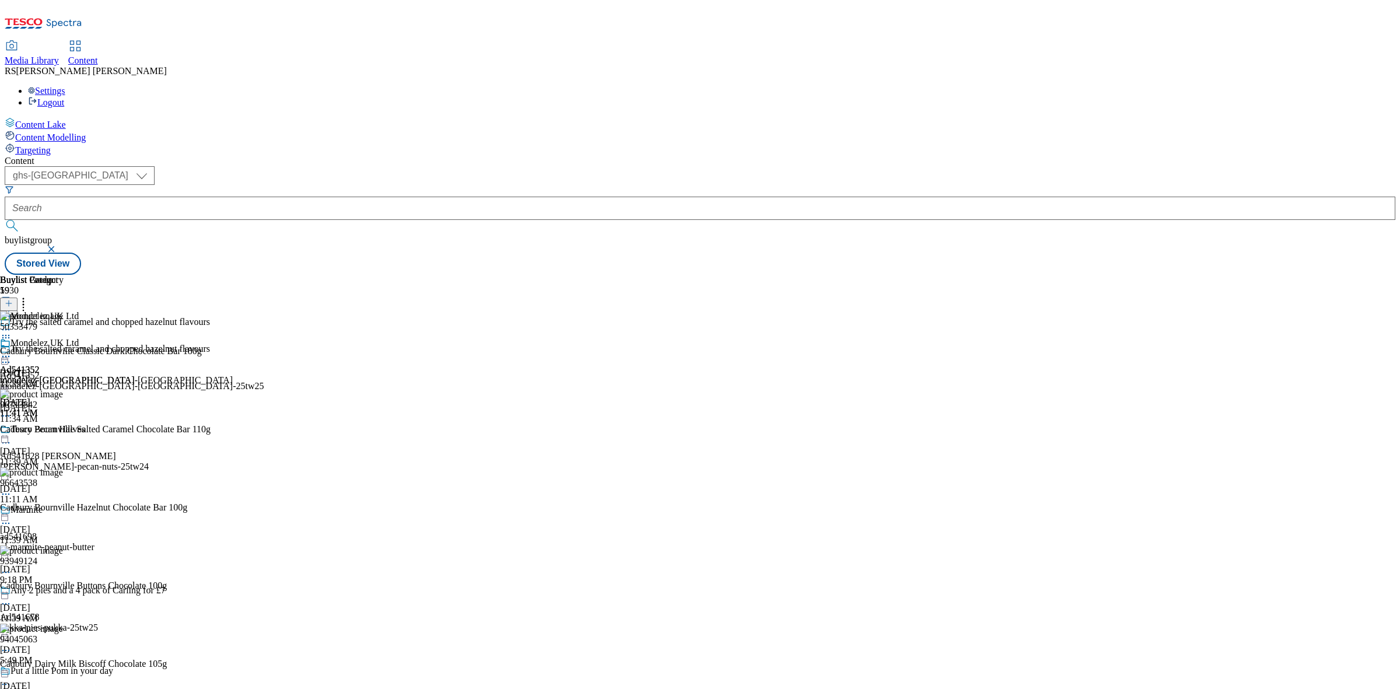
click at [12, 356] on icon at bounding box center [6, 362] width 12 height 12
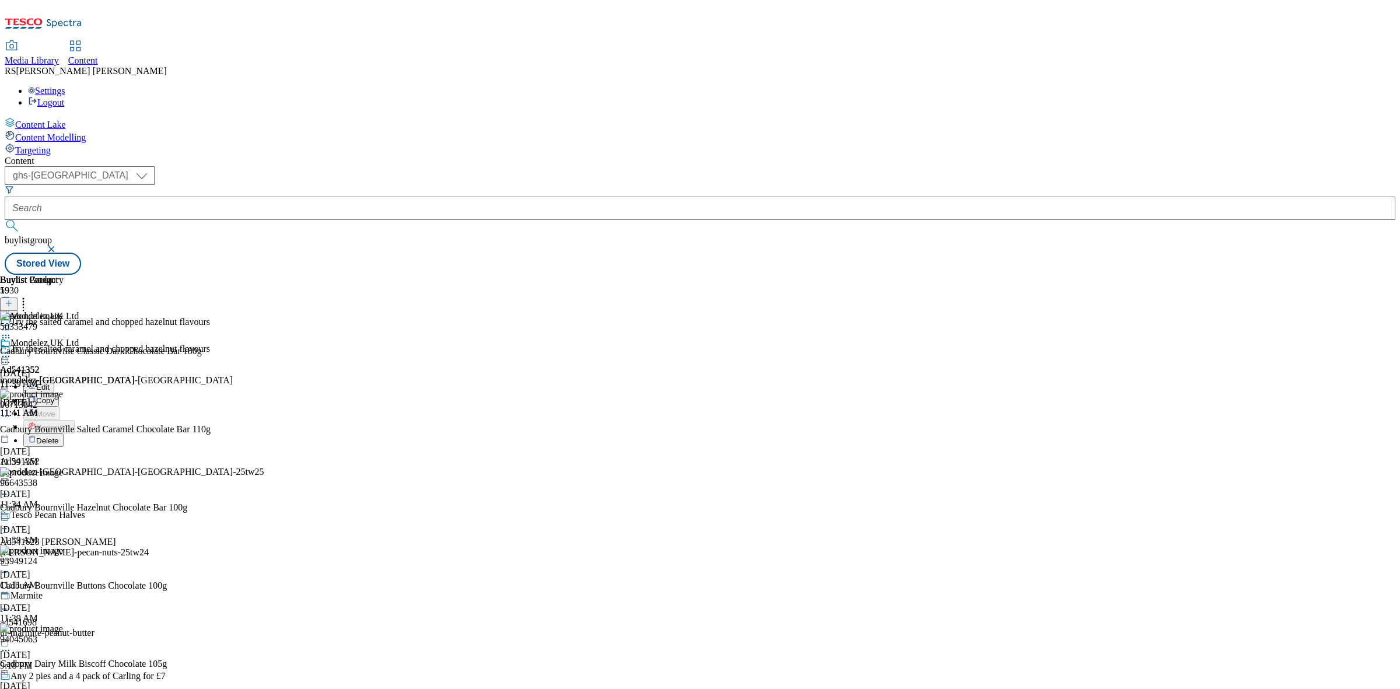
click at [54, 380] on button "Edit" at bounding box center [38, 386] width 31 height 13
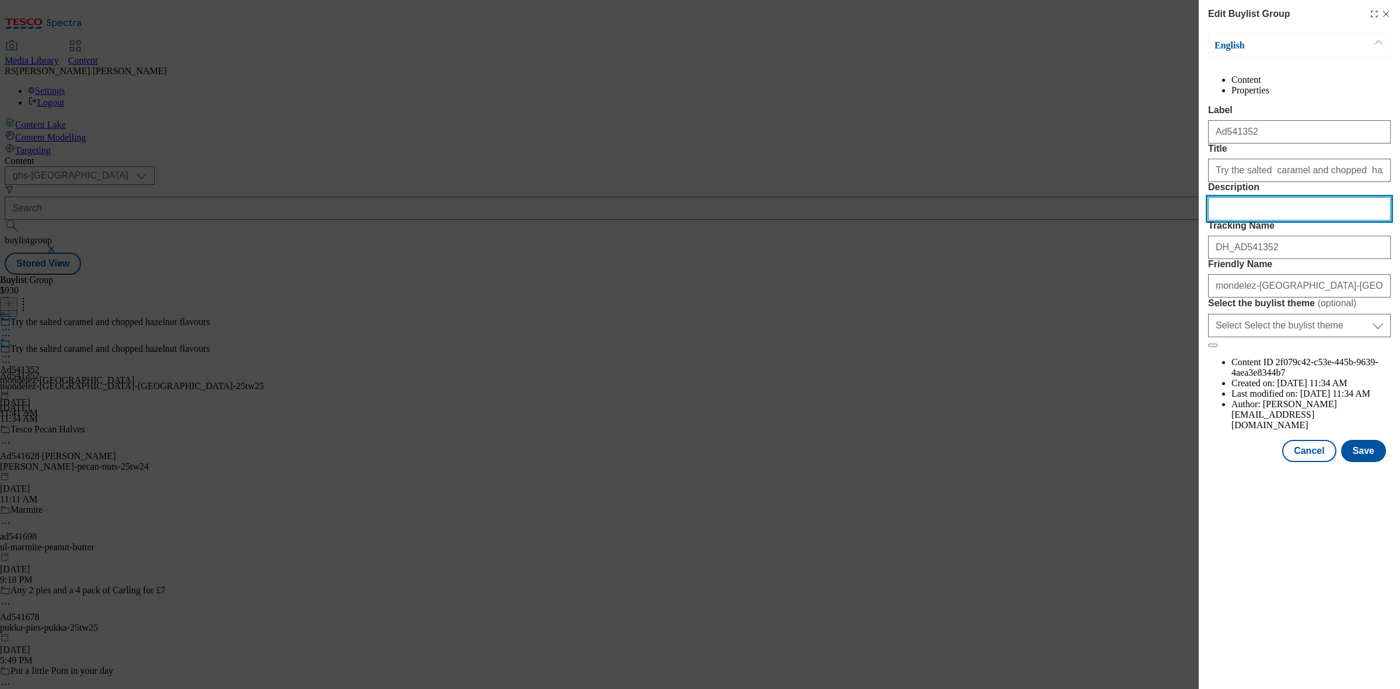
click at [1260, 220] on input "Description" at bounding box center [1299, 208] width 183 height 23
paste input "Cadbury Bournville Classic Dark Chocolate 180g"
drag, startPoint x: 1213, startPoint y: 273, endPoint x: 1199, endPoint y: 276, distance: 14.3
click at [1199, 276] on div "Edit Buylist Group English Content Properties Label Ad541352 Title Try the salt…" at bounding box center [1298, 232] width 201 height 464
type input "Cadbury Bournville Classic Dark Chocolate 180g"
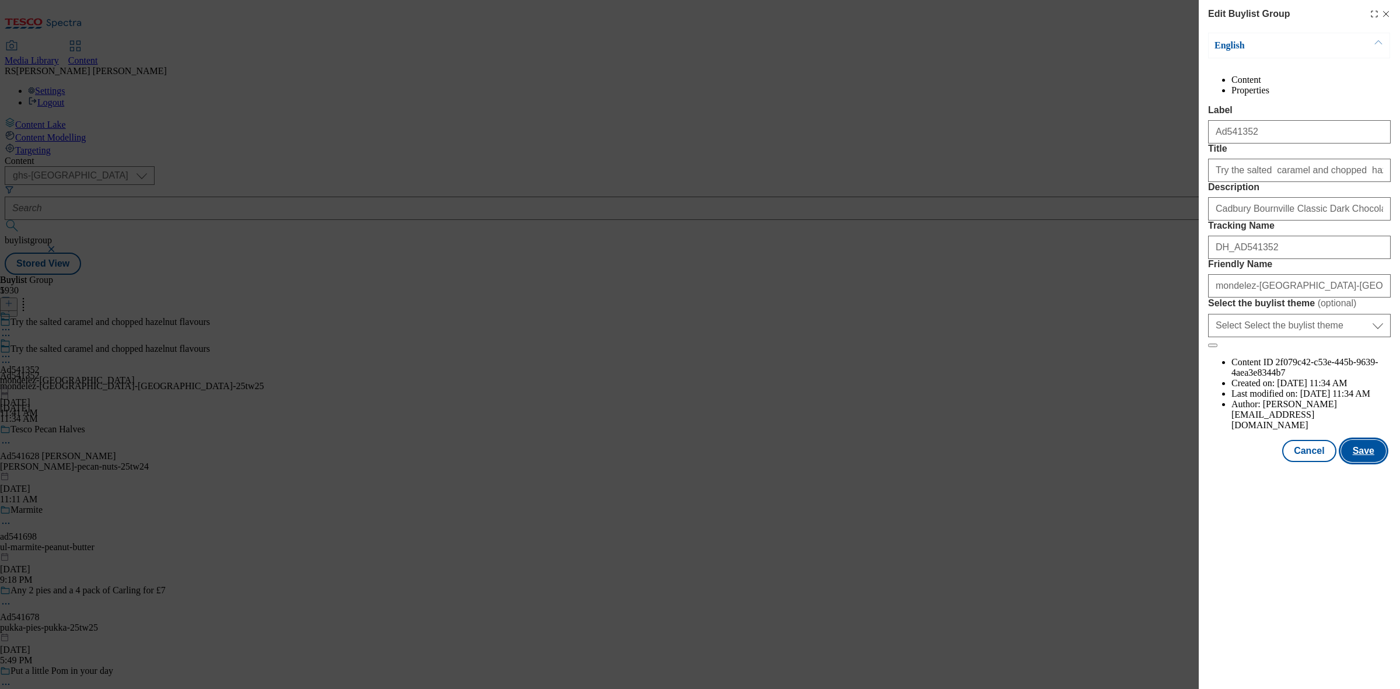
click at [1359, 462] on button "Save" at bounding box center [1363, 451] width 45 height 22
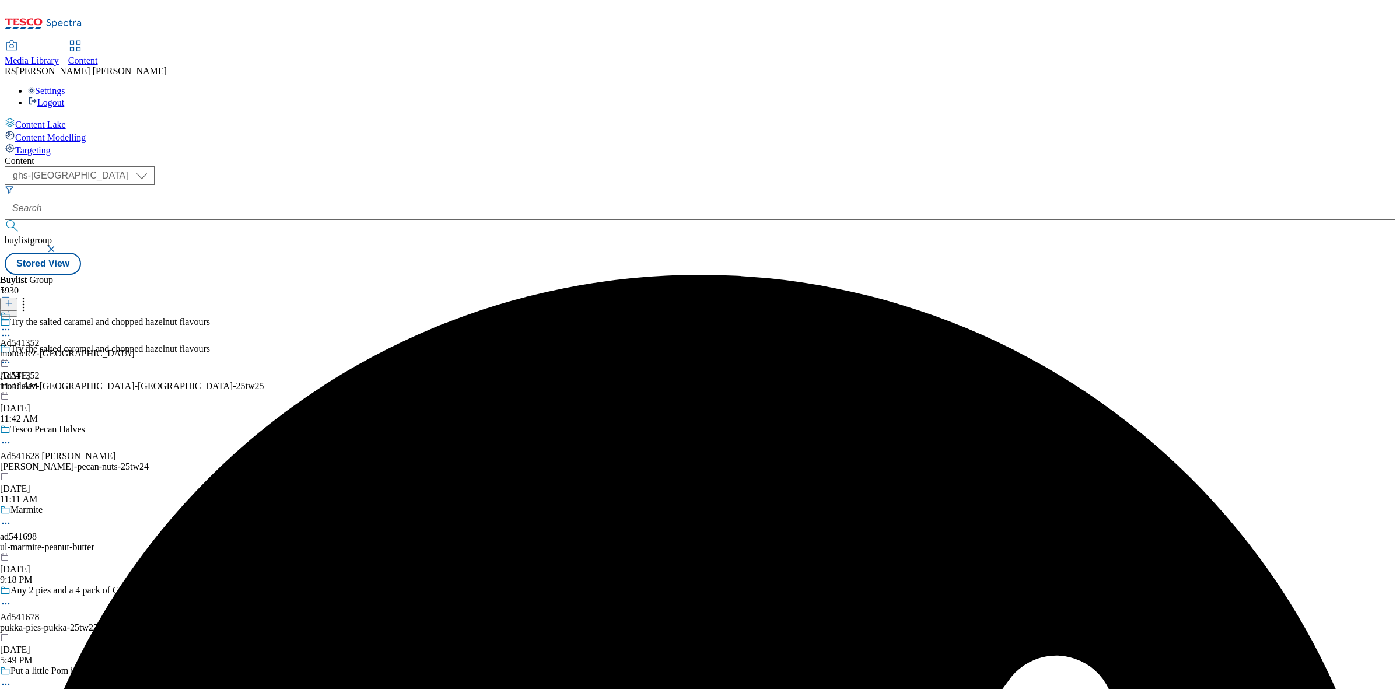
click at [12, 324] on icon at bounding box center [6, 330] width 12 height 12
click at [54, 347] on button "Edit" at bounding box center [38, 353] width 31 height 13
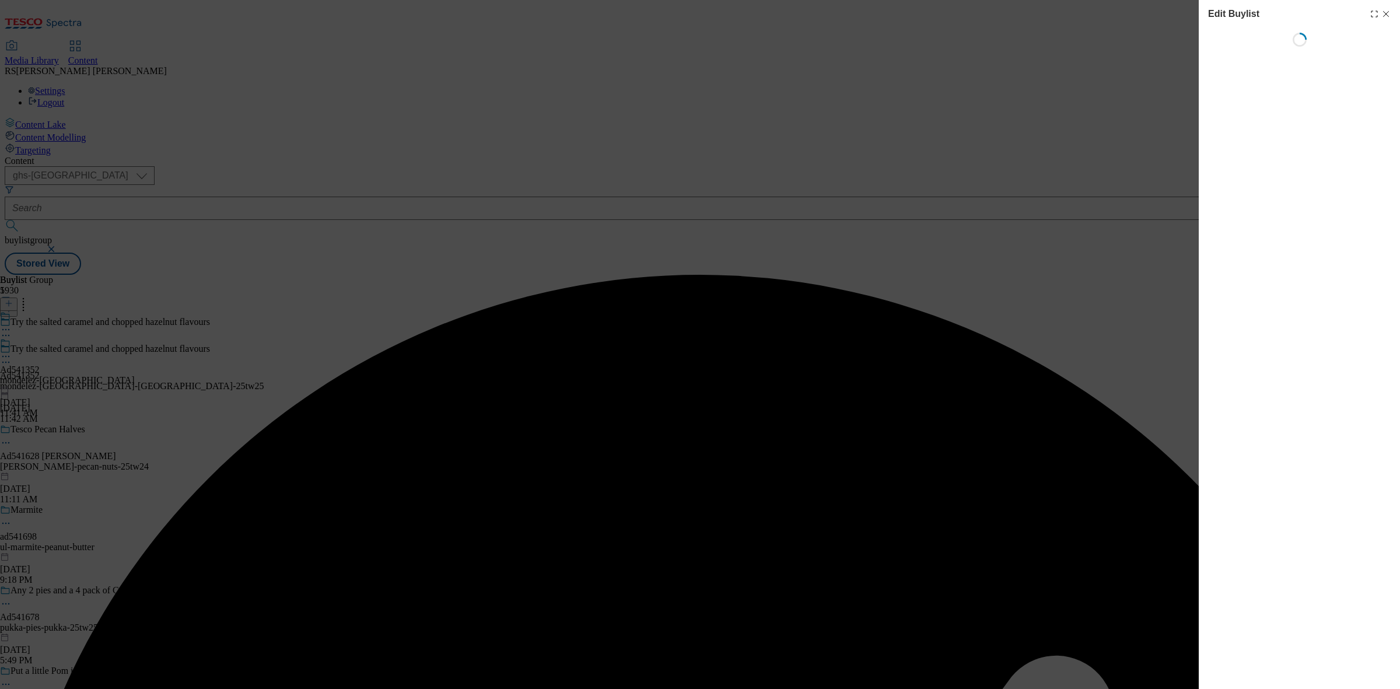
select select "tactical"
select select "supplier funded short term 1-3 weeks"
select select "dunnhumby"
select select "Banner"
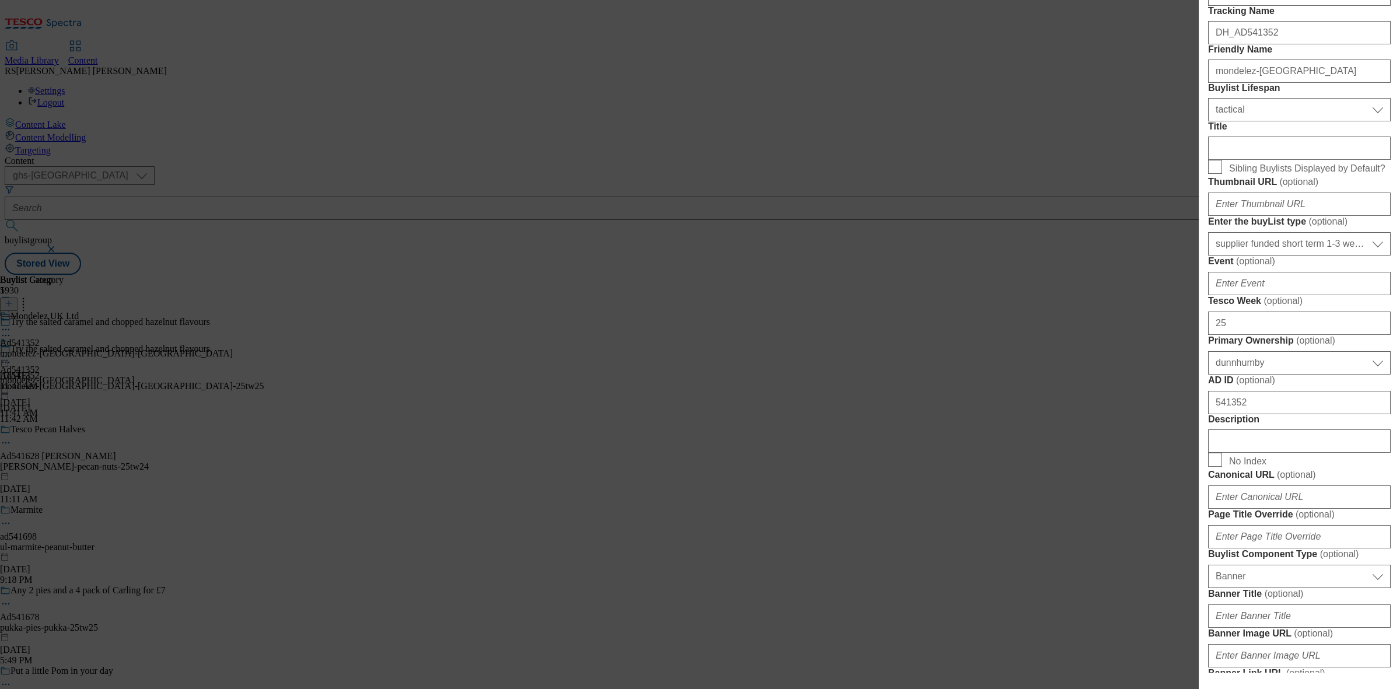
scroll to position [292, 0]
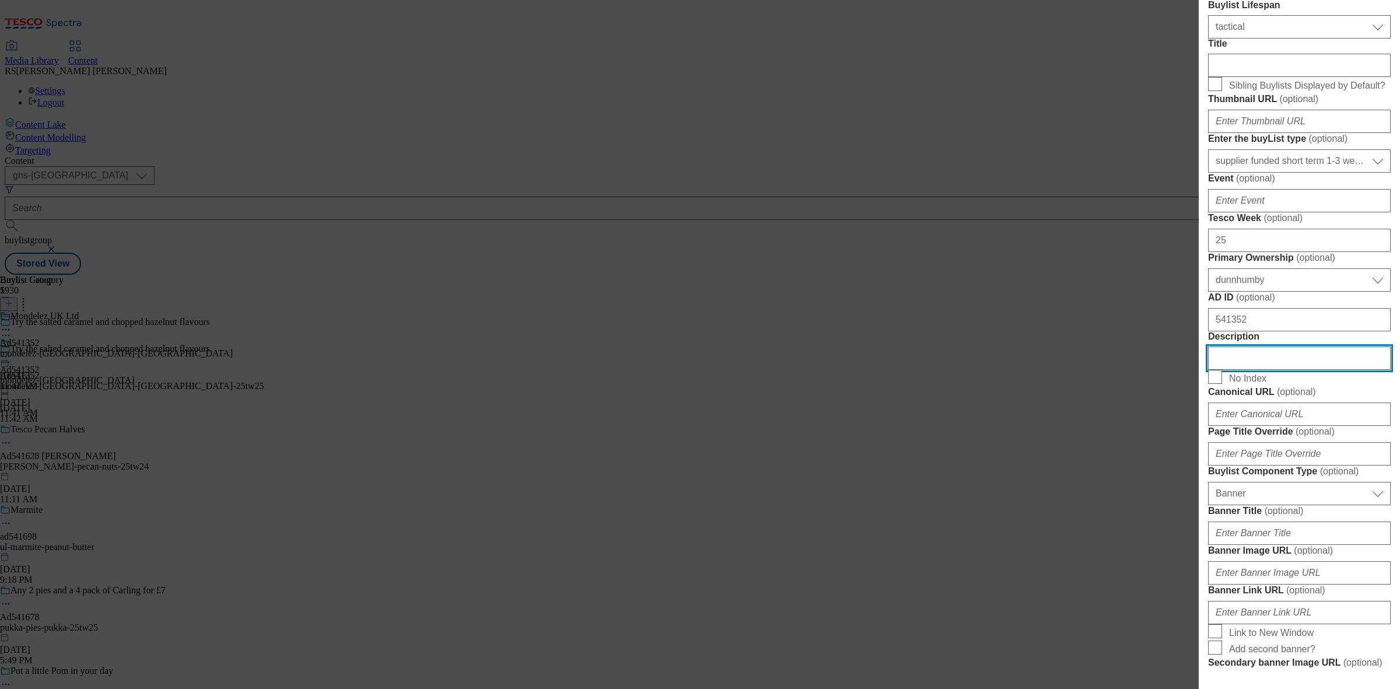
click at [1229, 370] on input "Description" at bounding box center [1299, 357] width 183 height 23
paste input "Cadbury Bournville Classic Dark Chocolate 180g"
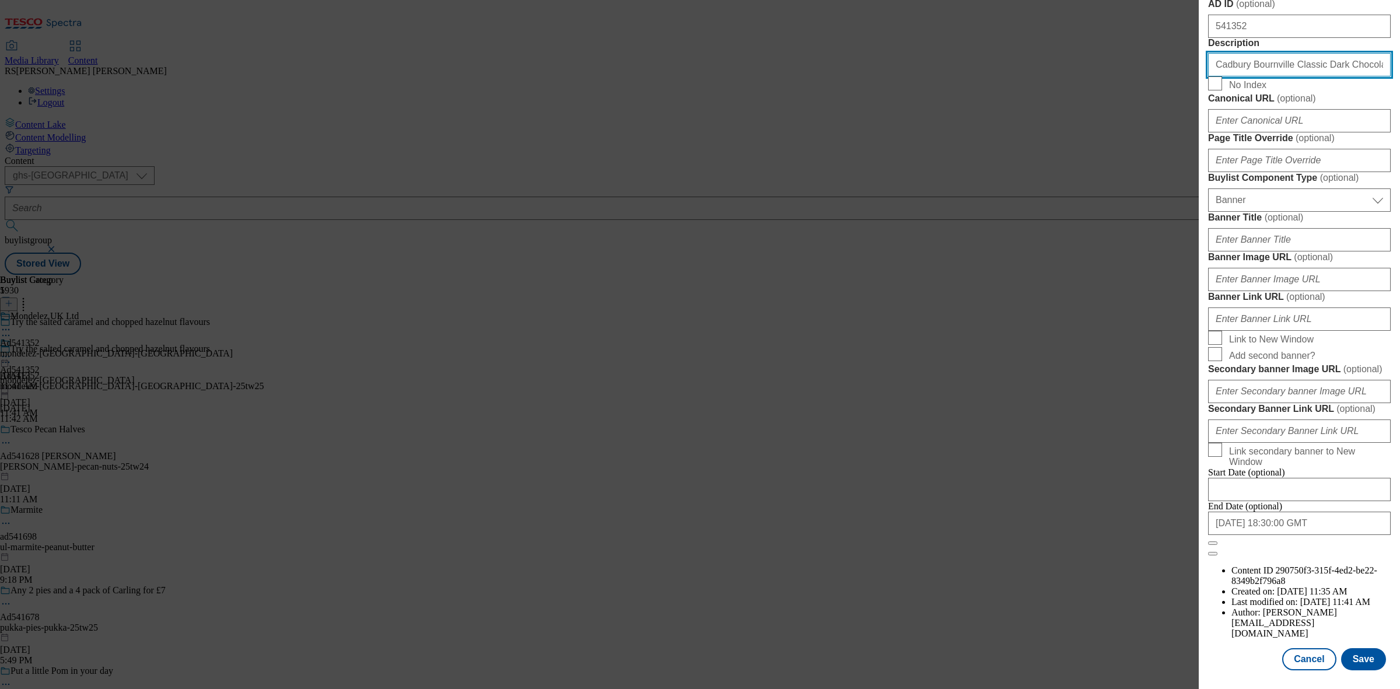
scroll to position [1018, 0]
type input "Cadbury Bournville Classic Dark Chocolate 180g"
click at [1351, 648] on button "Save" at bounding box center [1363, 659] width 45 height 22
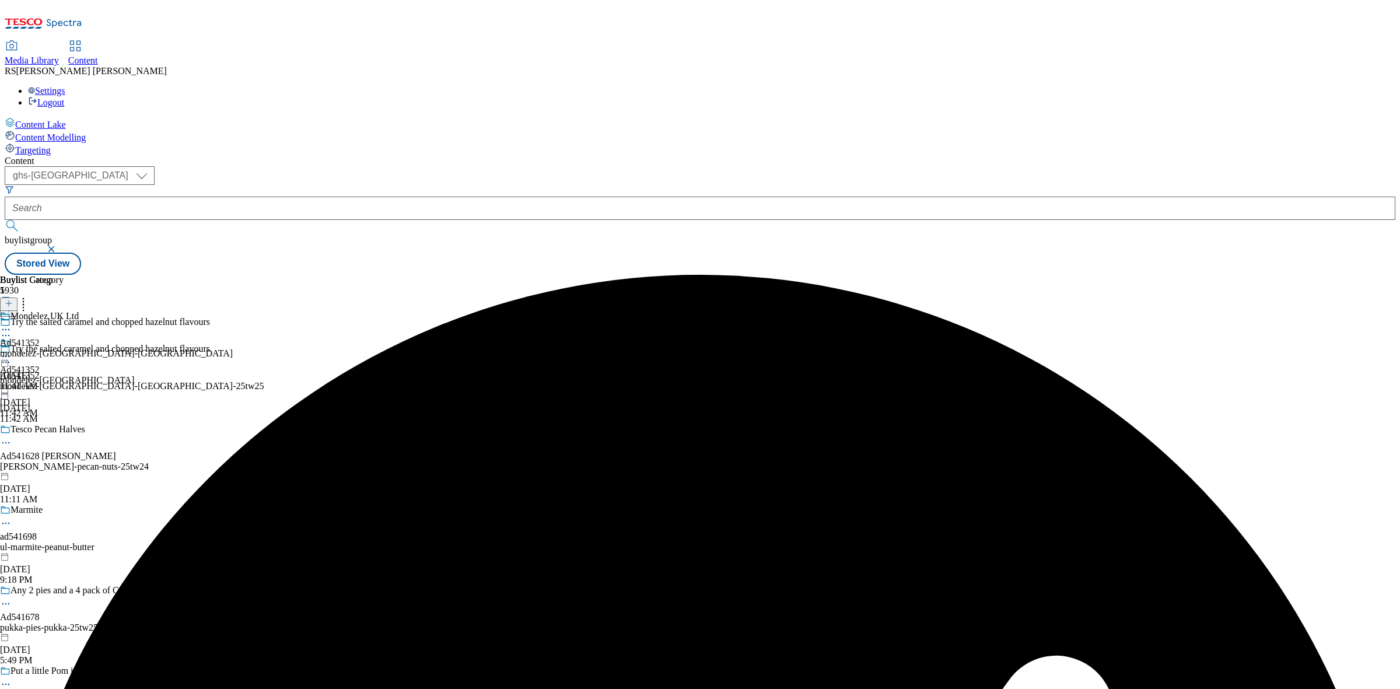
click at [12, 324] on icon at bounding box center [6, 330] width 12 height 12
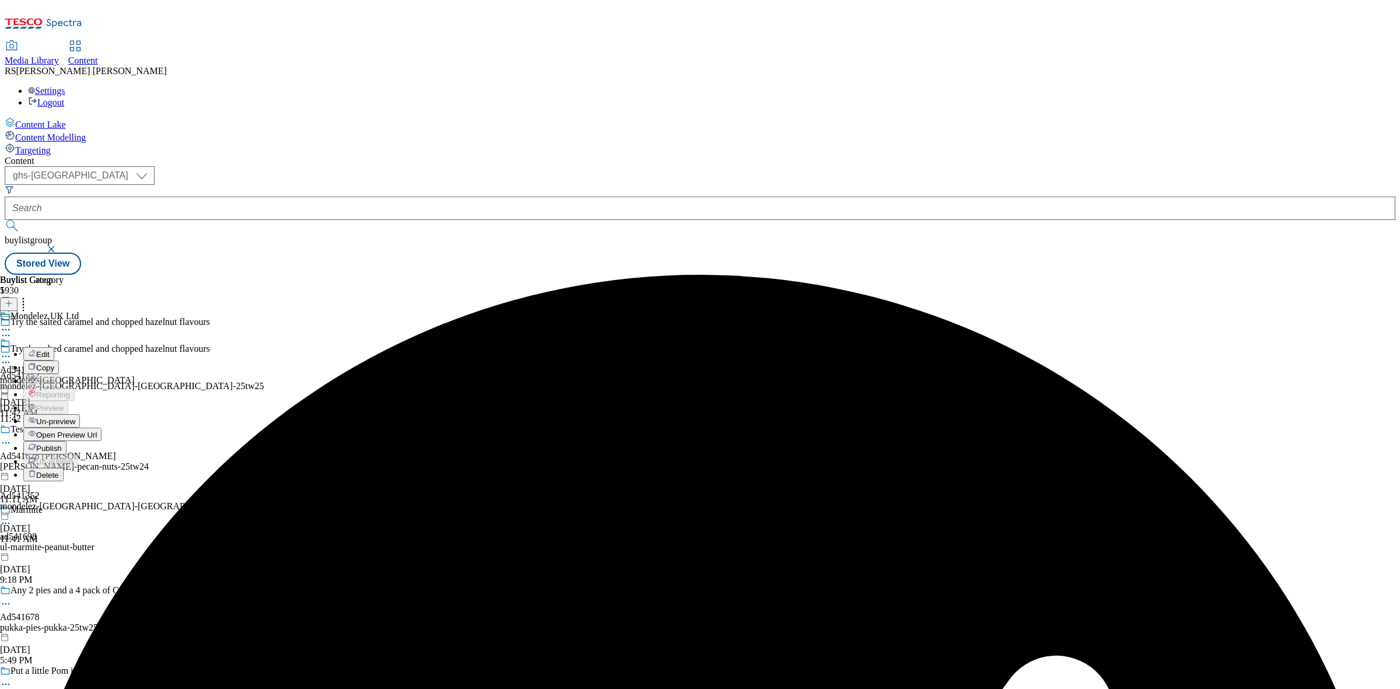
click at [54, 347] on button "Edit" at bounding box center [38, 353] width 31 height 13
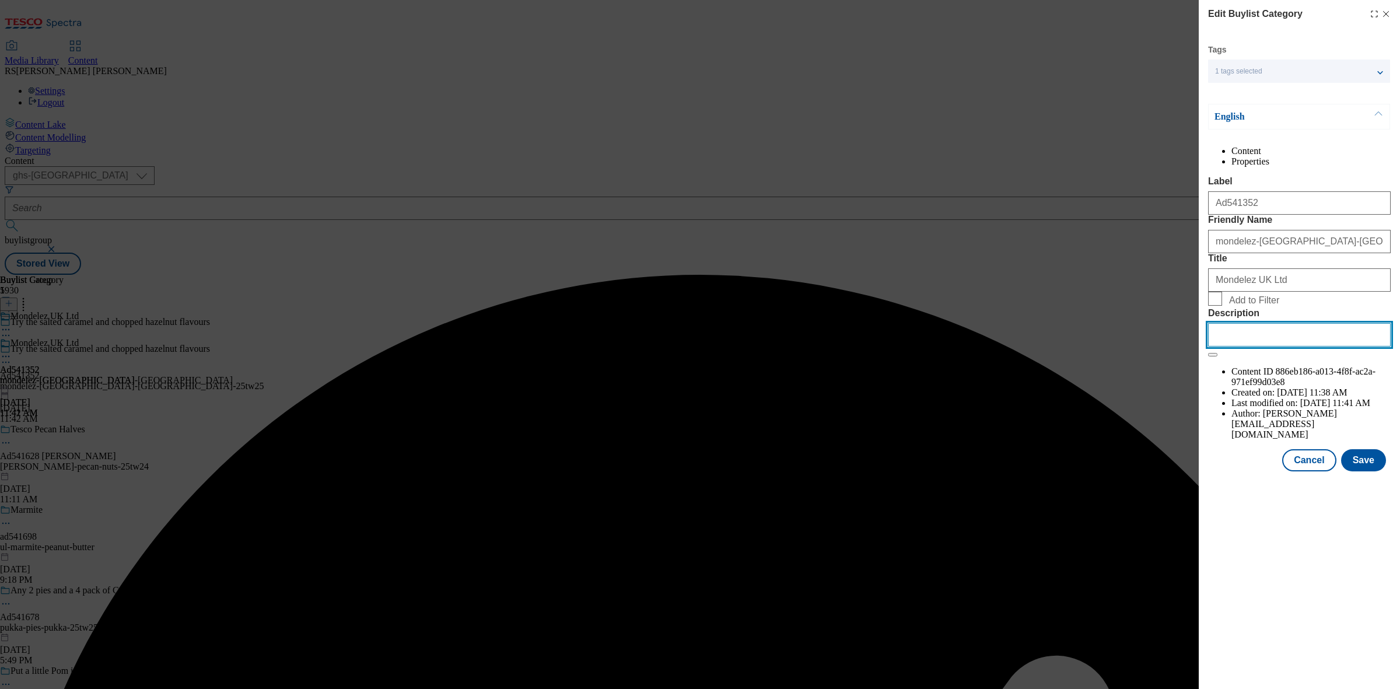
click at [1269, 346] on input "Description" at bounding box center [1299, 334] width 183 height 23
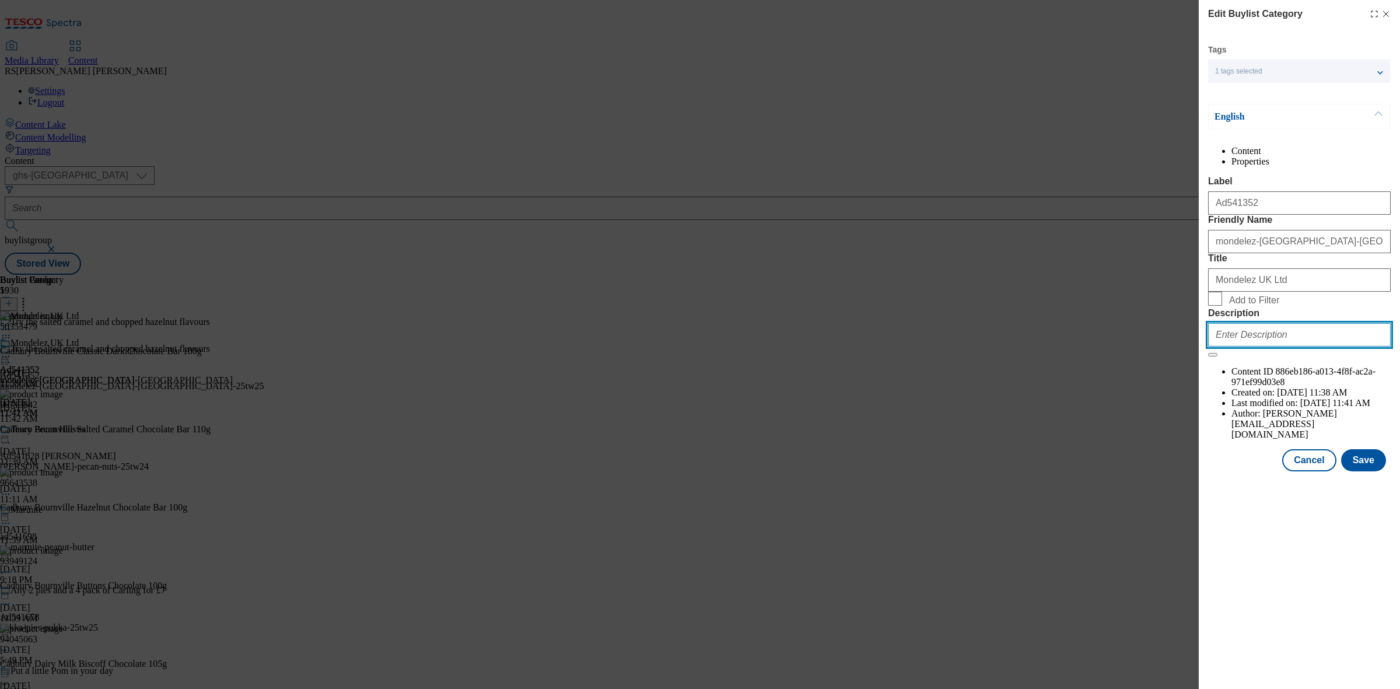
paste input "Cadbury Bournville Classic Dark Chocolate 180g"
type input "Cadbury Bournville Classic Dark Chocolate 180g"
click at [1351, 471] on button "Save" at bounding box center [1363, 460] width 45 height 22
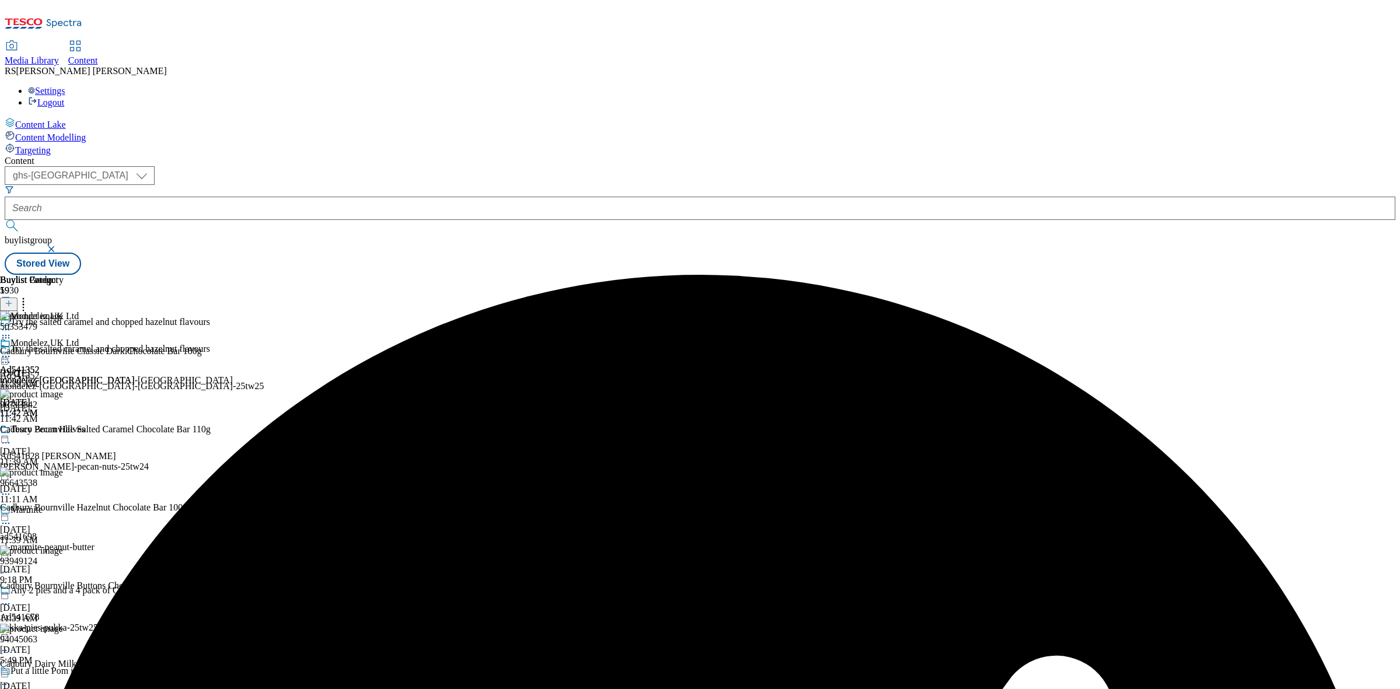
click at [1130, 275] on div "Buylist Group 5930 Try the salted caramel and chopped hazelnut flavours Try the…" at bounding box center [700, 275] width 1390 height 0
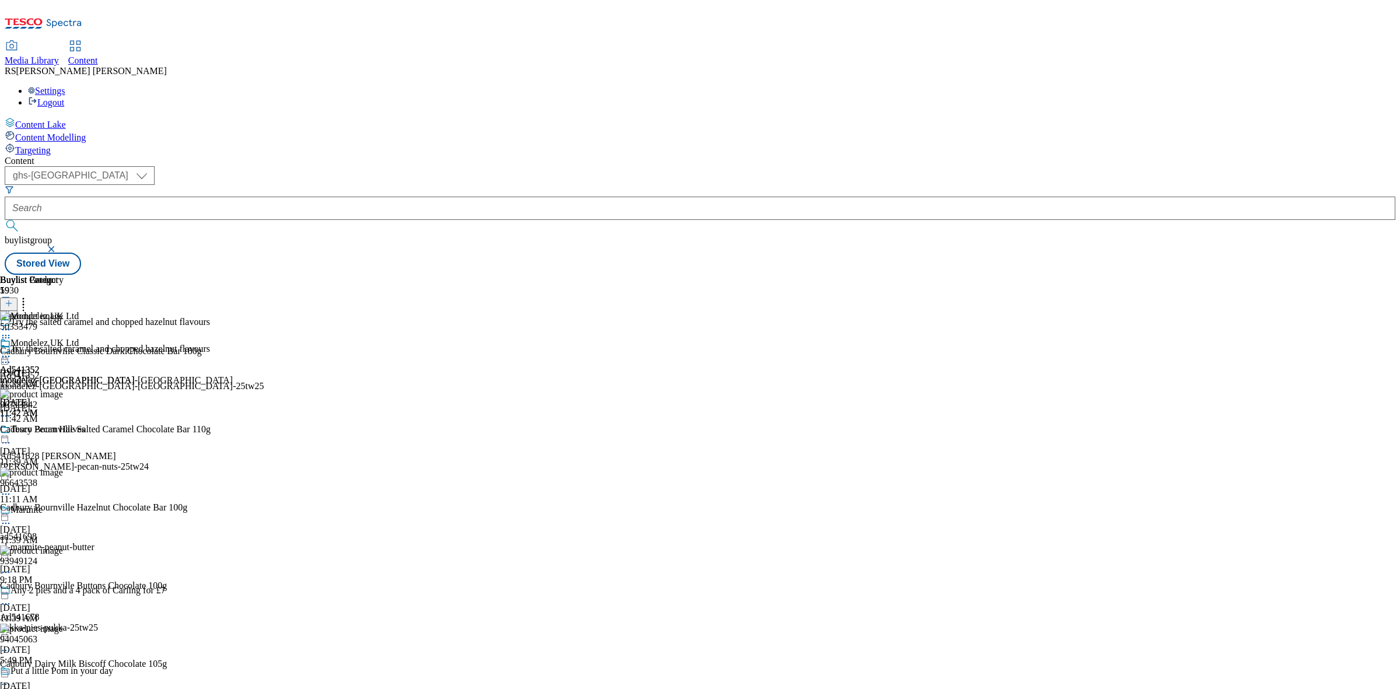
click at [12, 356] on icon at bounding box center [6, 362] width 12 height 12
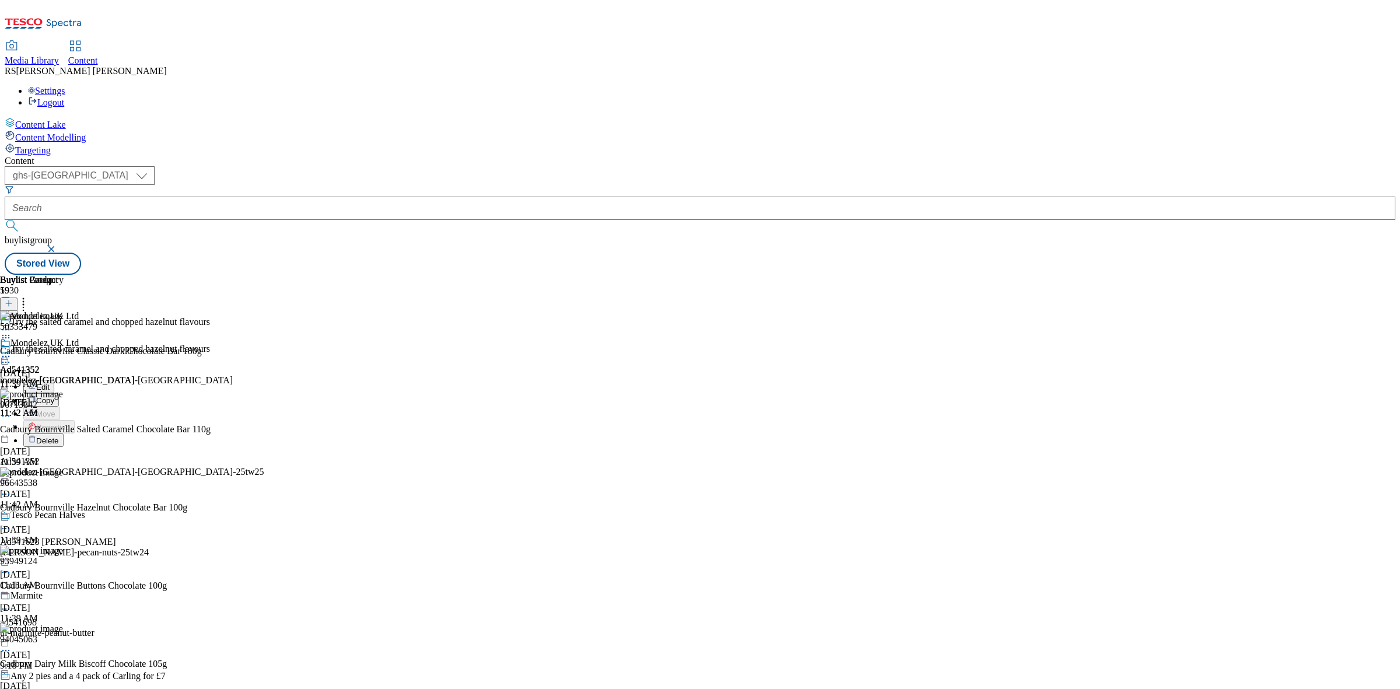
click at [54, 380] on button "Edit" at bounding box center [38, 386] width 31 height 13
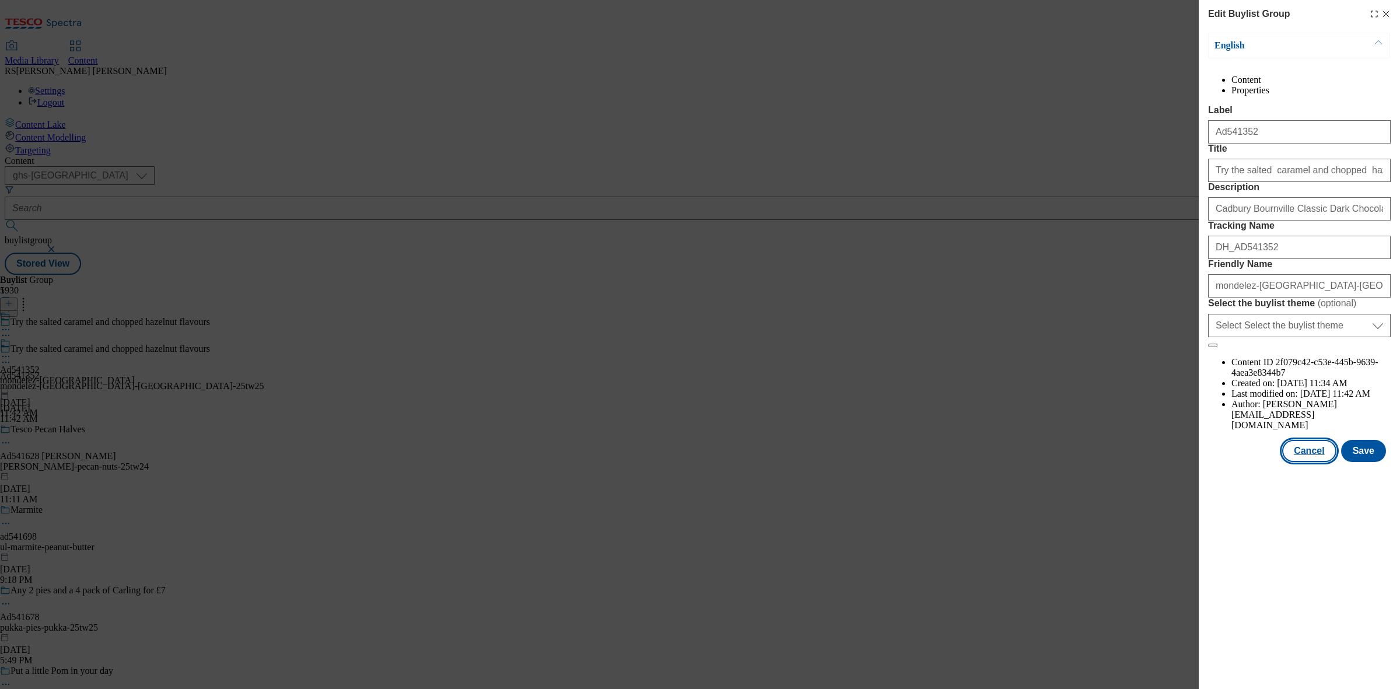
click at [1311, 462] on button "Cancel" at bounding box center [1309, 451] width 54 height 22
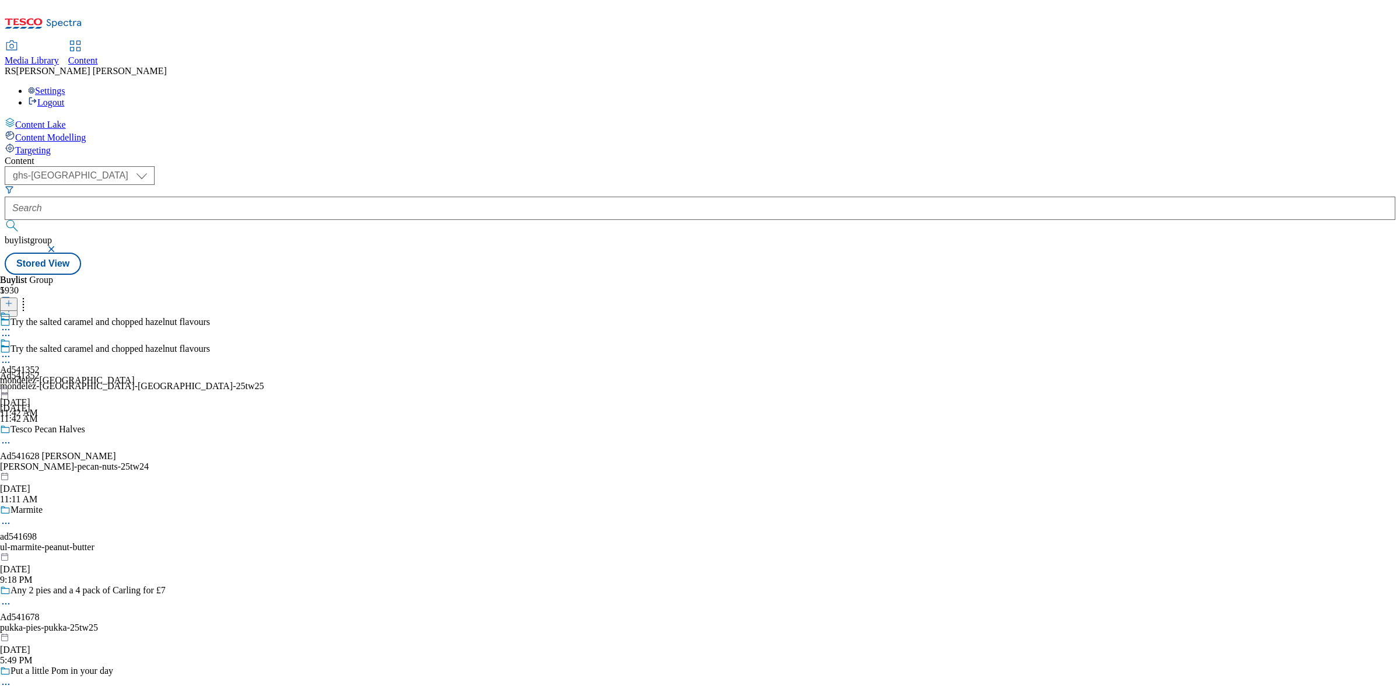
click at [12, 350] on icon at bounding box center [6, 356] width 12 height 12
click at [54, 374] on button "Edit" at bounding box center [38, 380] width 31 height 13
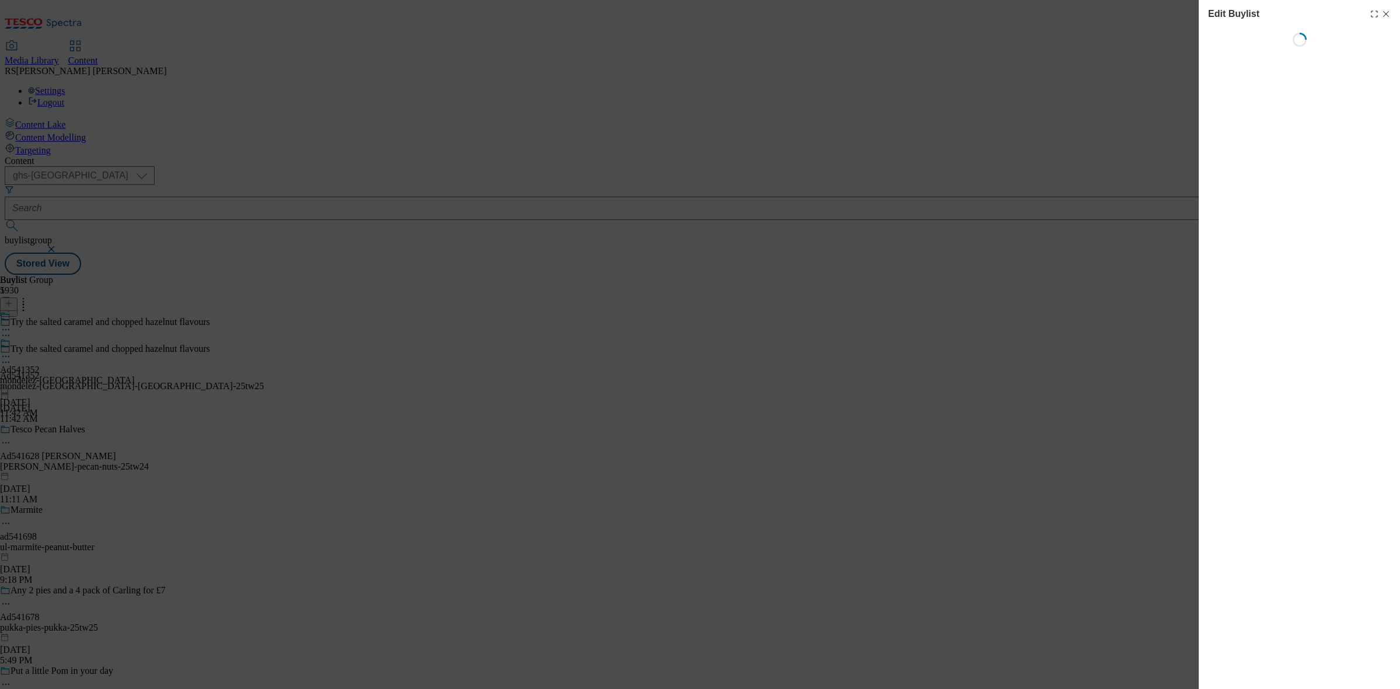
select select "tactical"
select select "supplier funded short term 1-3 weeks"
select select "dunnhumby"
select select "Banner"
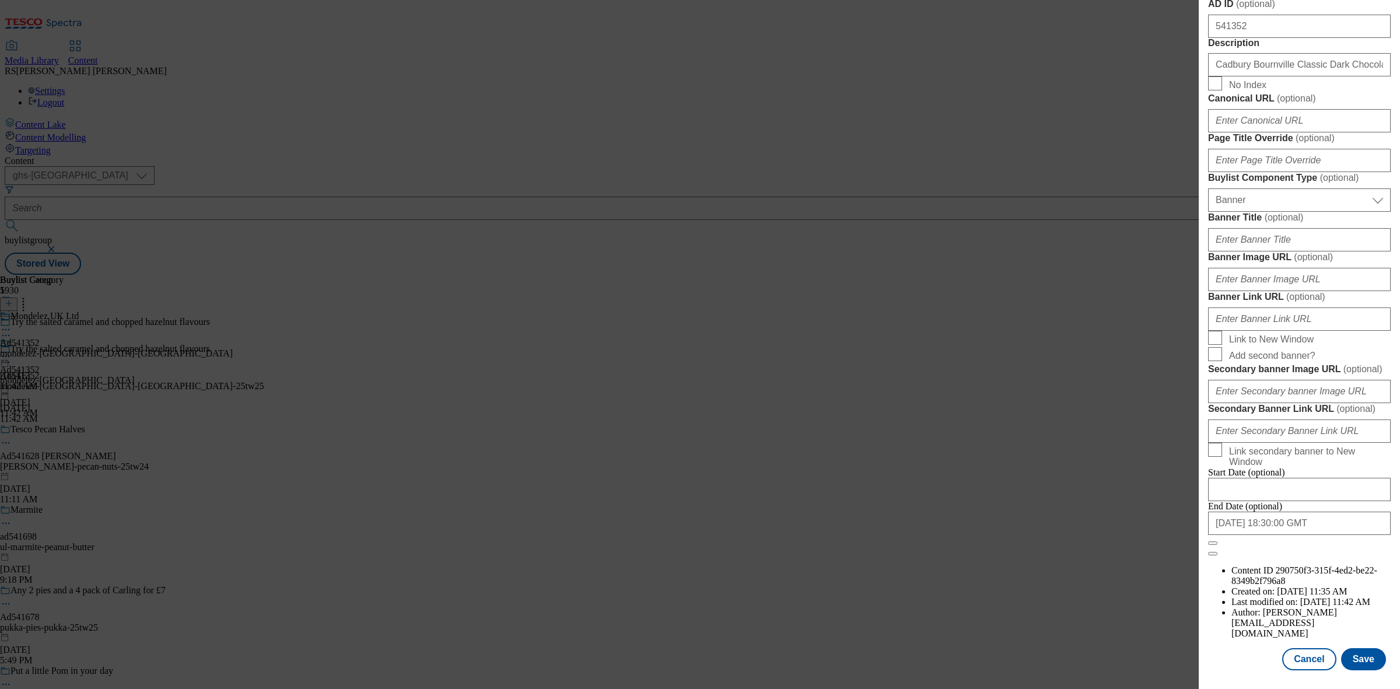
scroll to position [1018, 0]
click at [1282, 648] on button "Cancel" at bounding box center [1309, 659] width 54 height 22
select select "tactical"
select select "supplier funded short term 1-3 weeks"
select select "dunnhumby"
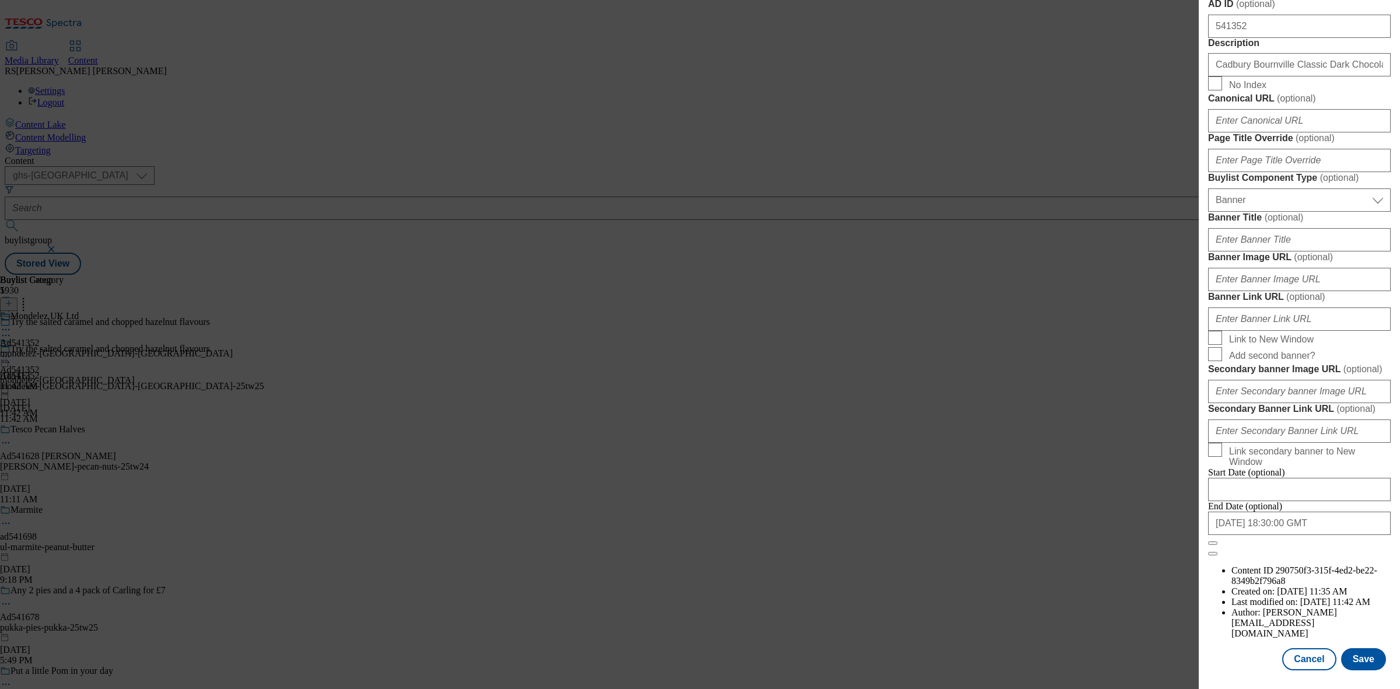
select select "Banner"
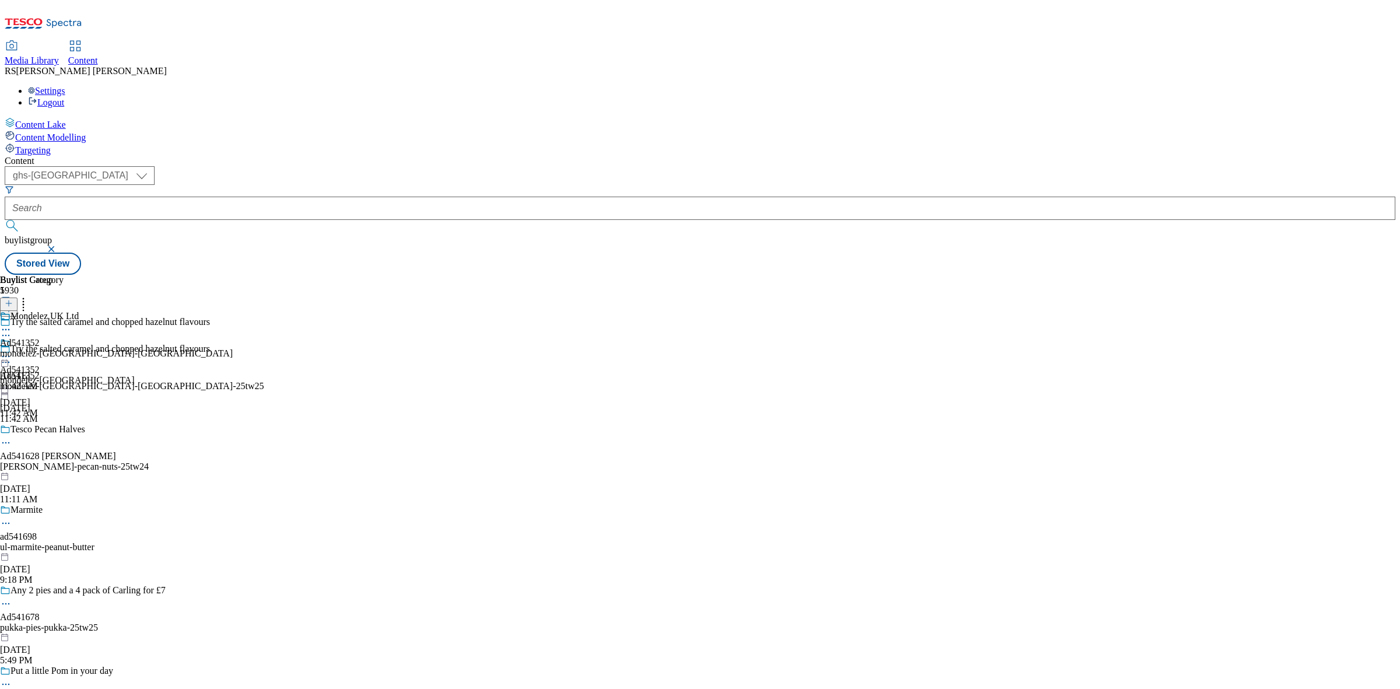
scroll to position [756, 0]
click at [12, 324] on icon at bounding box center [6, 330] width 12 height 12
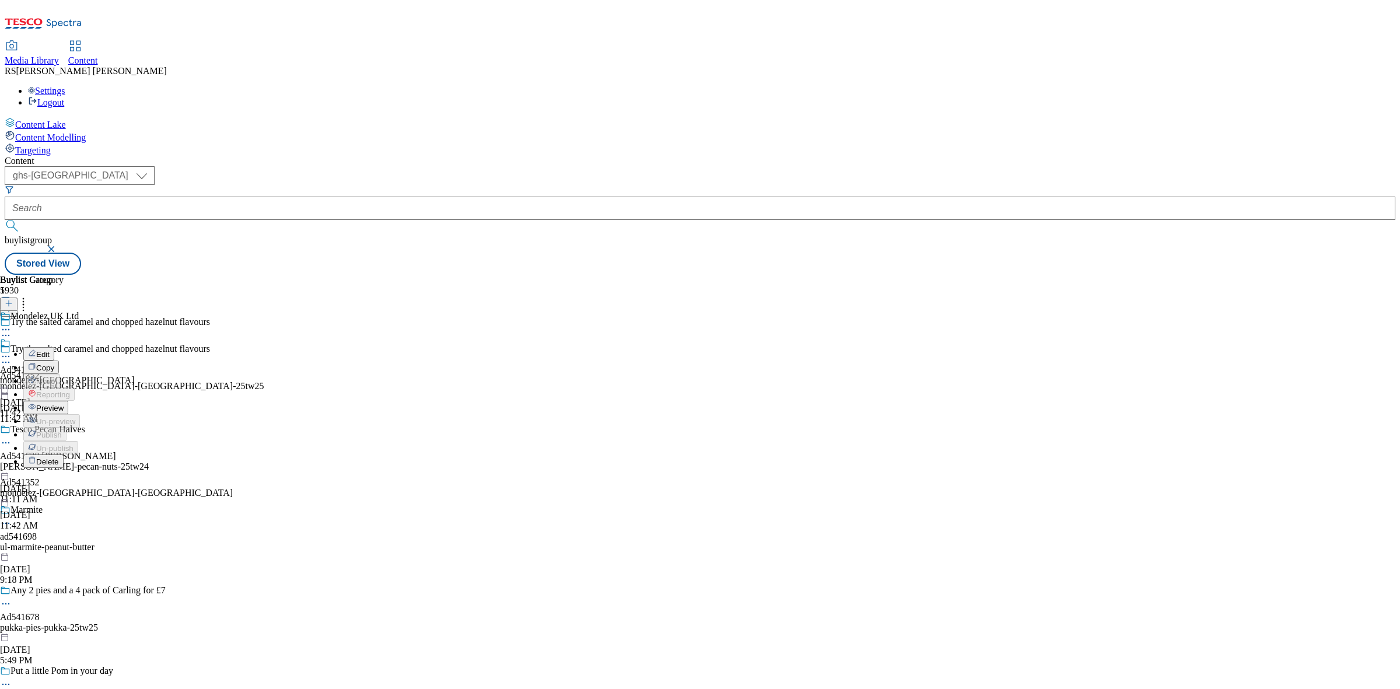
click at [54, 347] on button "Edit" at bounding box center [38, 353] width 31 height 13
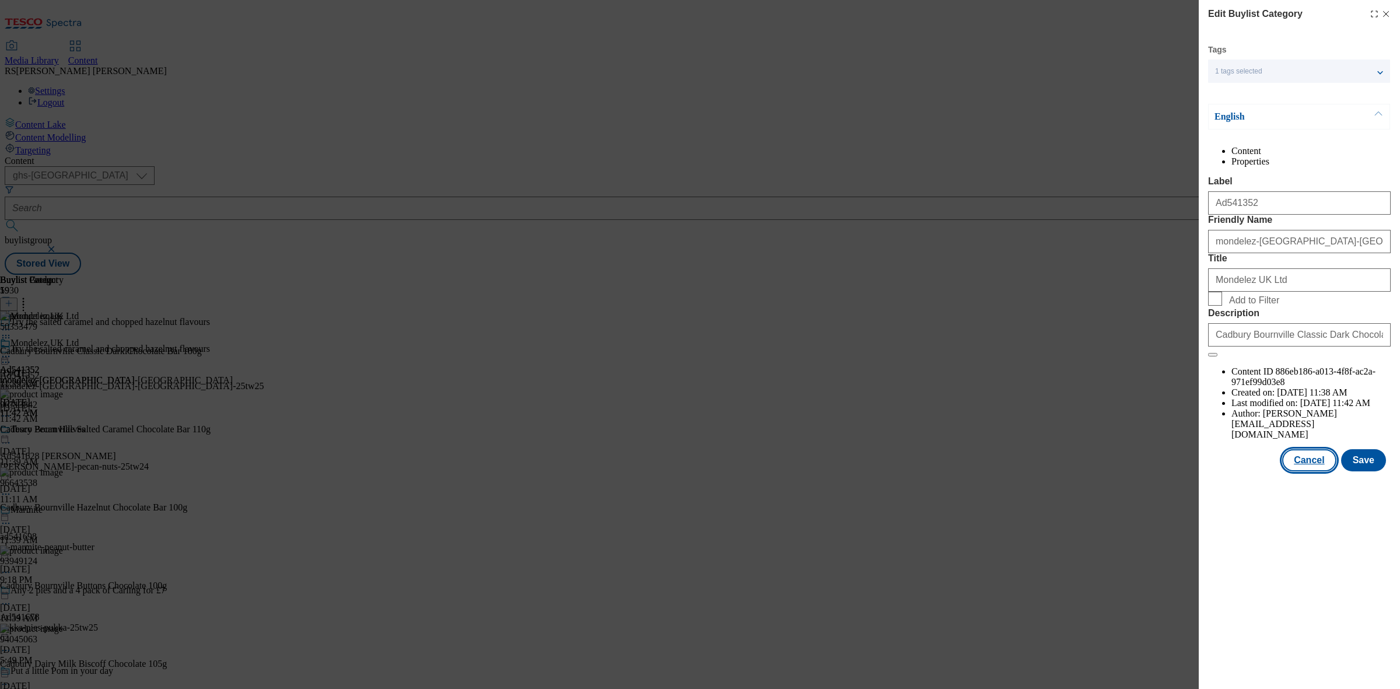
click at [1306, 471] on button "Cancel" at bounding box center [1309, 460] width 54 height 22
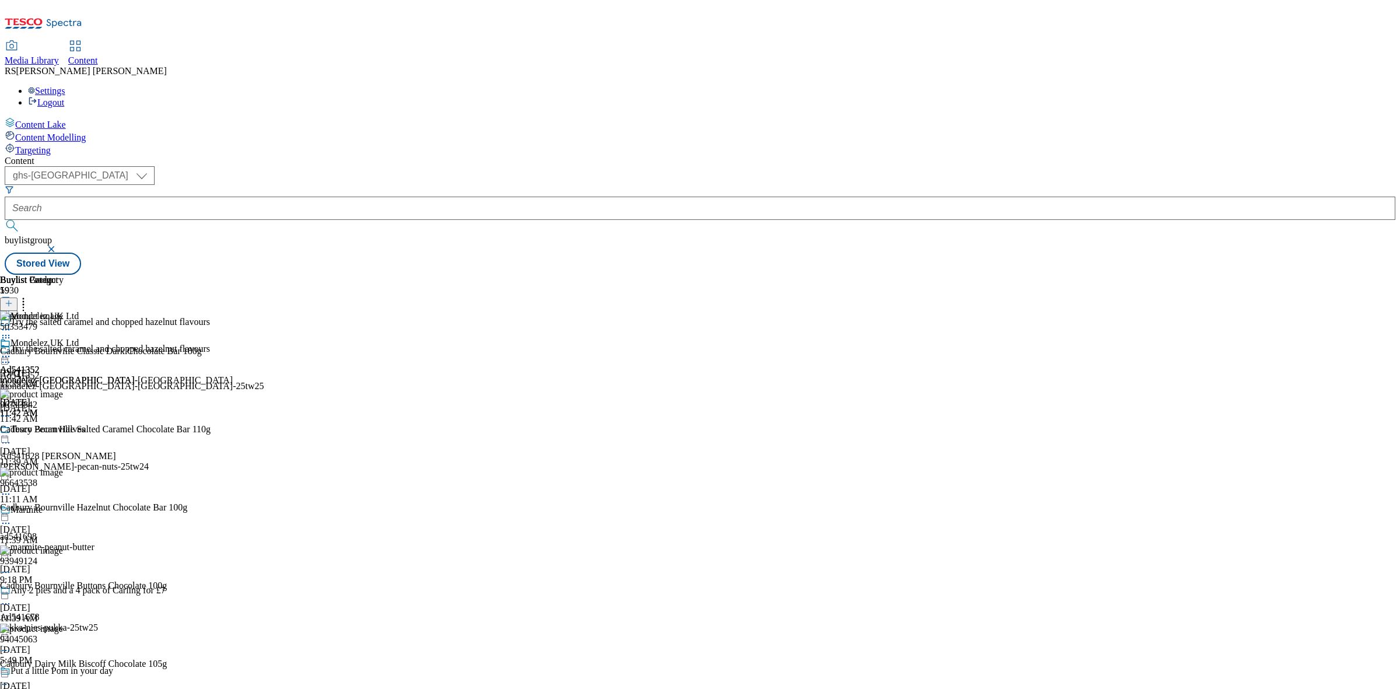
click at [12, 350] on icon at bounding box center [6, 356] width 12 height 12
click at [135, 427] on li "Preview" at bounding box center [78, 433] width 111 height 13
click at [12, 350] on icon at bounding box center [6, 356] width 12 height 12
click at [64, 430] on span "Preview" at bounding box center [49, 434] width 27 height 9
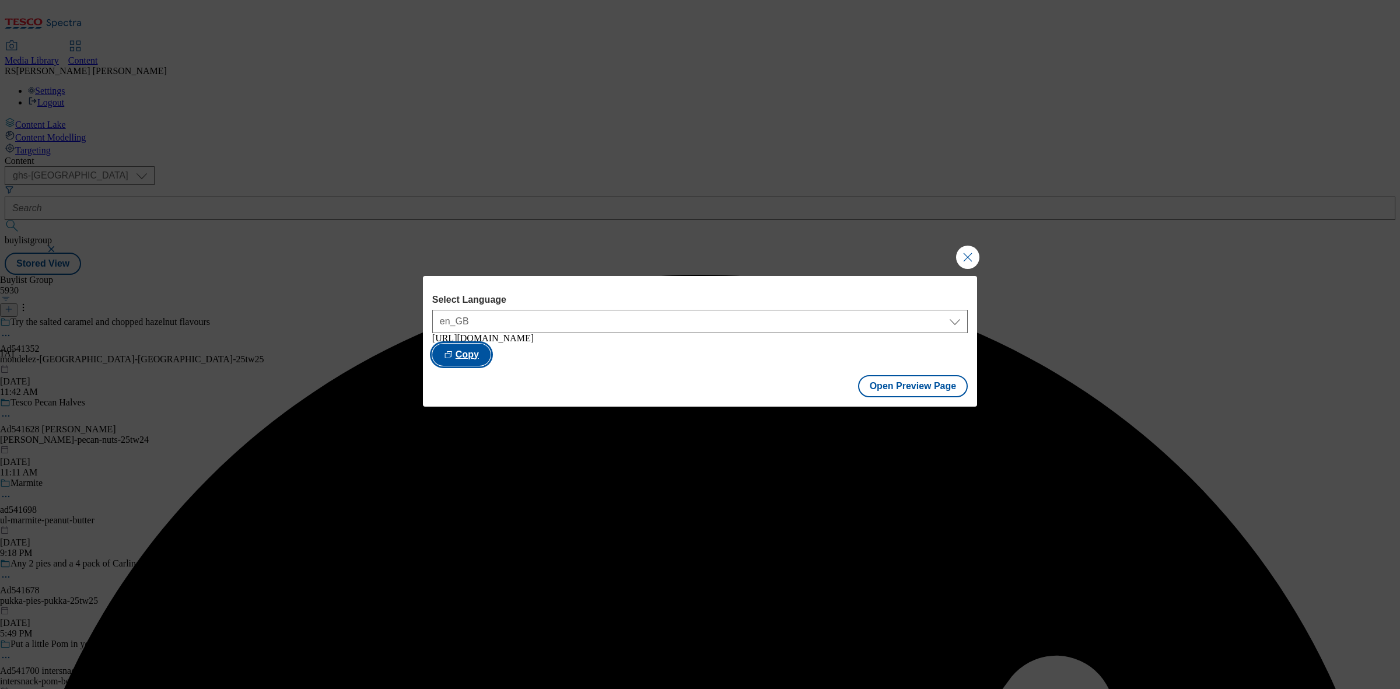
click at [490, 359] on button "Copy" at bounding box center [461, 354] width 58 height 22
click at [973, 254] on button "Close Modal" at bounding box center [967, 257] width 23 height 23
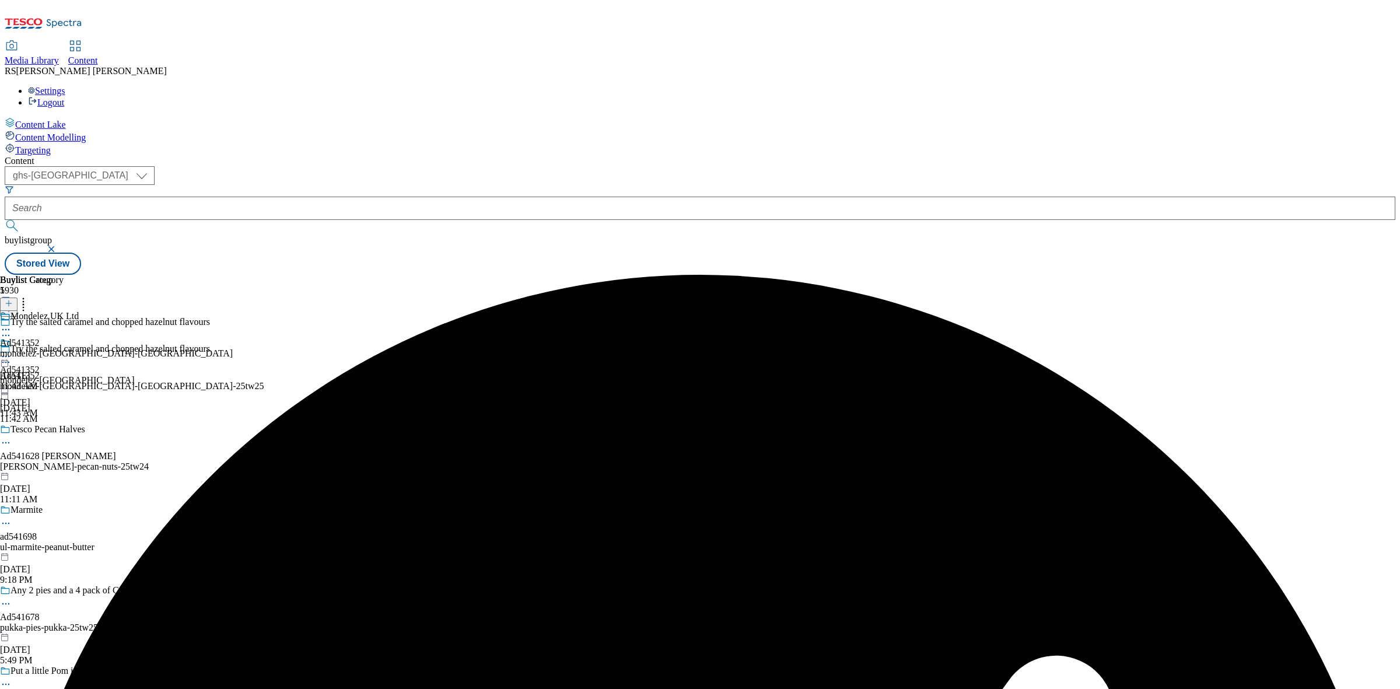
click at [1082, 275] on div "Buylist Group 5930 Try the salted caramel and chopped hazelnut flavours Try the…" at bounding box center [700, 275] width 1390 height 0
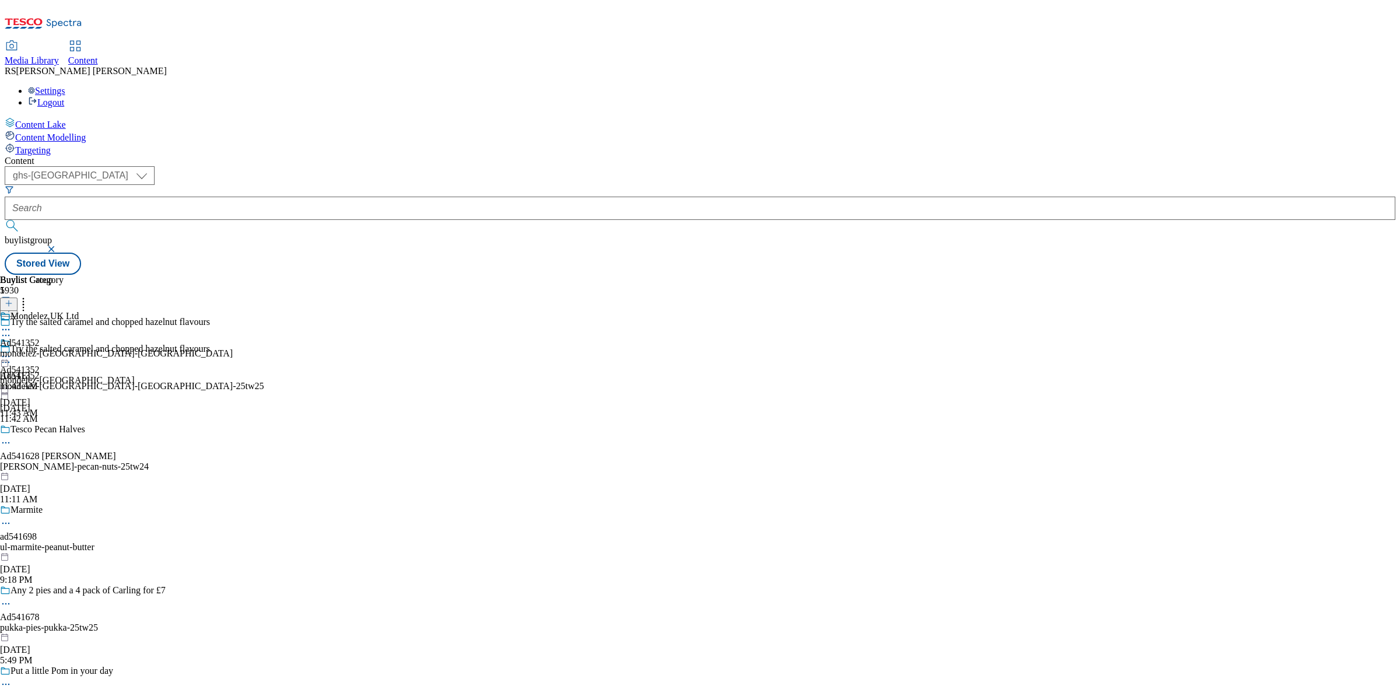
drag, startPoint x: 894, startPoint y: 74, endPoint x: 935, endPoint y: 10, distance: 75.5
click at [896, 156] on div "Content ( optional ) ghs-roi ghs-uk ghs-uk buylistgroup Stored View Buylist Gro…" at bounding box center [700, 215] width 1390 height 119
click at [949, 166] on div "( optional ) ghs-roi ghs-uk ghs-uk buylistgroup Stored View" at bounding box center [700, 220] width 1390 height 108
click at [988, 275] on div "Buylist Group 5930 Try the salted caramel and chopped hazelnut flavours Try the…" at bounding box center [700, 275] width 1390 height 0
